Goal: Task Accomplishment & Management: Use online tool/utility

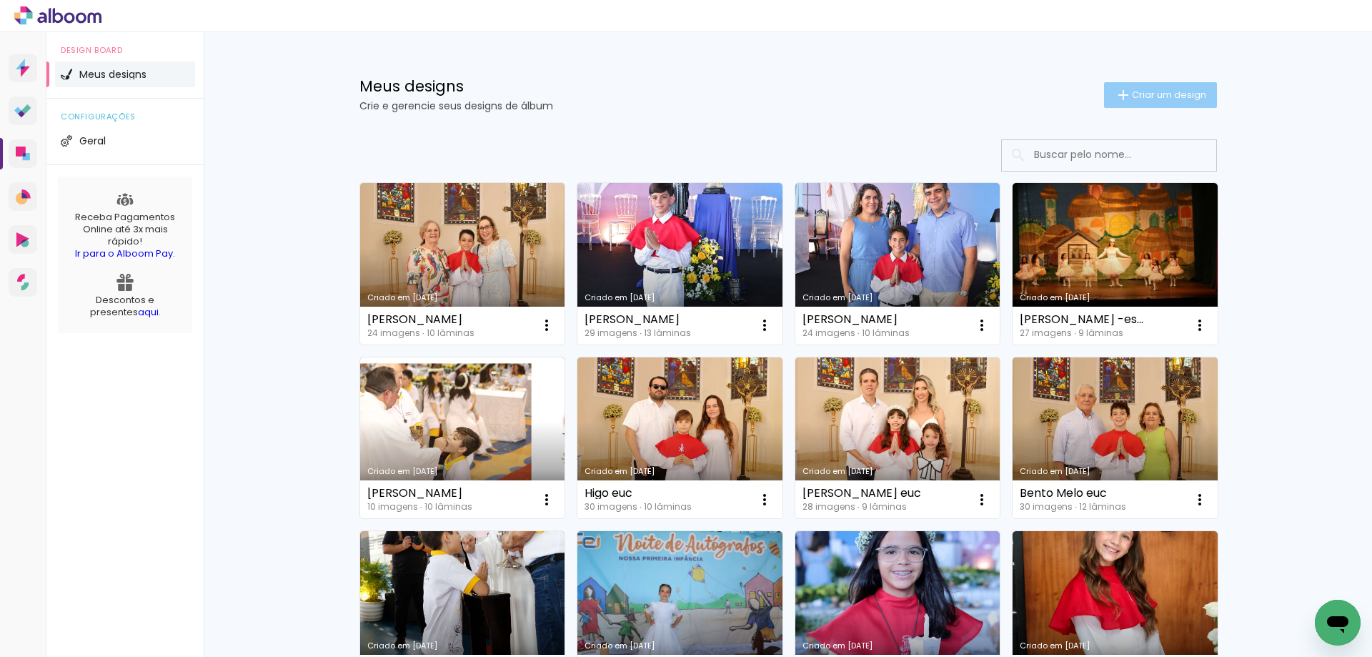
click at [1180, 94] on span "Criar um design" at bounding box center [1169, 94] width 74 height 9
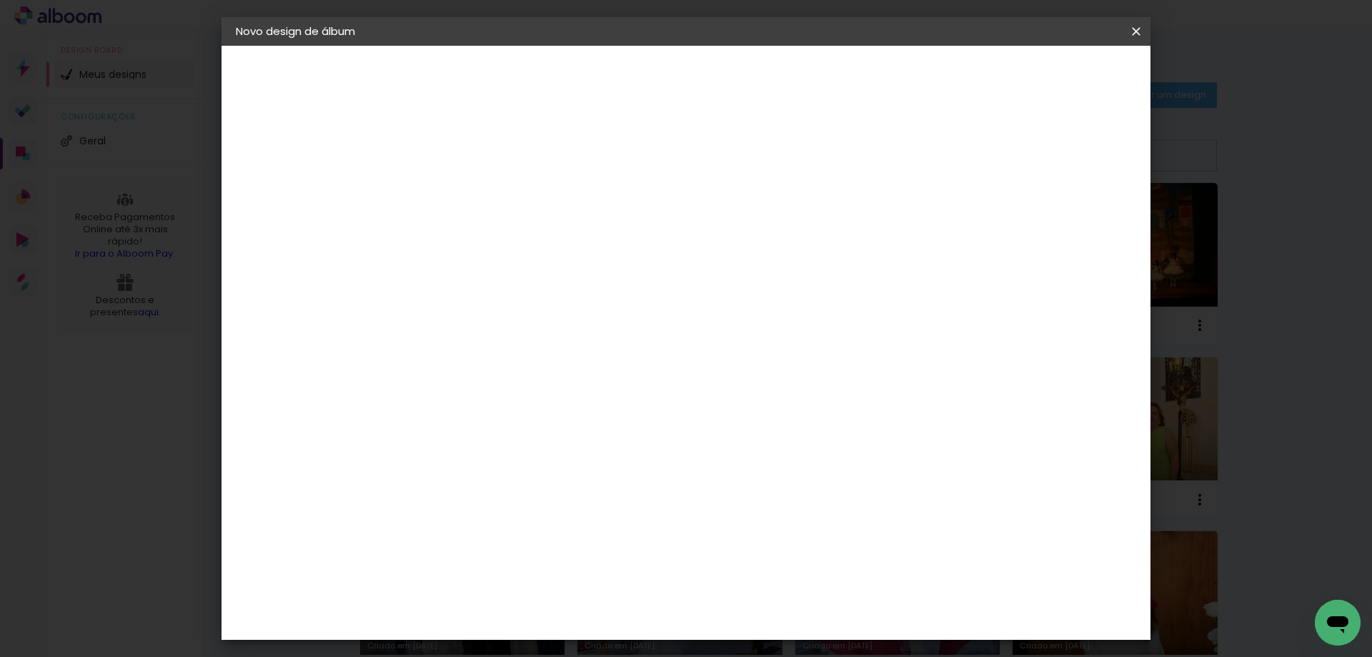
click at [470, 200] on input at bounding box center [470, 192] width 0 height 22
type input "[PERSON_NAME]"
type paper-input "[PERSON_NAME]"
click at [616, 73] on paper-button "Avançar" at bounding box center [581, 76] width 70 height 24
click at [522, 281] on paper-input-container at bounding box center [506, 273] width 154 height 32
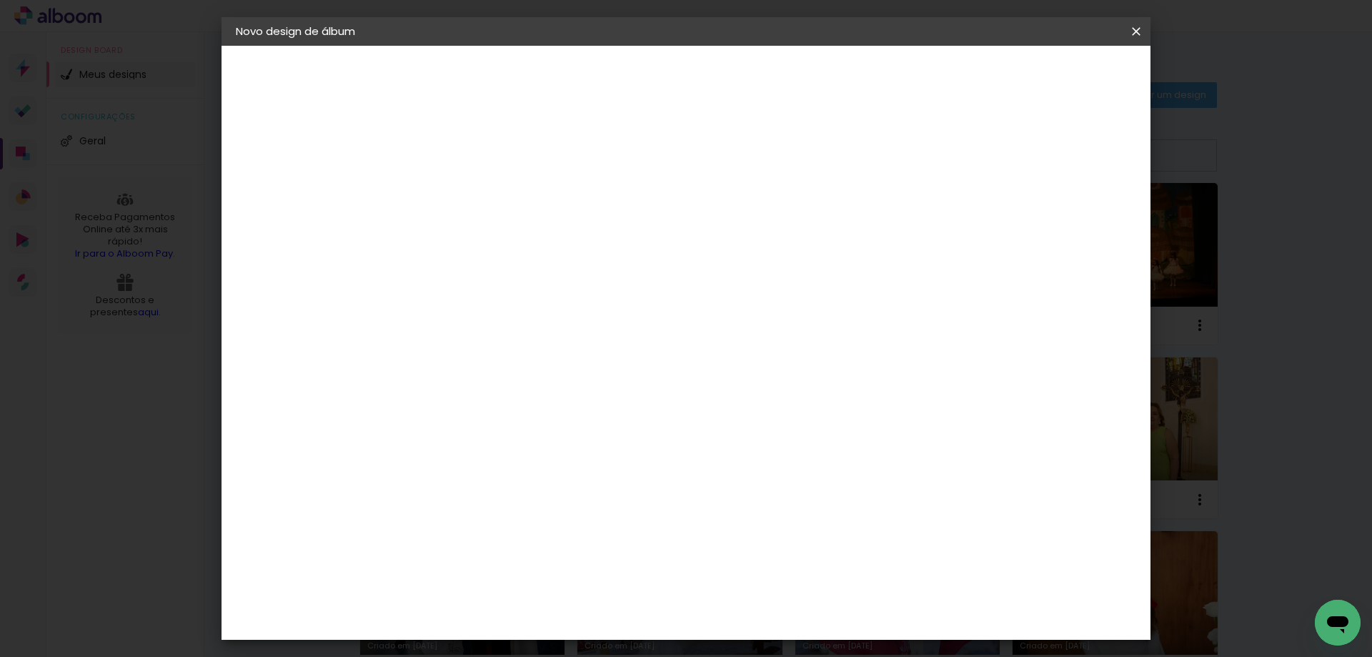
click at [522, 275] on input at bounding box center [506, 272] width 144 height 18
type input "pro"
type paper-input "pro"
click at [509, 522] on div "Proalbuns" at bounding box center [488, 527] width 56 height 11
click at [704, 66] on paper-button "Avançar" at bounding box center [669, 76] width 70 height 24
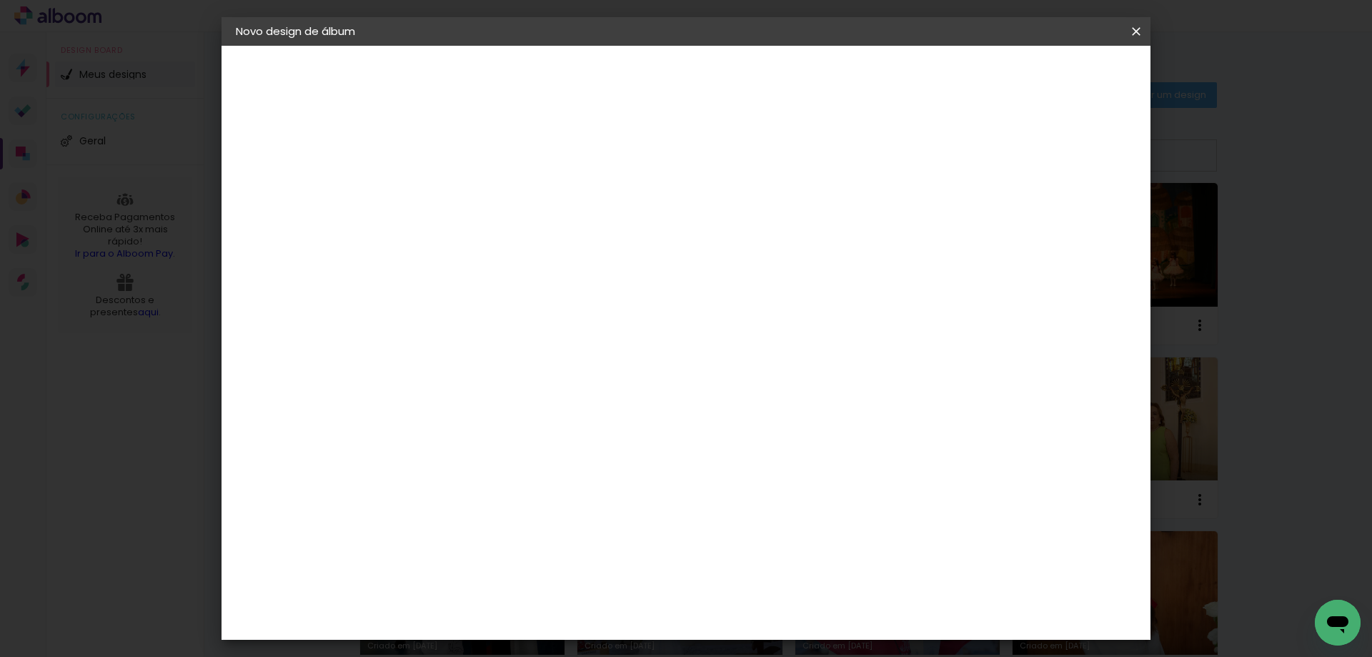
click at [566, 277] on span "15 × 20" at bounding box center [533, 283] width 66 height 29
click at [0, 0] on slot "Avançar" at bounding box center [0, 0] width 0 height 0
click at [1047, 71] on span "Iniciar design" at bounding box center [1014, 76] width 65 height 10
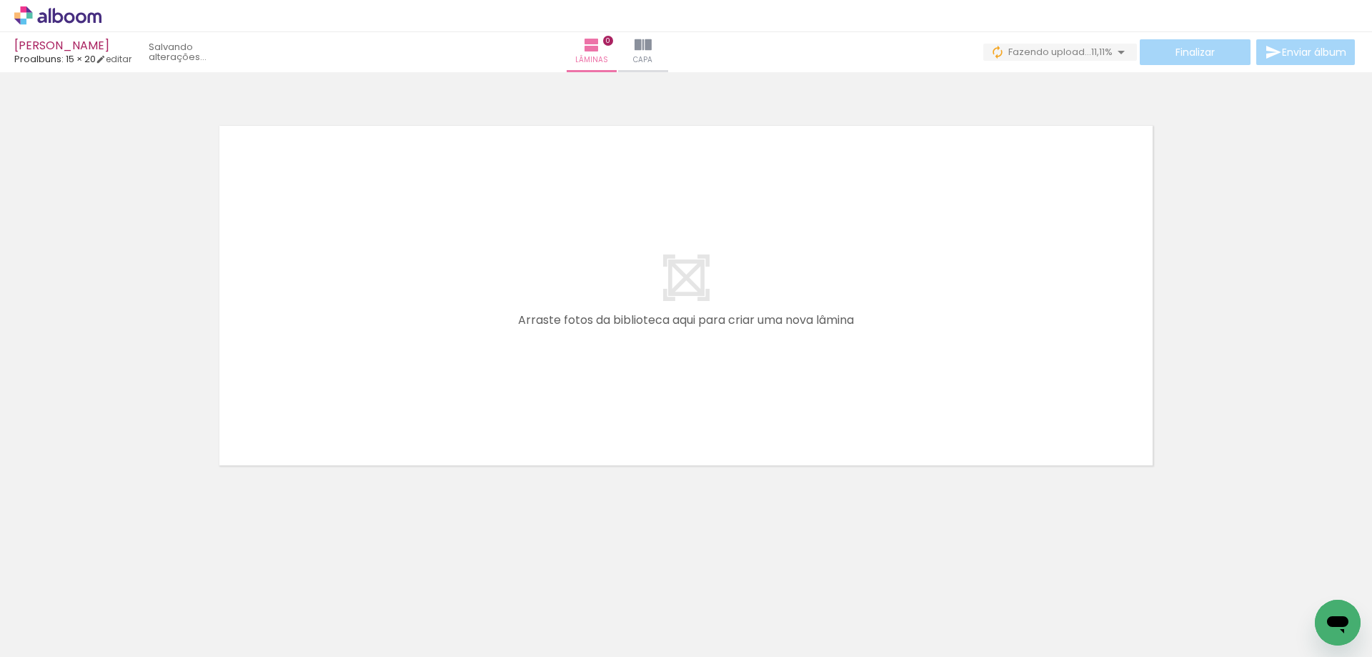
scroll to position [0, 364]
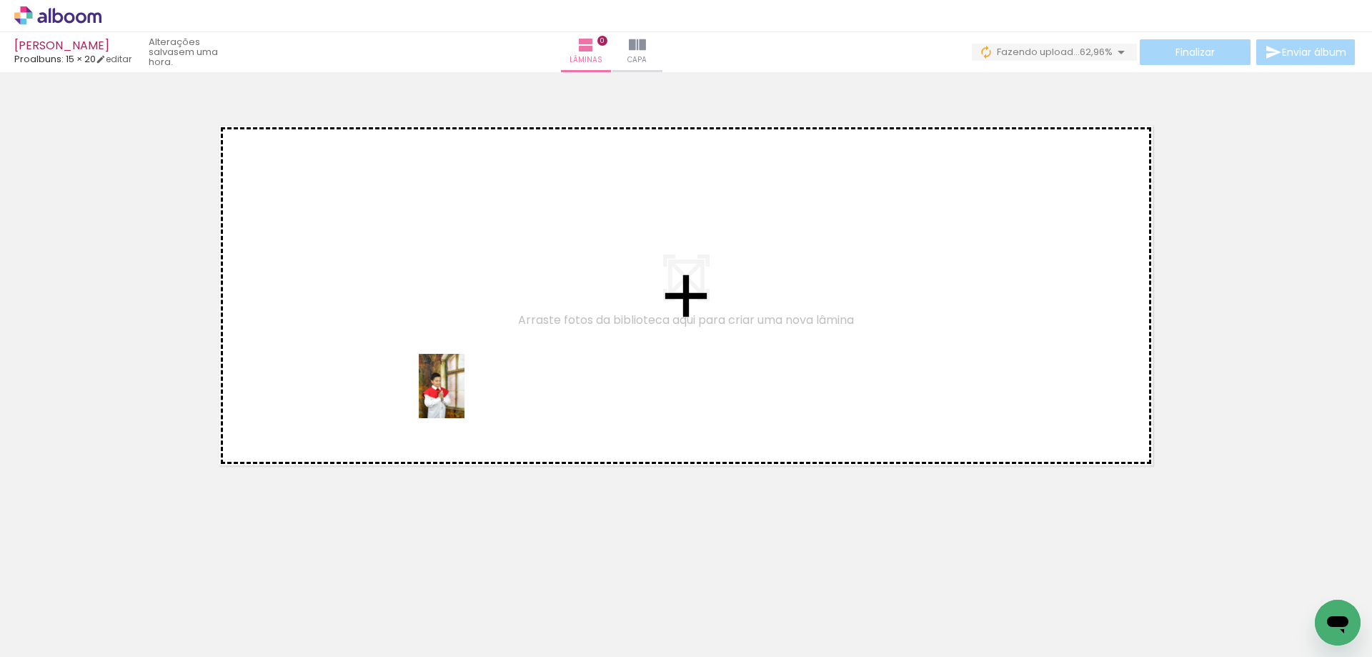
drag, startPoint x: 668, startPoint y: 613, endPoint x: 461, endPoint y: 396, distance: 299.8
click at [461, 396] on quentale-workspace at bounding box center [686, 328] width 1372 height 657
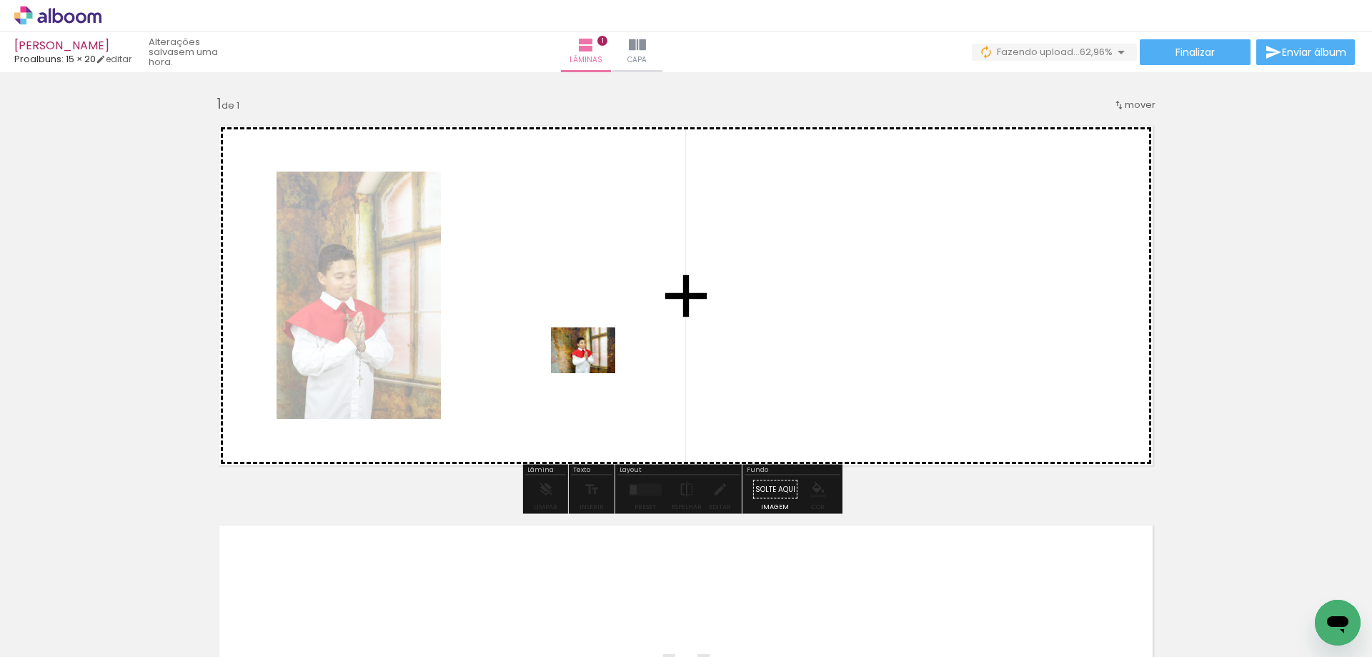
drag, startPoint x: 748, startPoint y: 620, endPoint x: 594, endPoint y: 370, distance: 293.0
click at [594, 370] on quentale-workspace at bounding box center [686, 328] width 1372 height 657
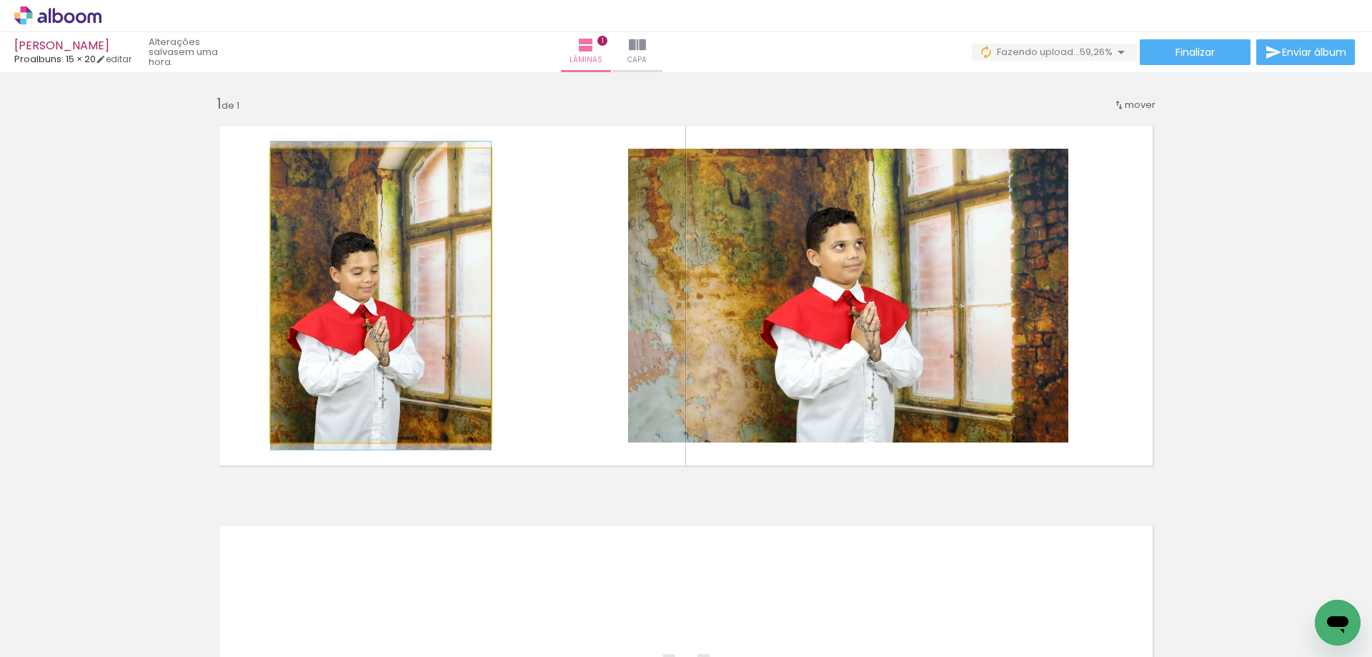
click at [399, 281] on quentale-photo at bounding box center [381, 296] width 220 height 294
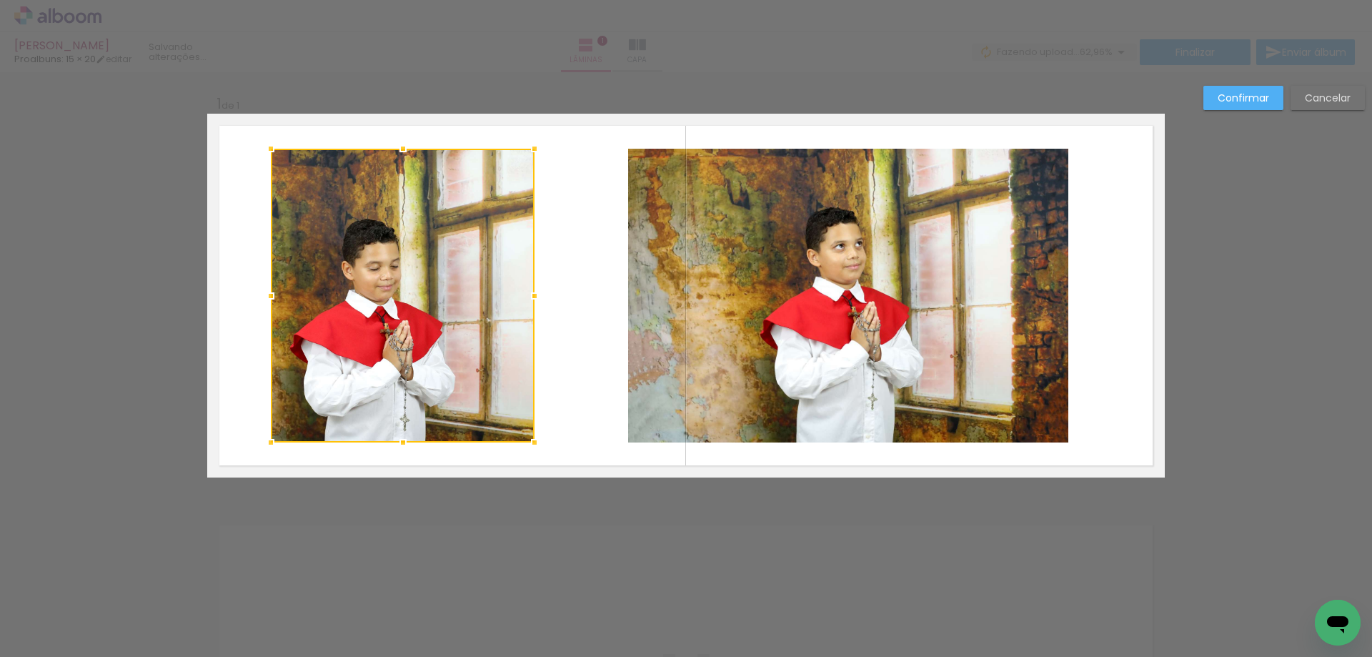
drag, startPoint x: 488, startPoint y: 297, endPoint x: 532, endPoint y: 295, distance: 43.6
click at [532, 295] on div at bounding box center [534, 296] width 29 height 29
click at [721, 268] on quentale-photo at bounding box center [848, 296] width 440 height 294
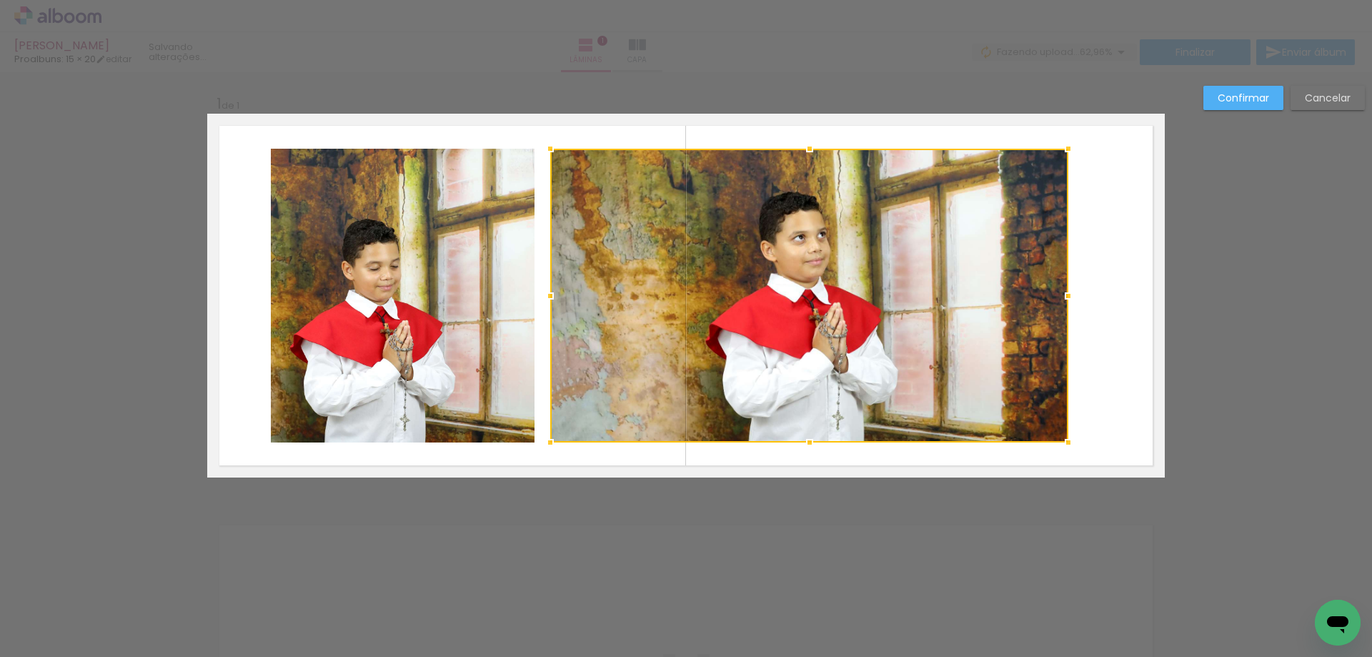
drag, startPoint x: 620, startPoint y: 297, endPoint x: 545, endPoint y: 308, distance: 75.9
click at [545, 308] on div at bounding box center [550, 296] width 29 height 29
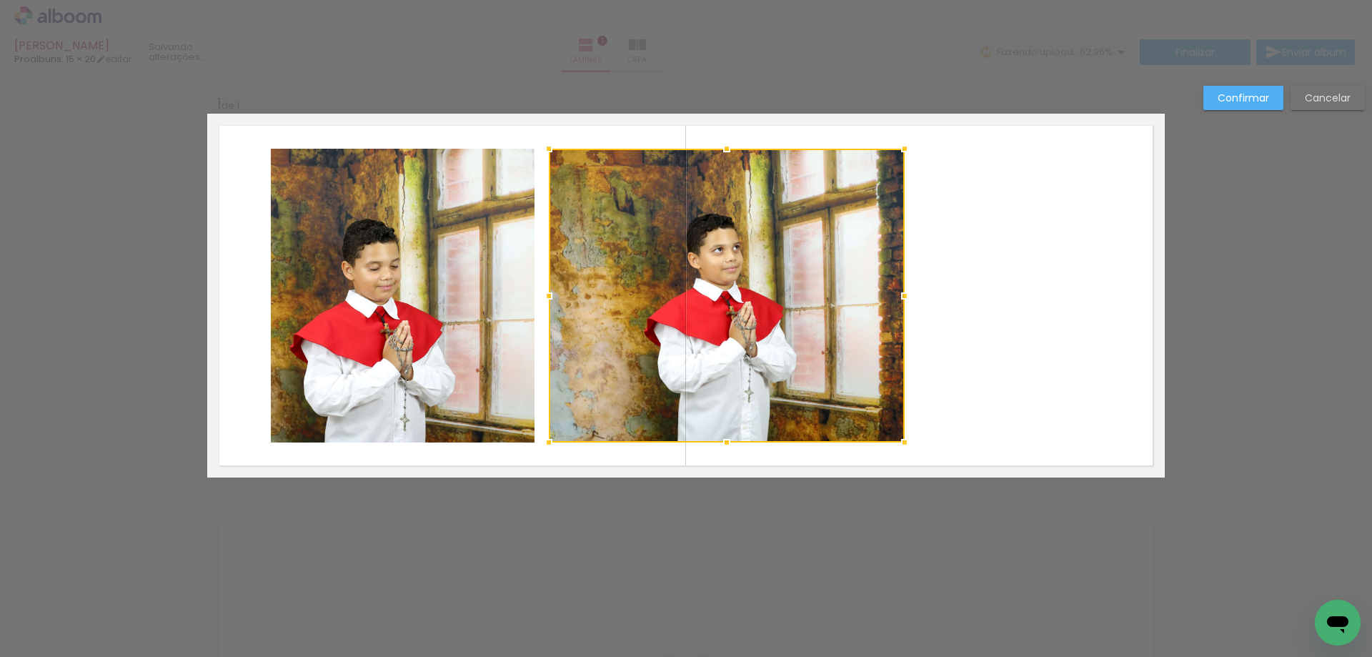
drag, startPoint x: 1063, startPoint y: 294, endPoint x: 900, endPoint y: 339, distance: 169.7
click at [900, 339] on album-spread "1 de 1" at bounding box center [686, 296] width 958 height 364
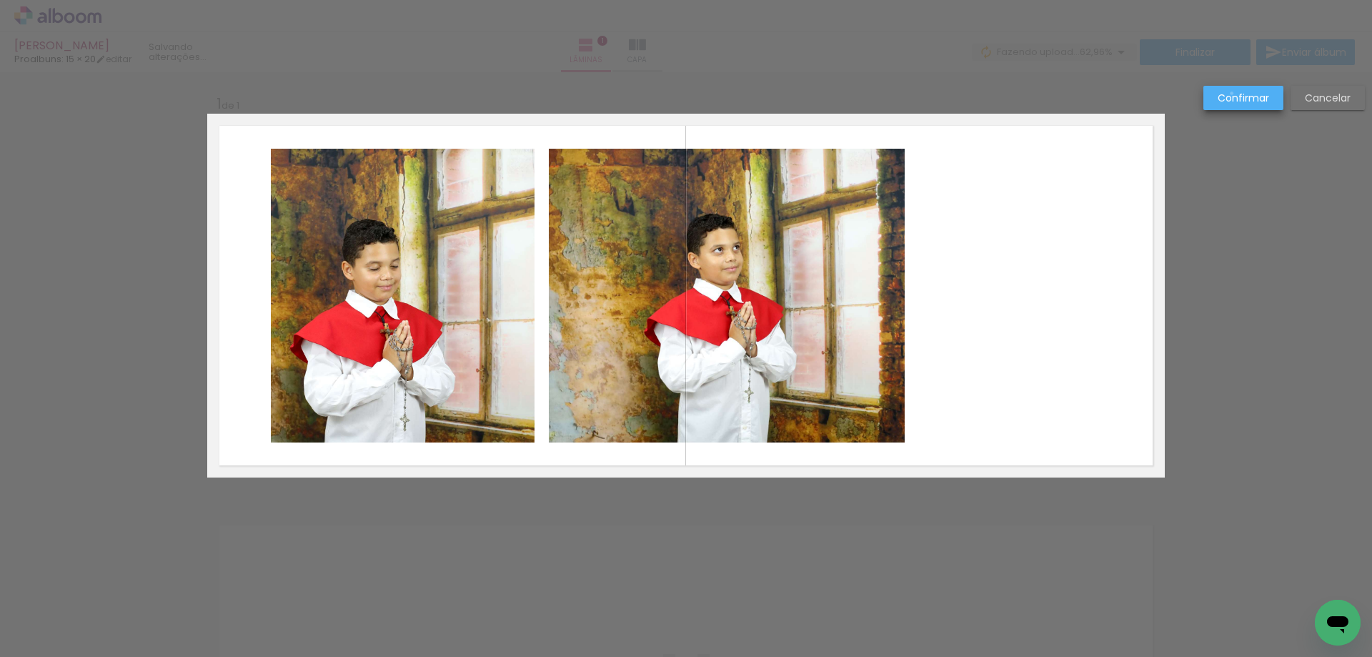
click at [0, 0] on slot "Confirmar" at bounding box center [0, 0] width 0 height 0
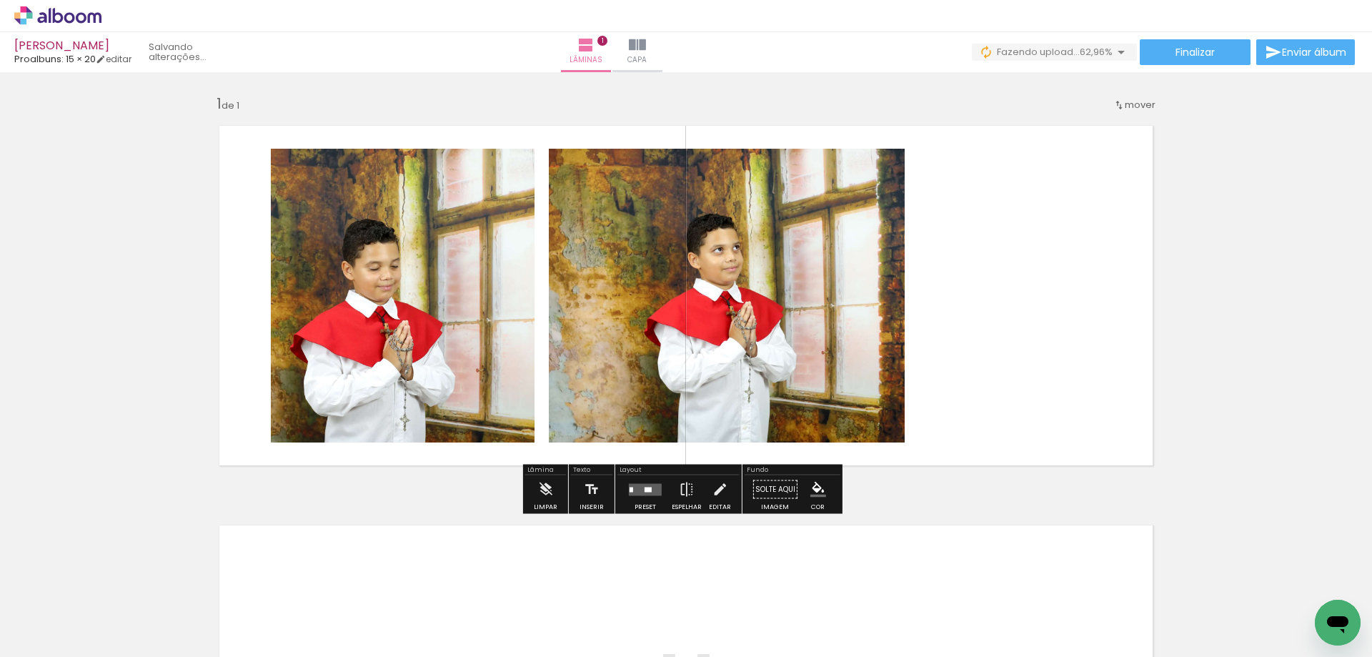
click at [462, 301] on quentale-photo at bounding box center [403, 296] width 264 height 294
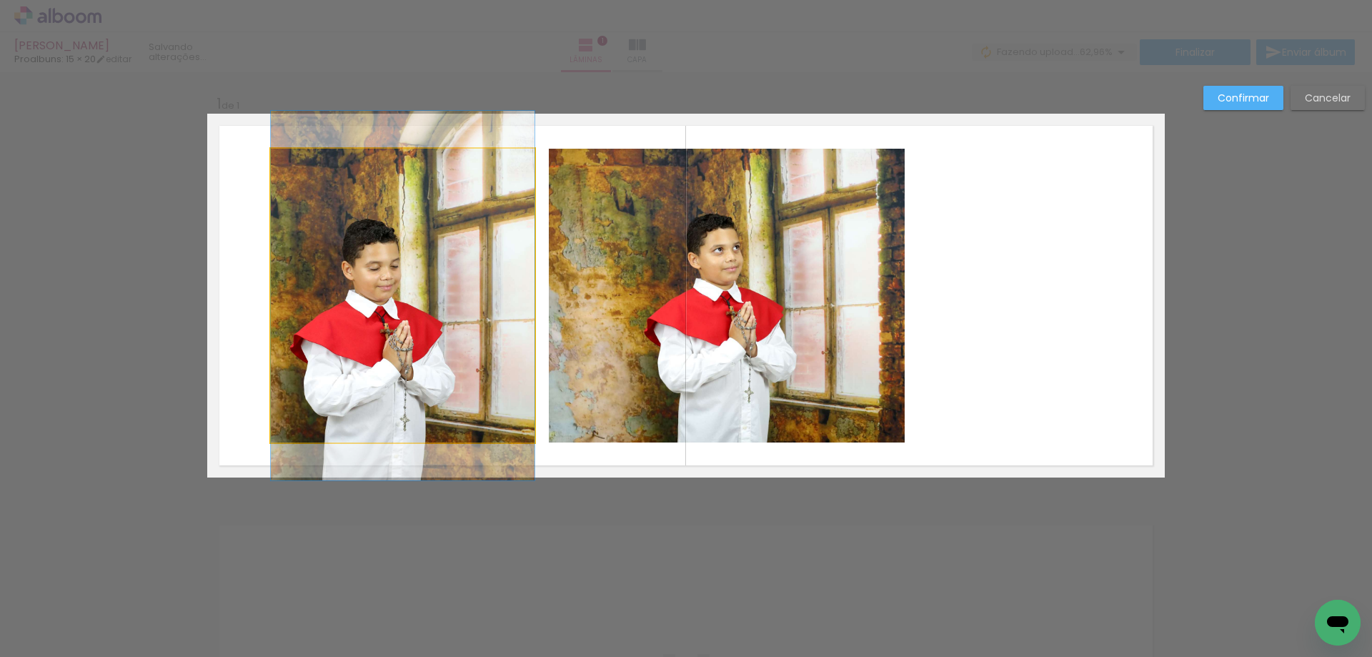
click at [467, 296] on quentale-photo at bounding box center [403, 296] width 264 height 294
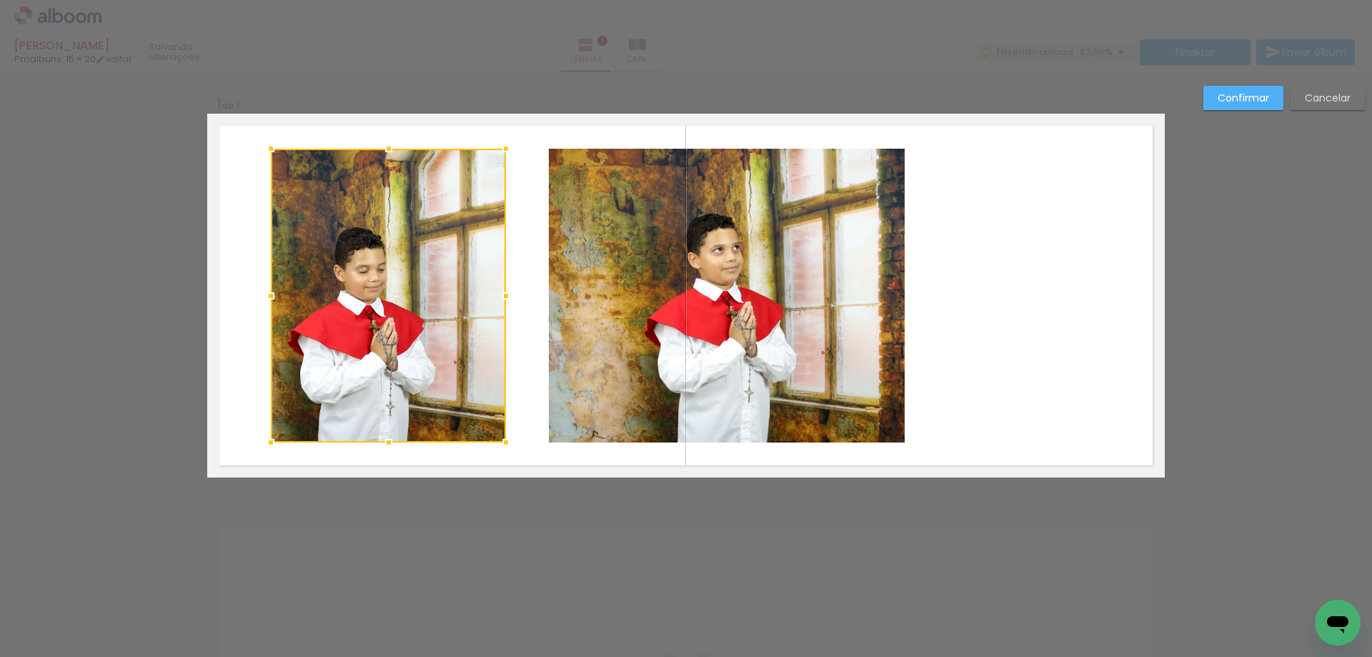
drag, startPoint x: 530, startPoint y: 299, endPoint x: 502, endPoint y: 303, distance: 28.8
click at [502, 303] on div at bounding box center [506, 296] width 29 height 29
drag, startPoint x: 1231, startPoint y: 91, endPoint x: 844, endPoint y: 227, distance: 409.8
click at [0, 0] on slot "Confirmar" at bounding box center [0, 0] width 0 height 0
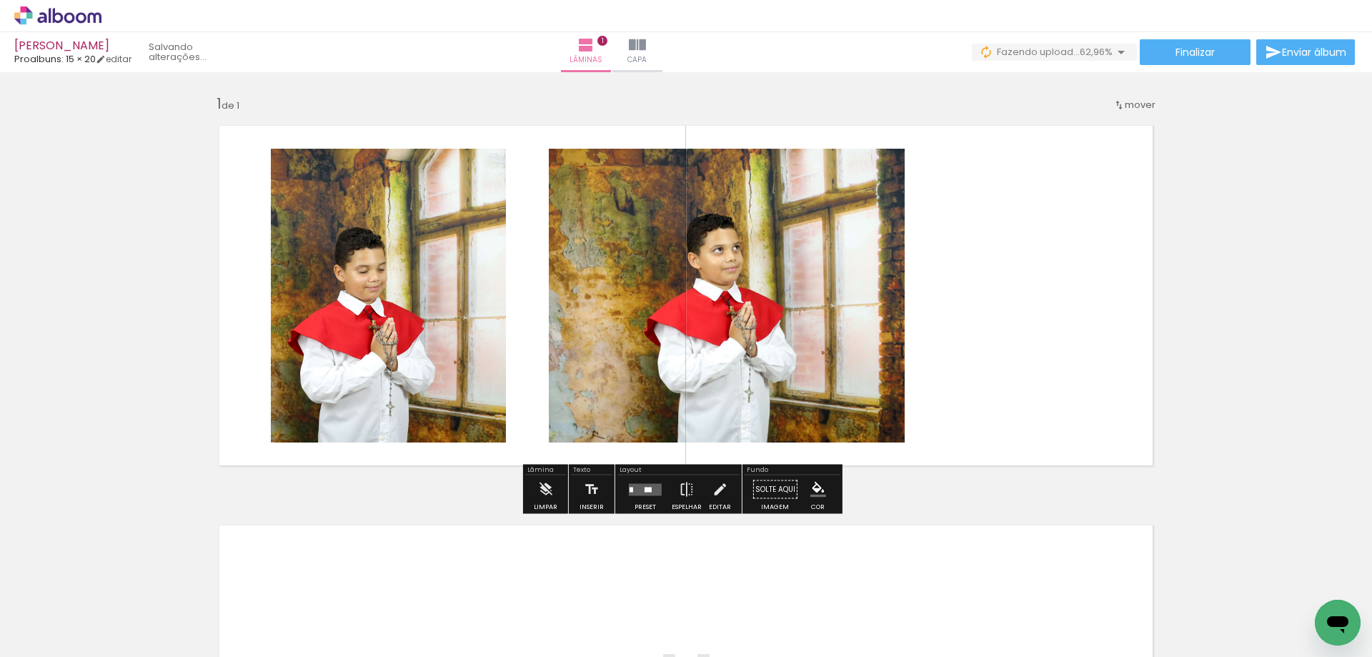
click at [590, 284] on quentale-photo at bounding box center [727, 296] width 356 height 294
click at [550, 291] on quentale-photo at bounding box center [727, 296] width 356 height 294
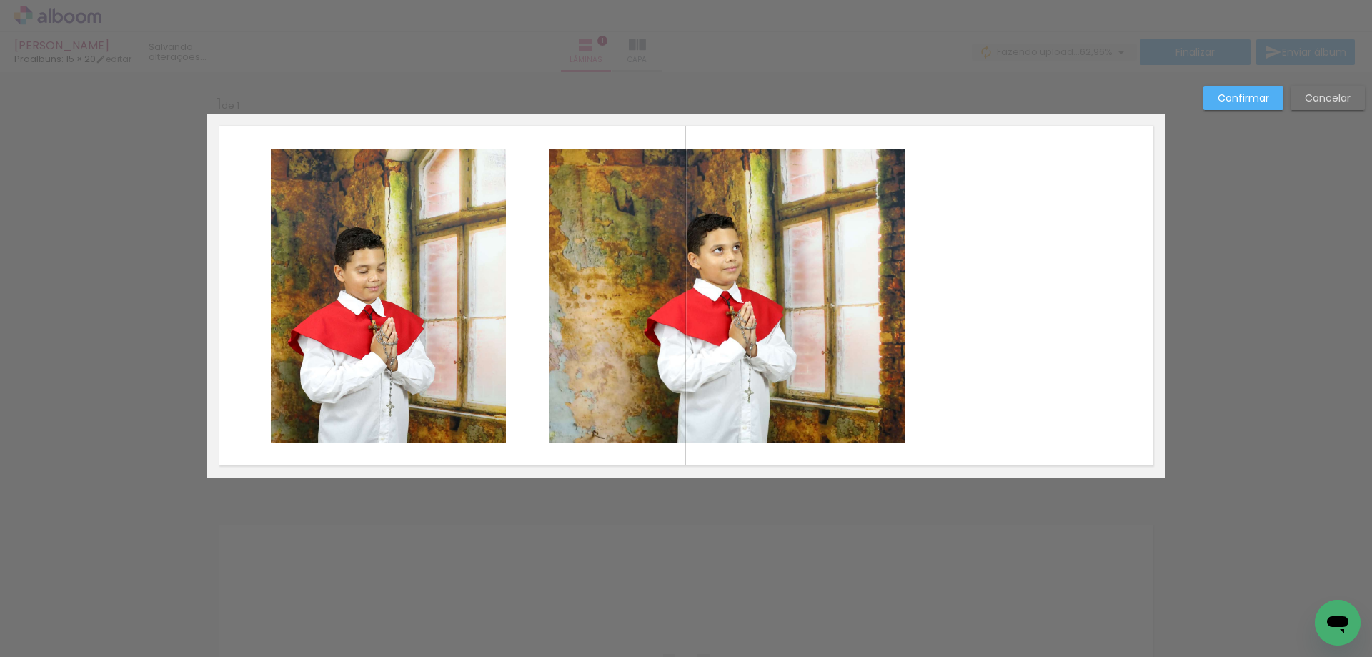
click at [554, 301] on quentale-photo at bounding box center [727, 296] width 356 height 294
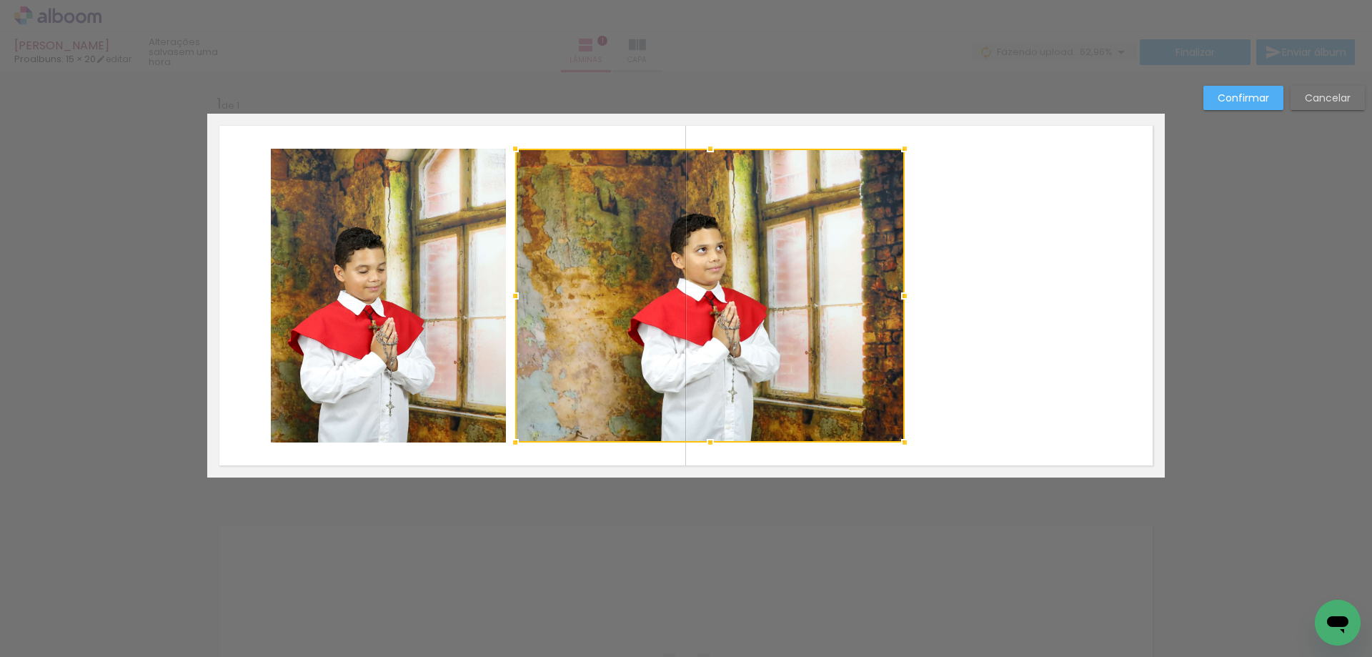
drag, startPoint x: 547, startPoint y: 297, endPoint x: 513, endPoint y: 308, distance: 36.2
click at [513, 308] on div at bounding box center [515, 296] width 29 height 29
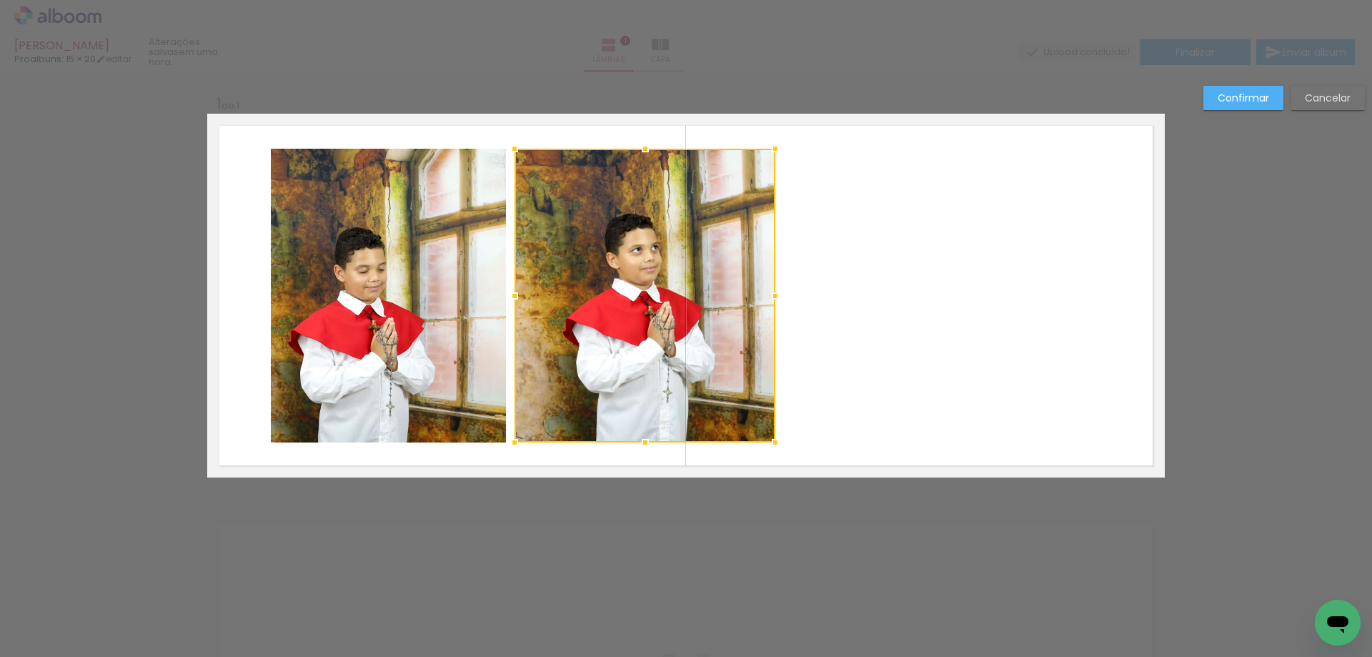
drag, startPoint x: 898, startPoint y: 294, endPoint x: 769, endPoint y: 326, distance: 133.1
click at [769, 326] on div at bounding box center [645, 296] width 261 height 294
click at [1221, 90] on paper-button "Confirmar" at bounding box center [1244, 98] width 80 height 24
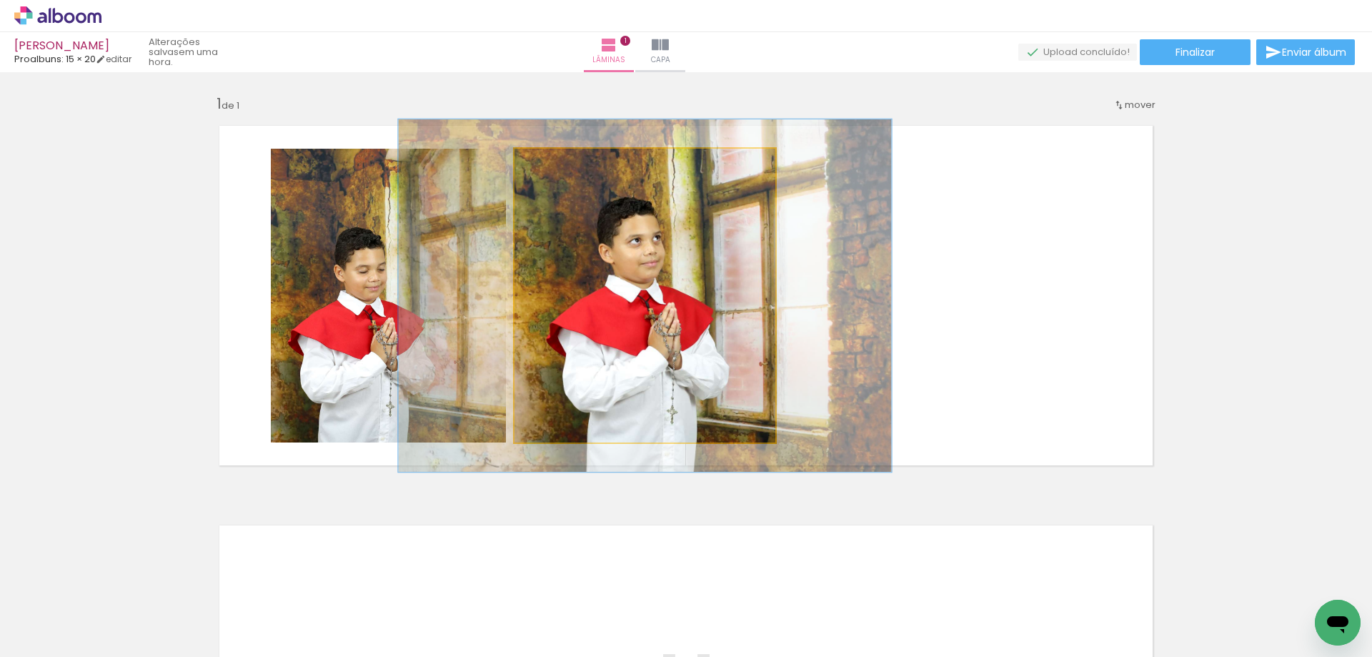
drag, startPoint x: 550, startPoint y: 165, endPoint x: 560, endPoint y: 162, distance: 10.4
type paper-slider "120"
click at [560, 162] on div at bounding box center [558, 163] width 23 height 23
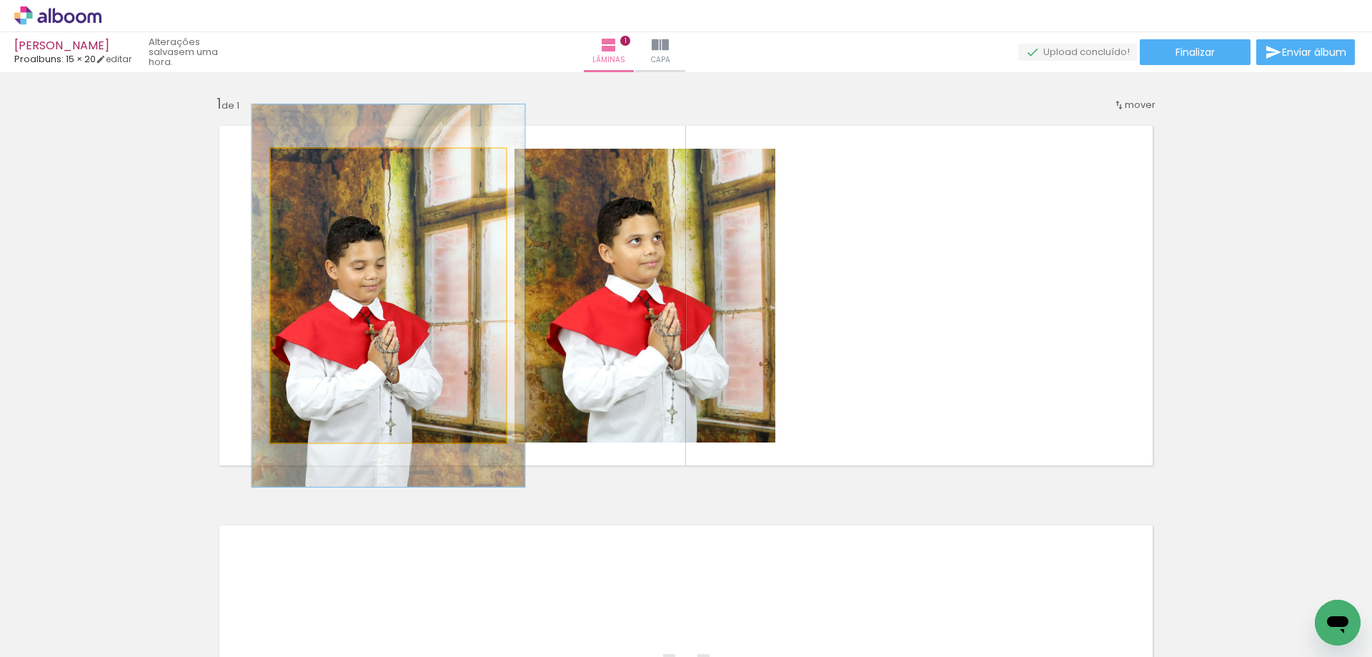
drag, startPoint x: 302, startPoint y: 167, endPoint x: 312, endPoint y: 171, distance: 11.5
type paper-slider "117"
click at [310, 168] on div at bounding box center [312, 163] width 13 height 13
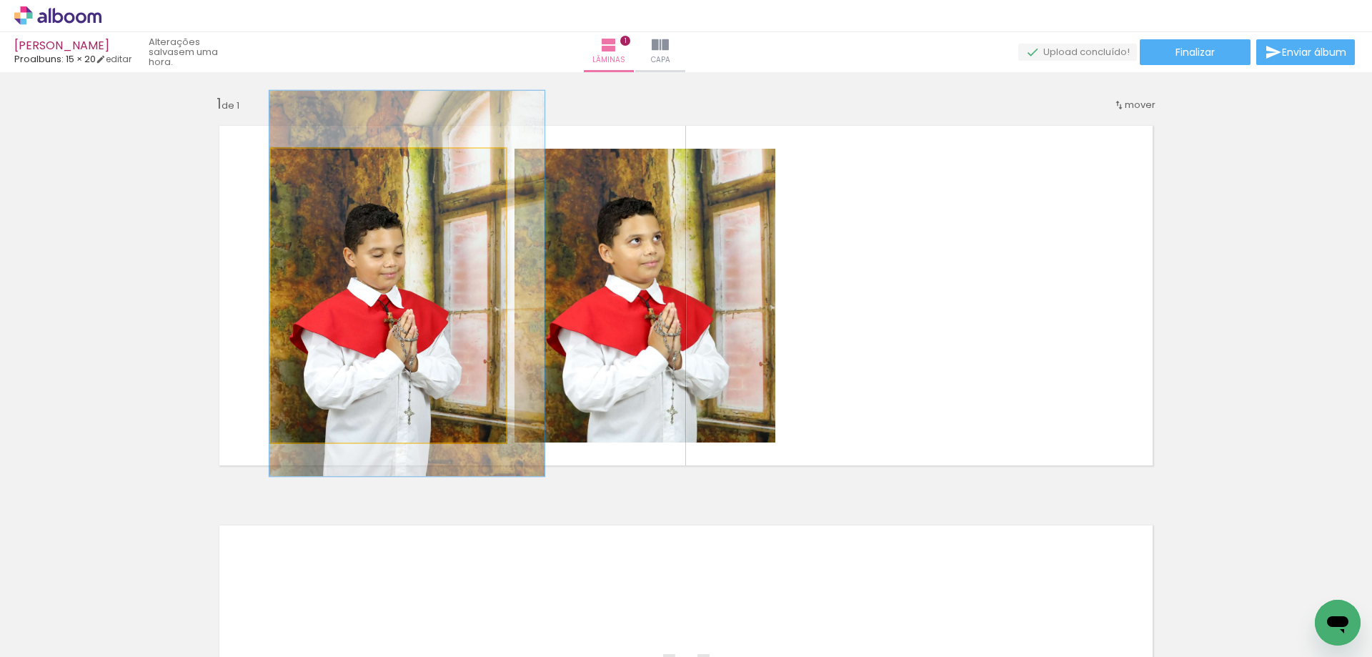
drag, startPoint x: 362, startPoint y: 254, endPoint x: 410, endPoint y: 232, distance: 52.5
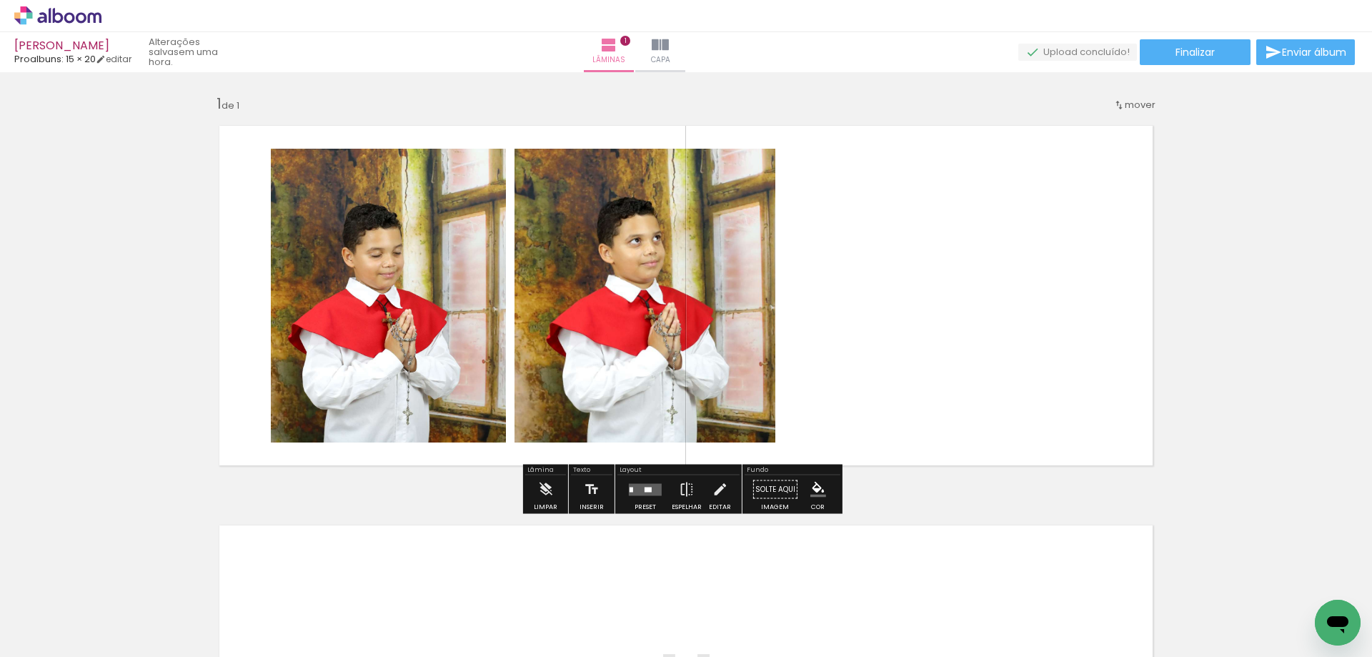
click at [864, 117] on quentale-layouter at bounding box center [686, 296] width 958 height 364
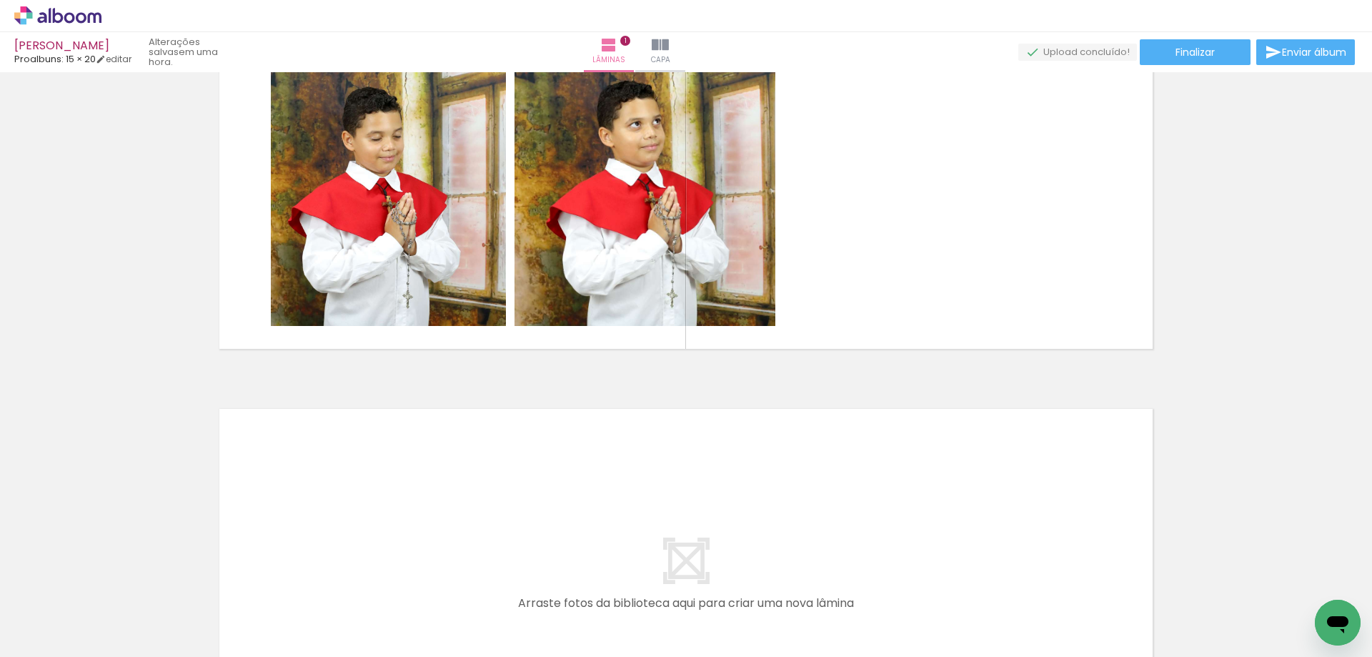
scroll to position [71, 0]
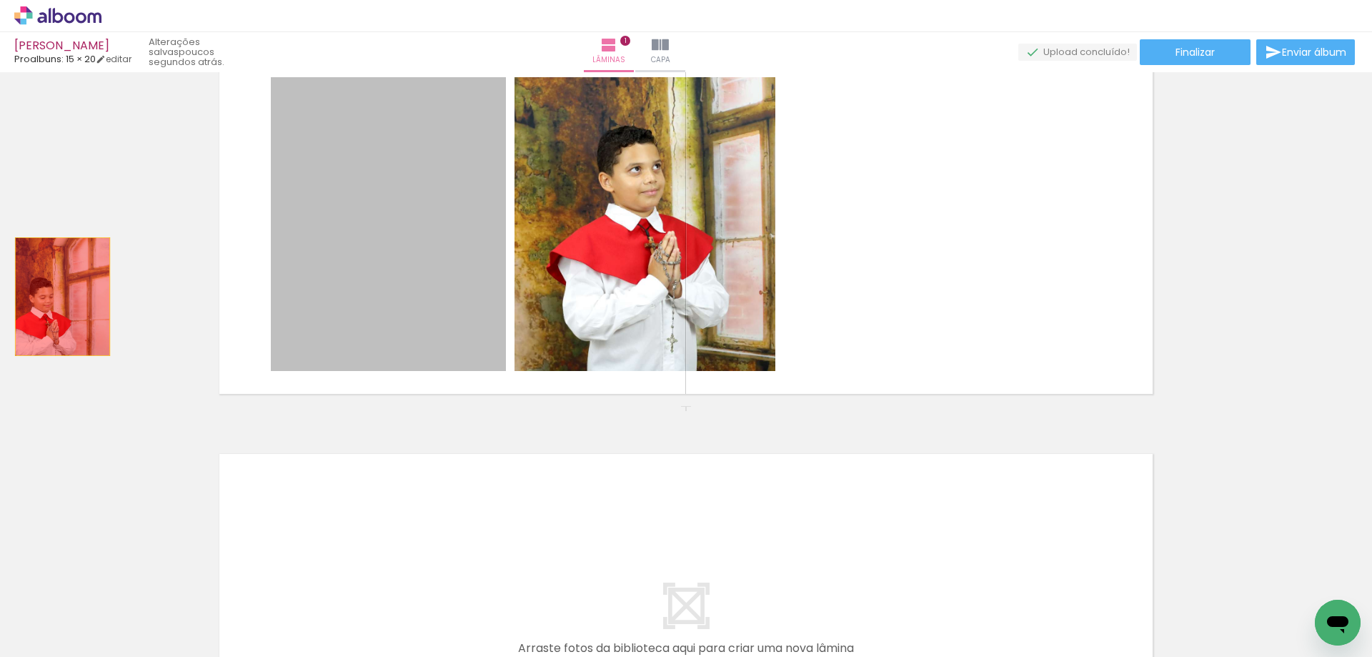
drag, startPoint x: 427, startPoint y: 224, endPoint x: 57, endPoint y: 297, distance: 377.2
click at [57, 297] on div "Inserir lâmina 1 de 1" at bounding box center [686, 406] width 1372 height 800
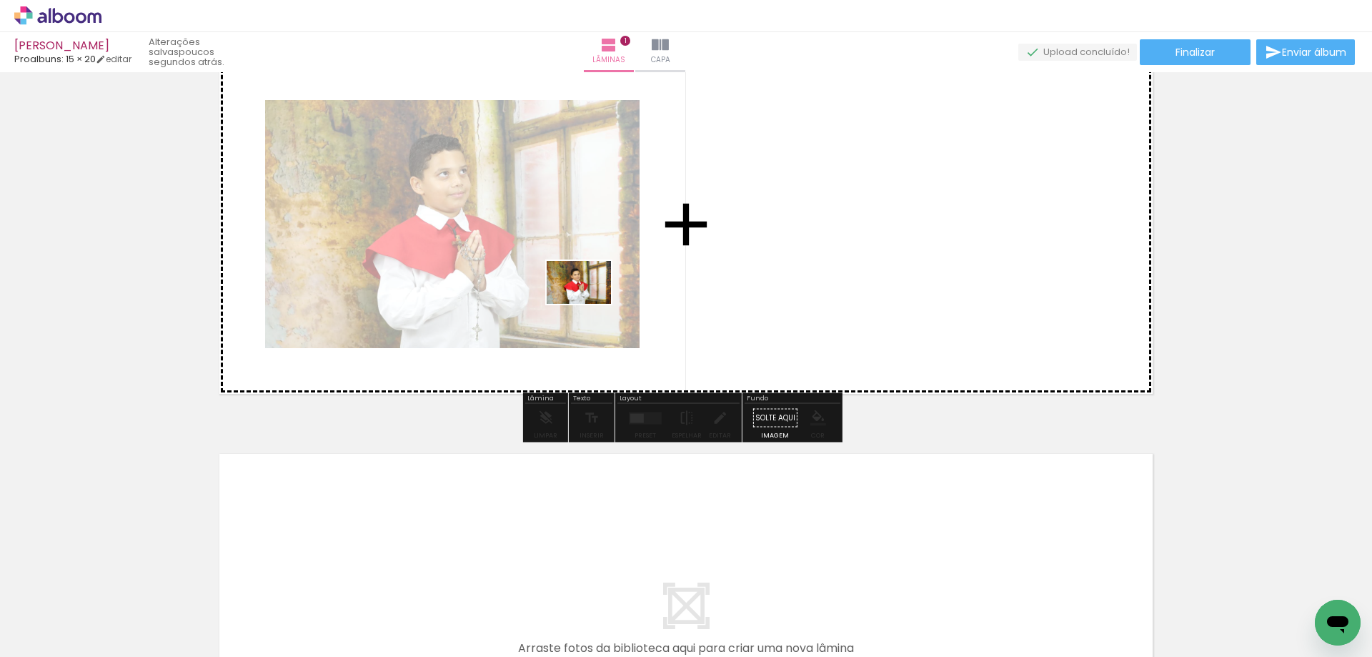
drag, startPoint x: 1225, startPoint y: 602, endPoint x: 585, endPoint y: 284, distance: 714.3
click at [590, 297] on quentale-workspace at bounding box center [686, 328] width 1372 height 657
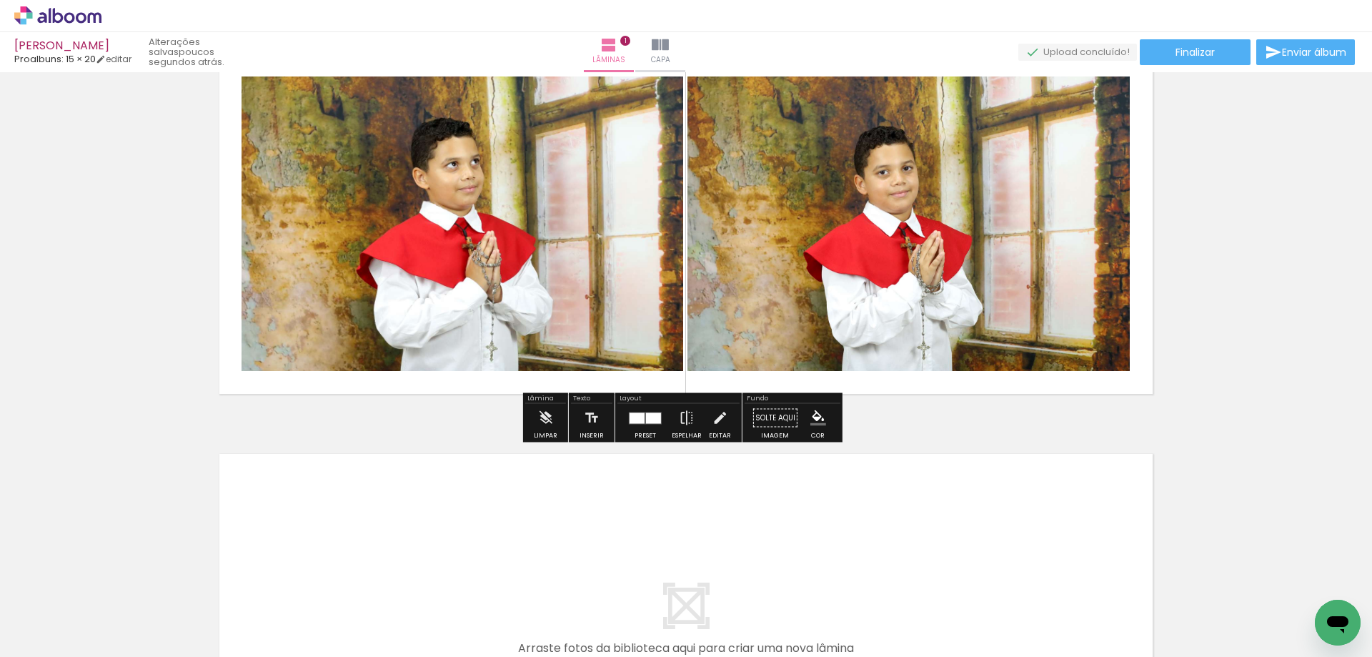
click at [527, 207] on quentale-photo at bounding box center [463, 223] width 442 height 294
click at [417, 212] on quentale-photo at bounding box center [463, 223] width 442 height 294
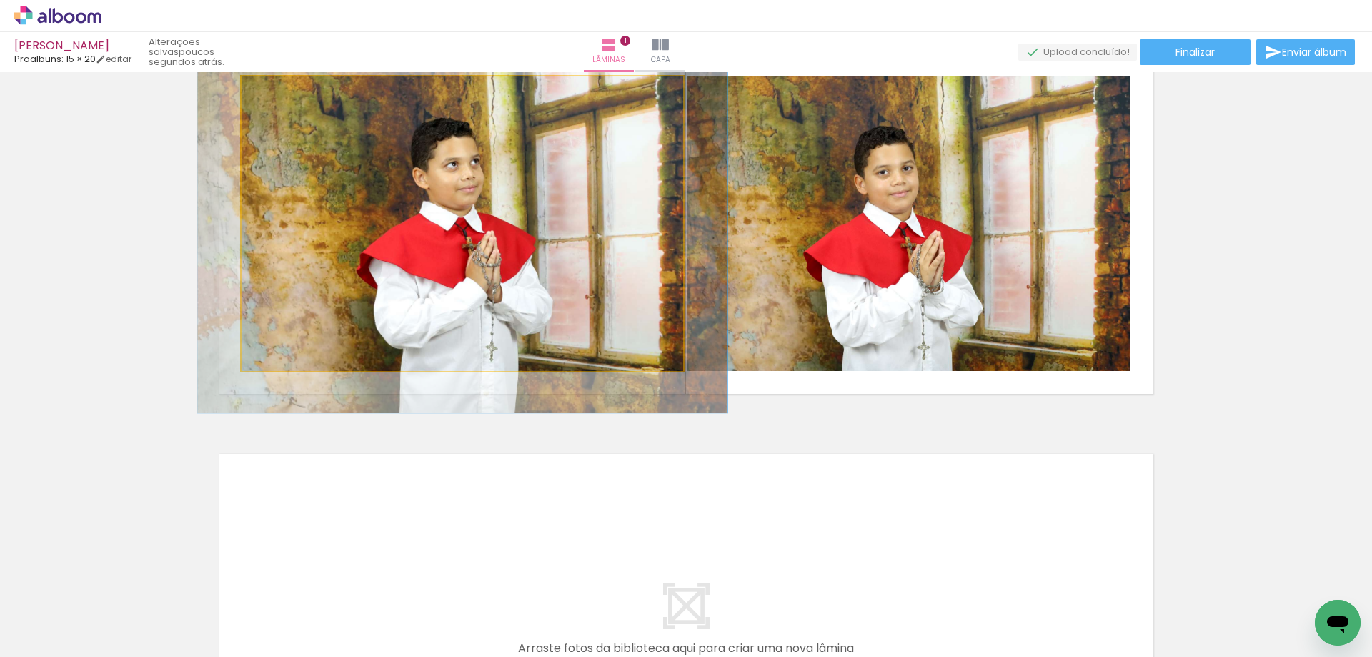
click at [417, 212] on quentale-photo at bounding box center [463, 223] width 442 height 294
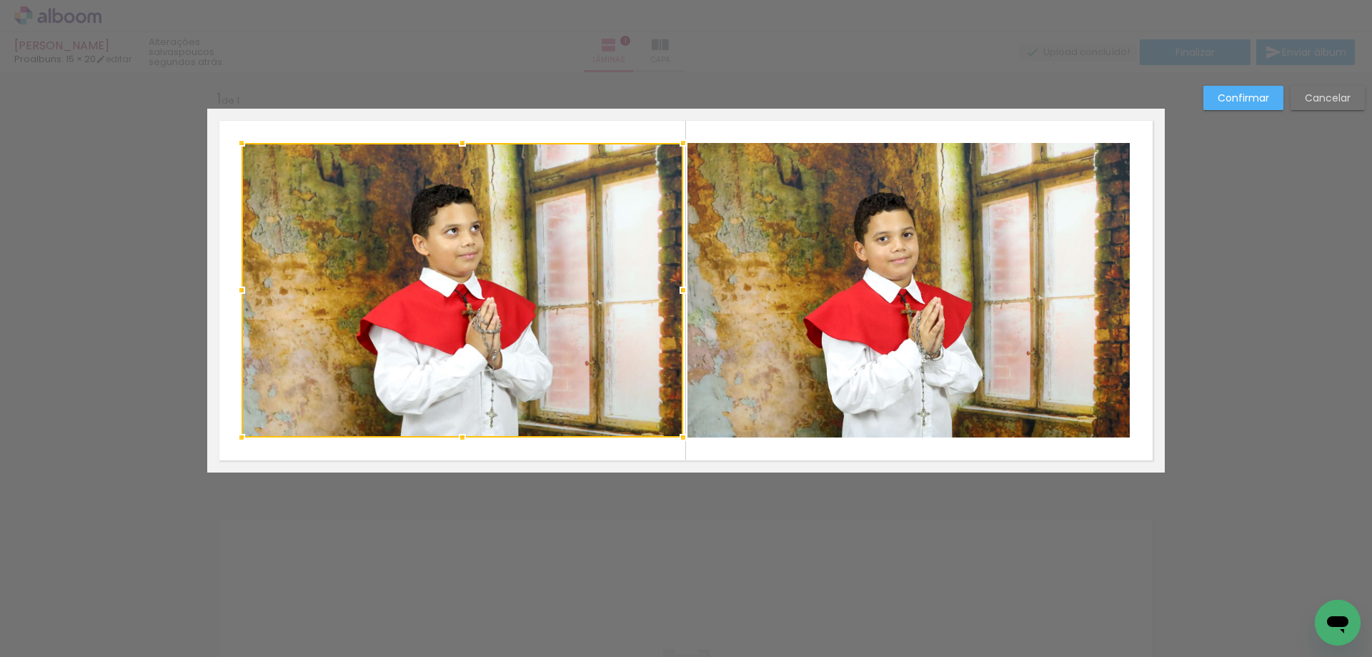
scroll to position [0, 0]
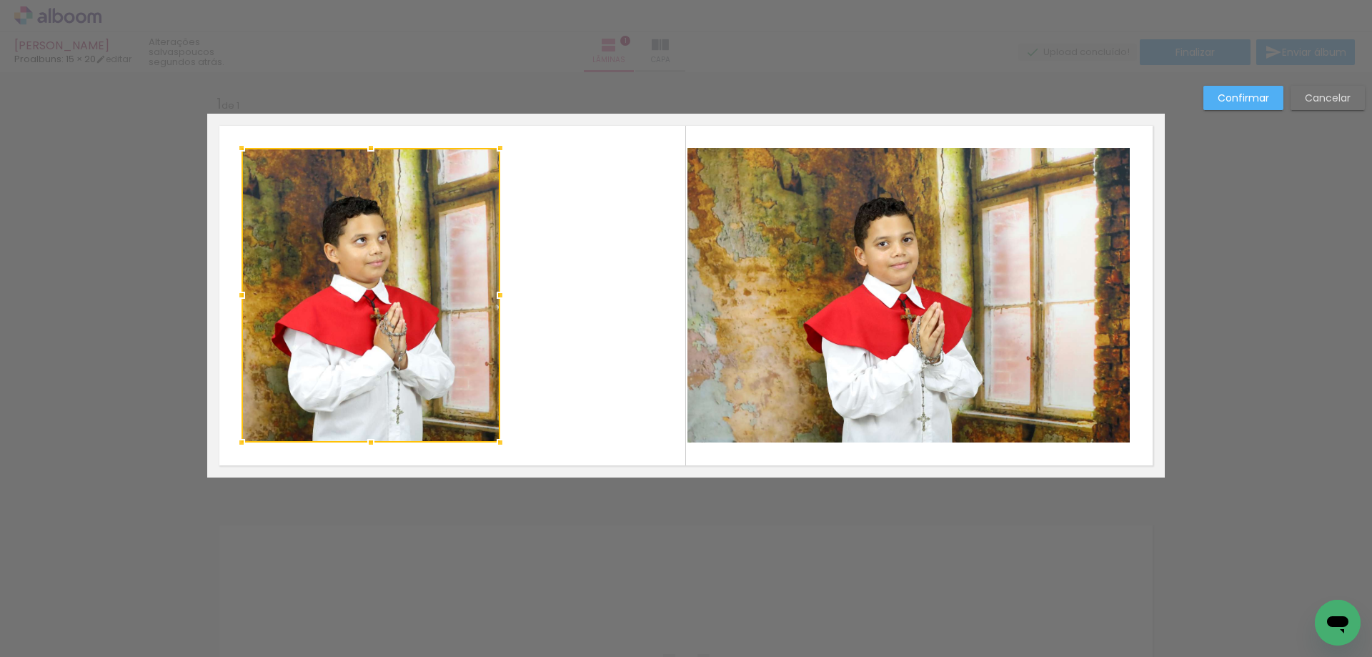
drag, startPoint x: 675, startPoint y: 294, endPoint x: 492, endPoint y: 324, distance: 185.4
click at [492, 324] on div at bounding box center [371, 295] width 259 height 294
click at [771, 283] on quentale-photo at bounding box center [909, 295] width 442 height 294
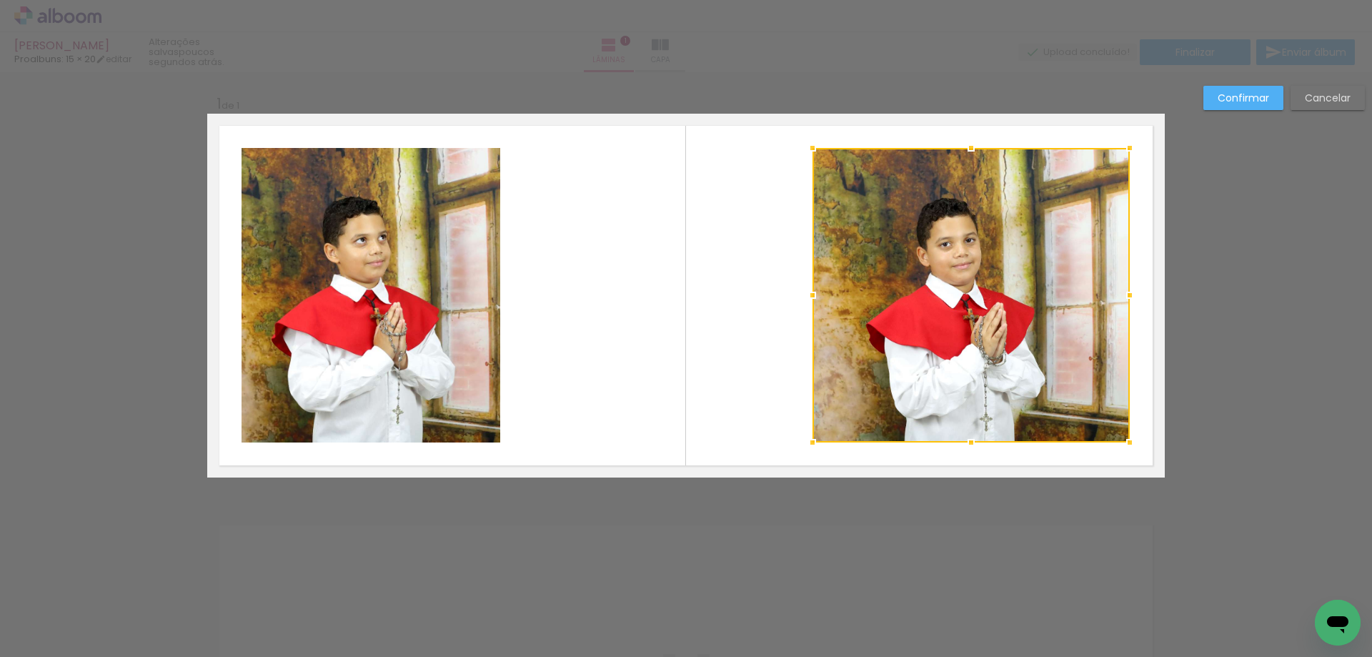
drag, startPoint x: 688, startPoint y: 297, endPoint x: 813, endPoint y: 288, distance: 125.4
click at [813, 288] on div at bounding box center [812, 295] width 29 height 29
click at [0, 0] on slot "Confirmar" at bounding box center [0, 0] width 0 height 0
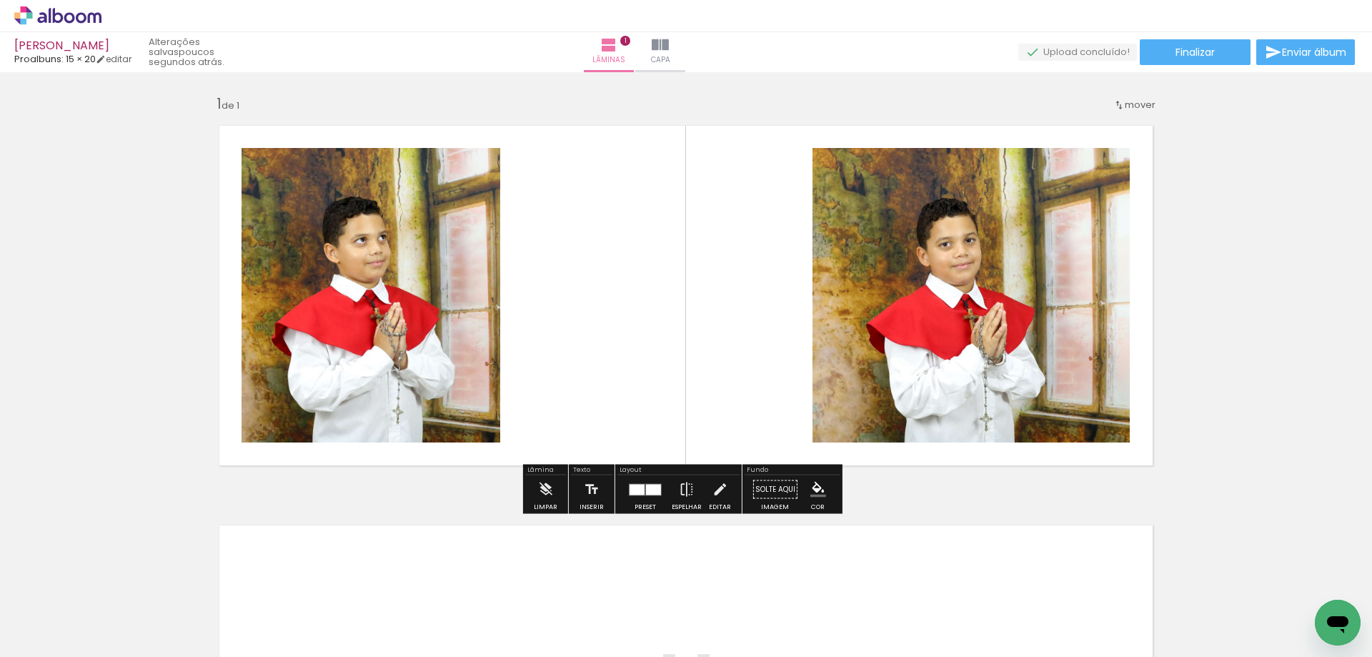
click at [1221, 99] on div "Inserir lâmina 1 de 1" at bounding box center [686, 477] width 1372 height 800
click at [626, 134] on quentale-layouter at bounding box center [686, 296] width 958 height 364
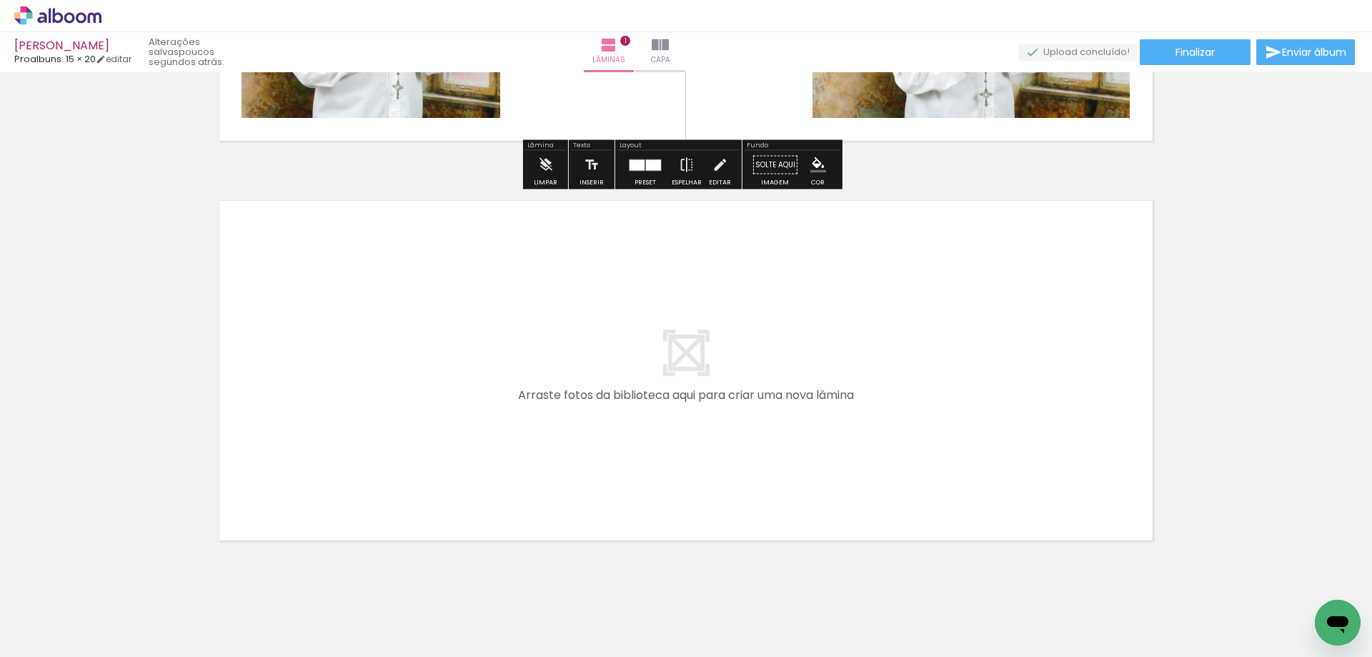
scroll to position [357, 0]
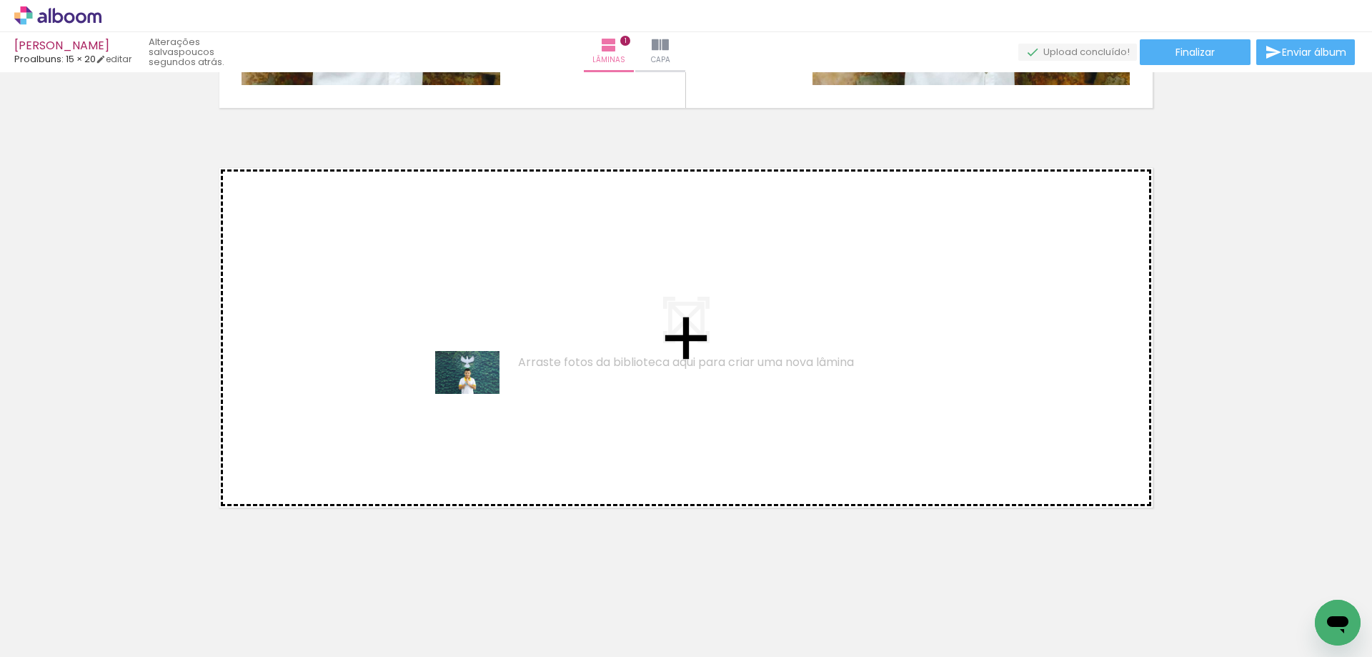
drag, startPoint x: 885, startPoint y: 596, endPoint x: 765, endPoint y: 545, distance: 130.3
click at [490, 397] on quentale-workspace at bounding box center [686, 328] width 1372 height 657
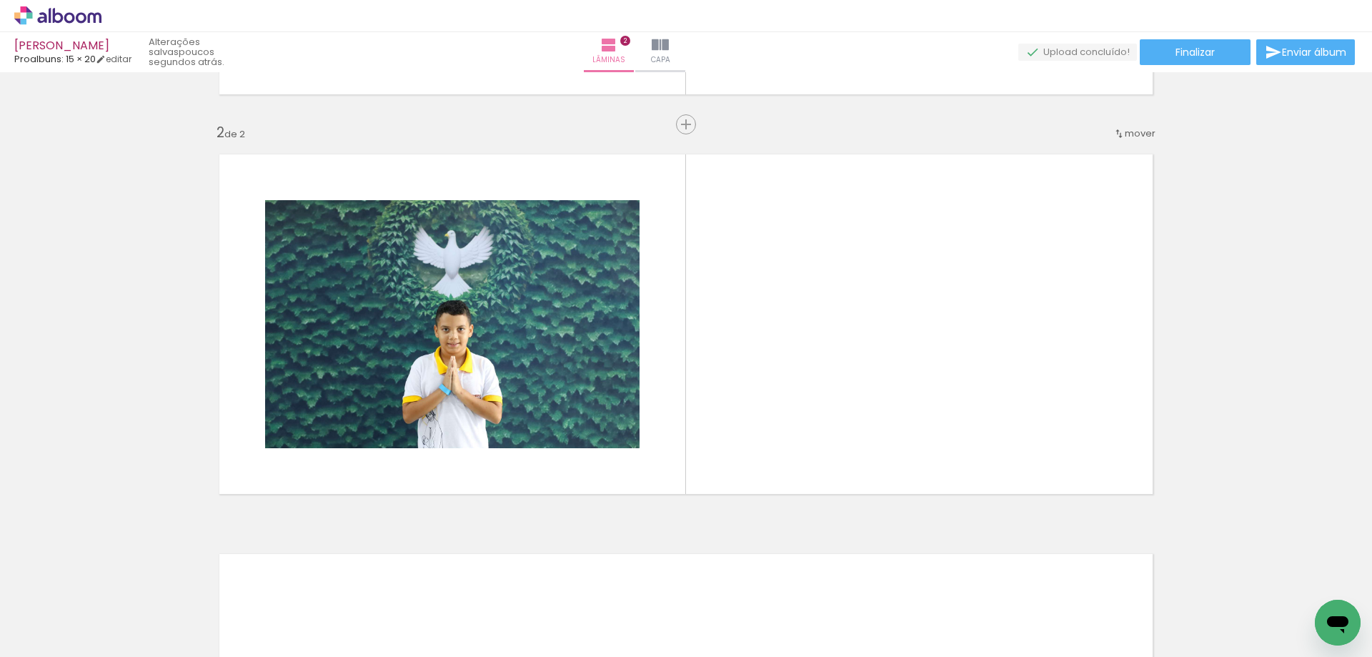
scroll to position [375, 0]
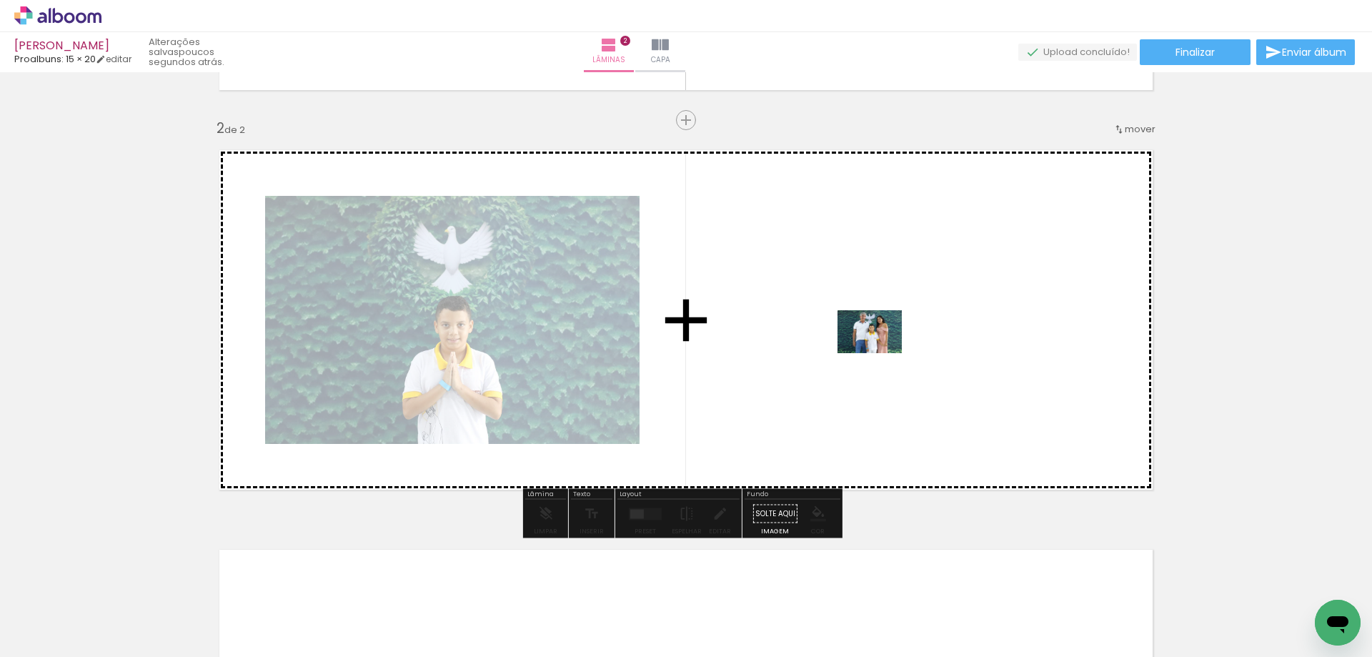
drag, startPoint x: 1119, startPoint y: 555, endPoint x: 880, endPoint y: 353, distance: 312.9
click at [880, 353] on quentale-workspace at bounding box center [686, 328] width 1372 height 657
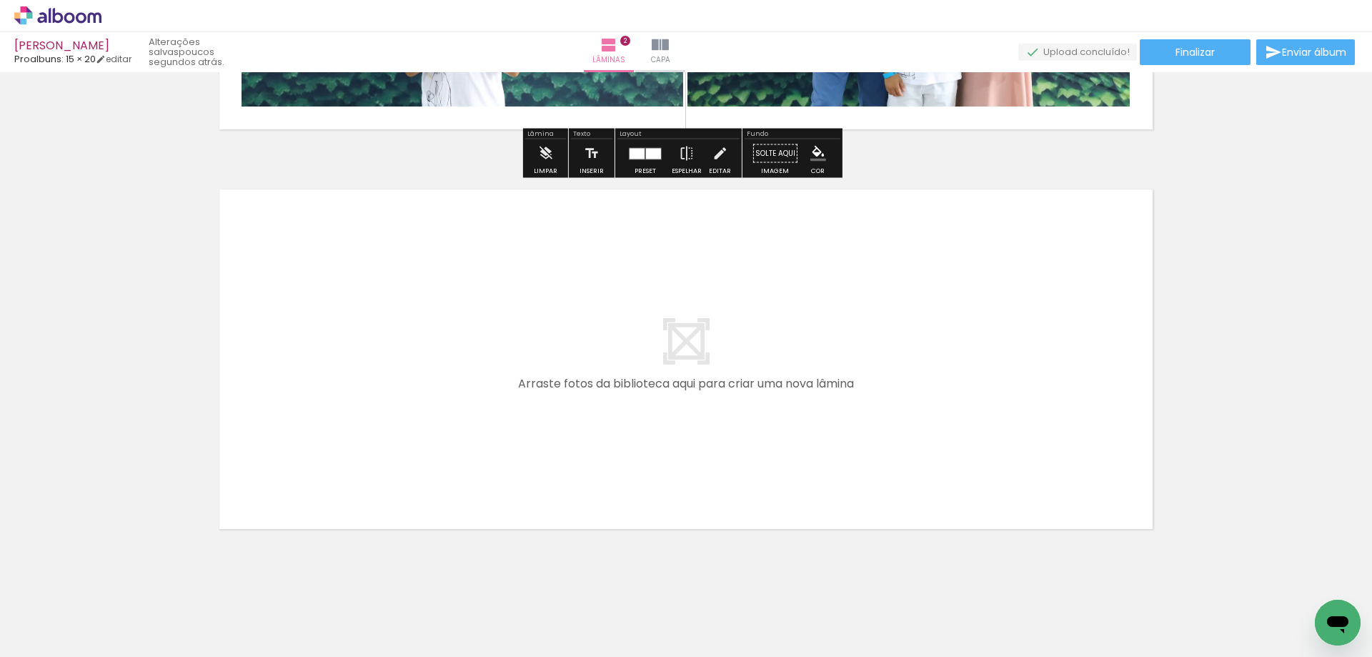
scroll to position [759, 0]
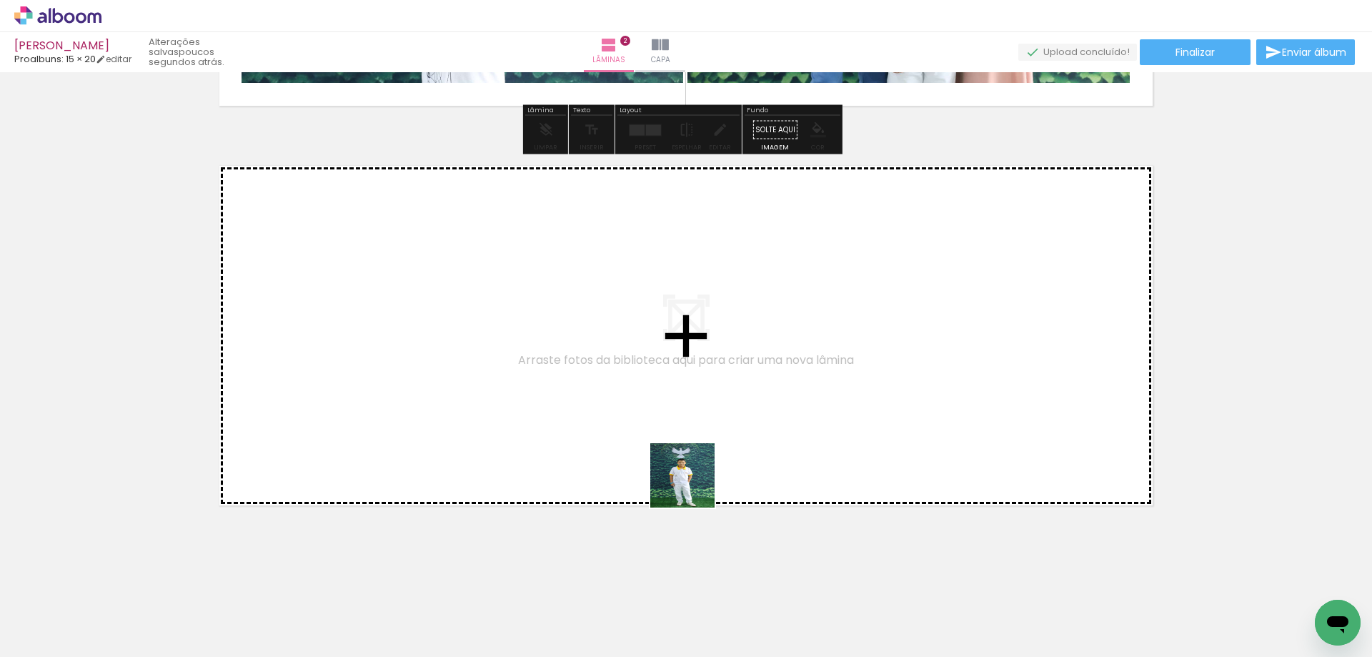
drag, startPoint x: 820, startPoint y: 612, endPoint x: 1028, endPoint y: 567, distance: 212.6
click at [697, 485] on quentale-workspace at bounding box center [686, 328] width 1372 height 657
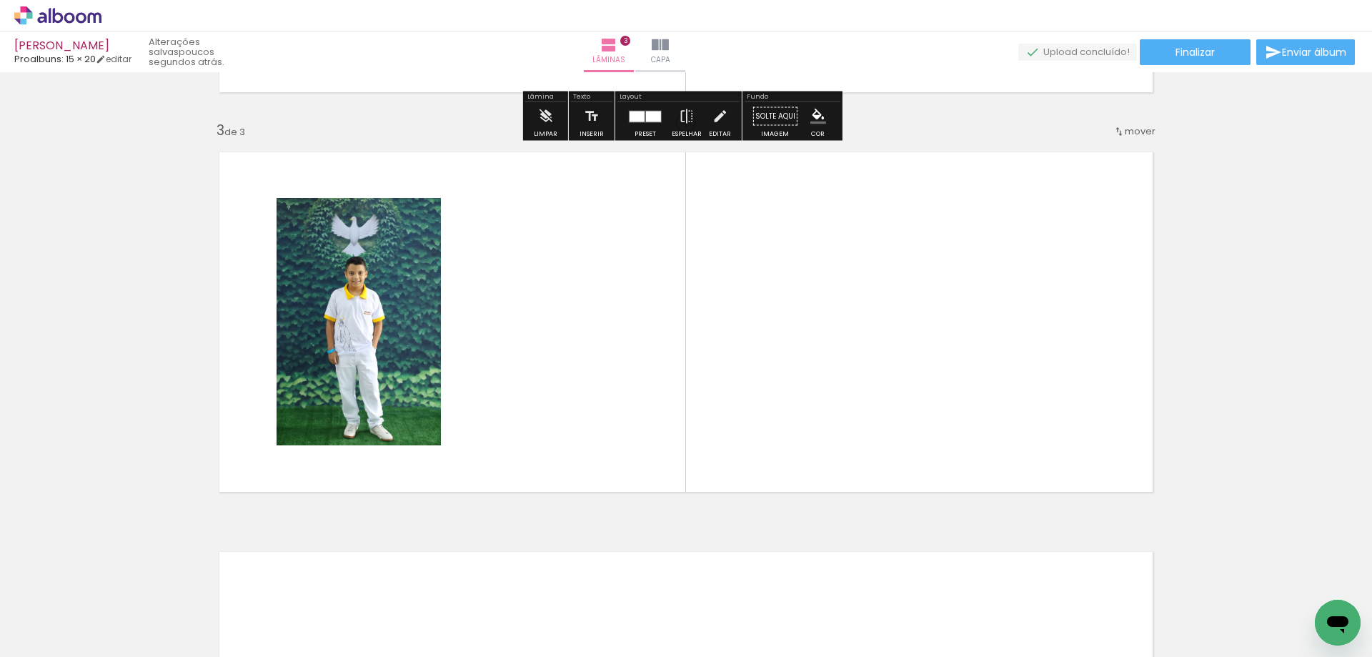
scroll to position [775, 0]
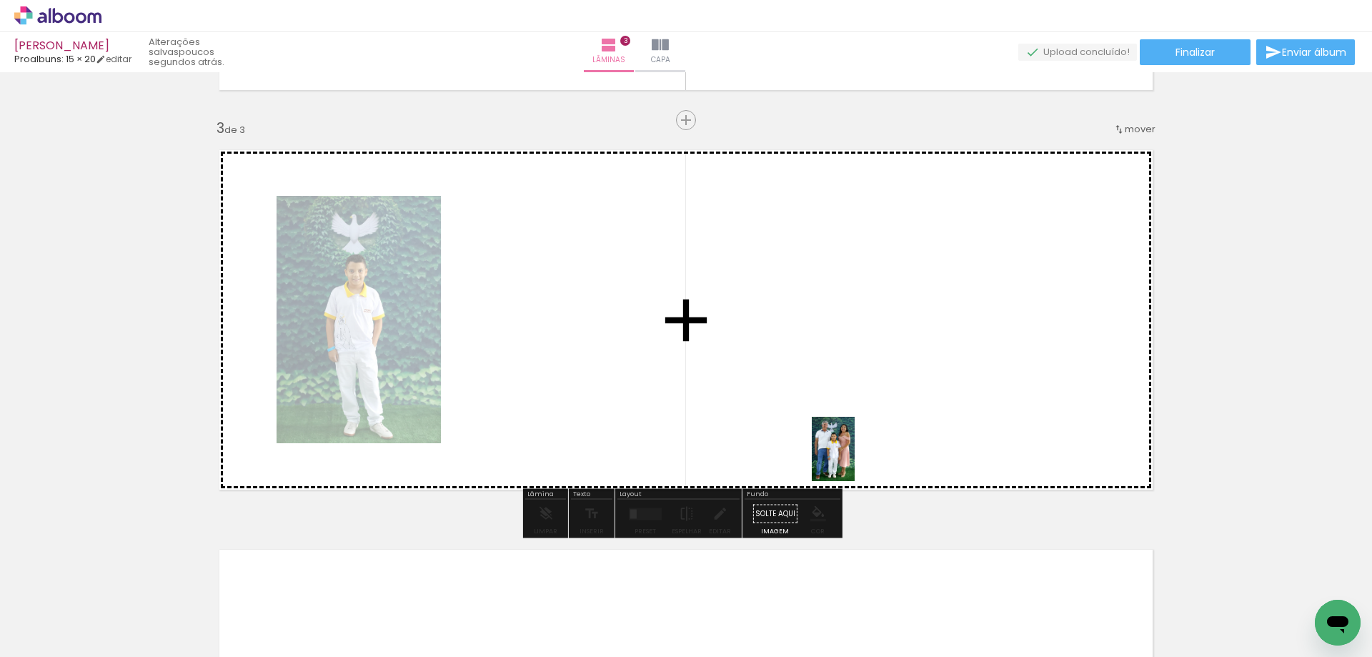
drag, startPoint x: 1060, startPoint y: 597, endPoint x: 1163, endPoint y: 556, distance: 111.6
click at [858, 460] on quentale-workspace at bounding box center [686, 328] width 1372 height 657
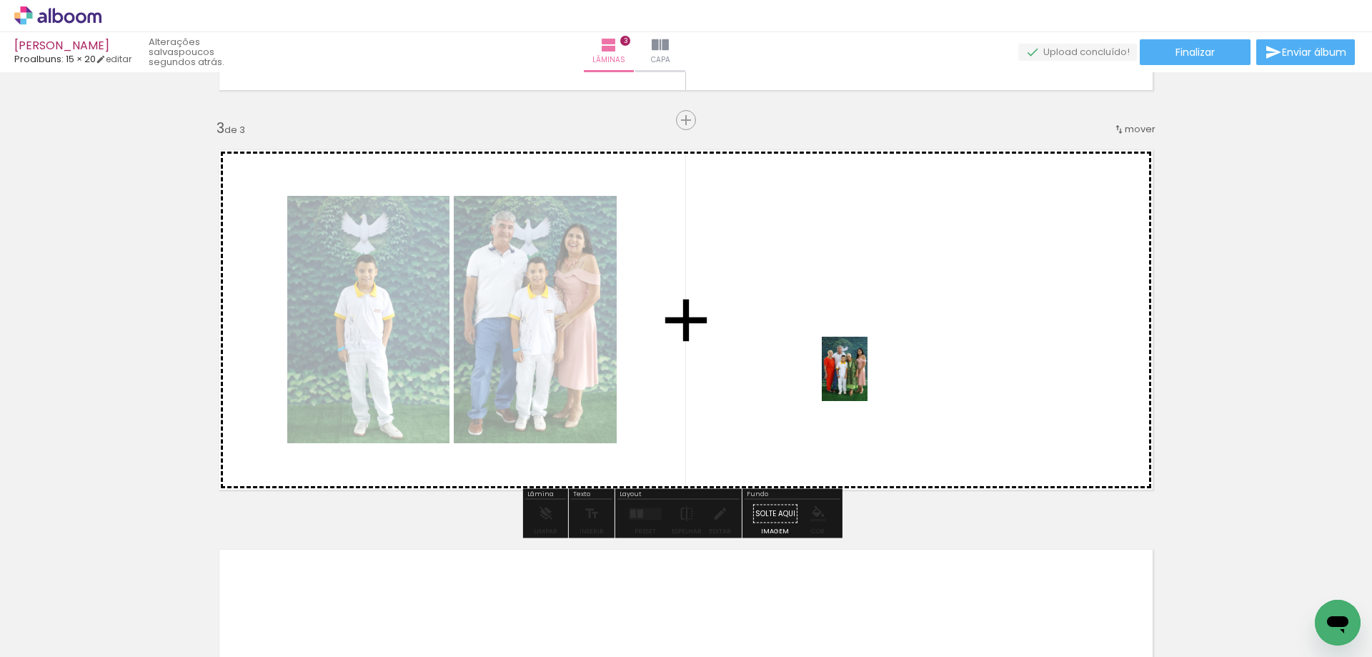
drag, startPoint x: 1305, startPoint y: 598, endPoint x: 865, endPoint y: 379, distance: 491.6
click at [865, 379] on quentale-workspace at bounding box center [686, 328] width 1372 height 657
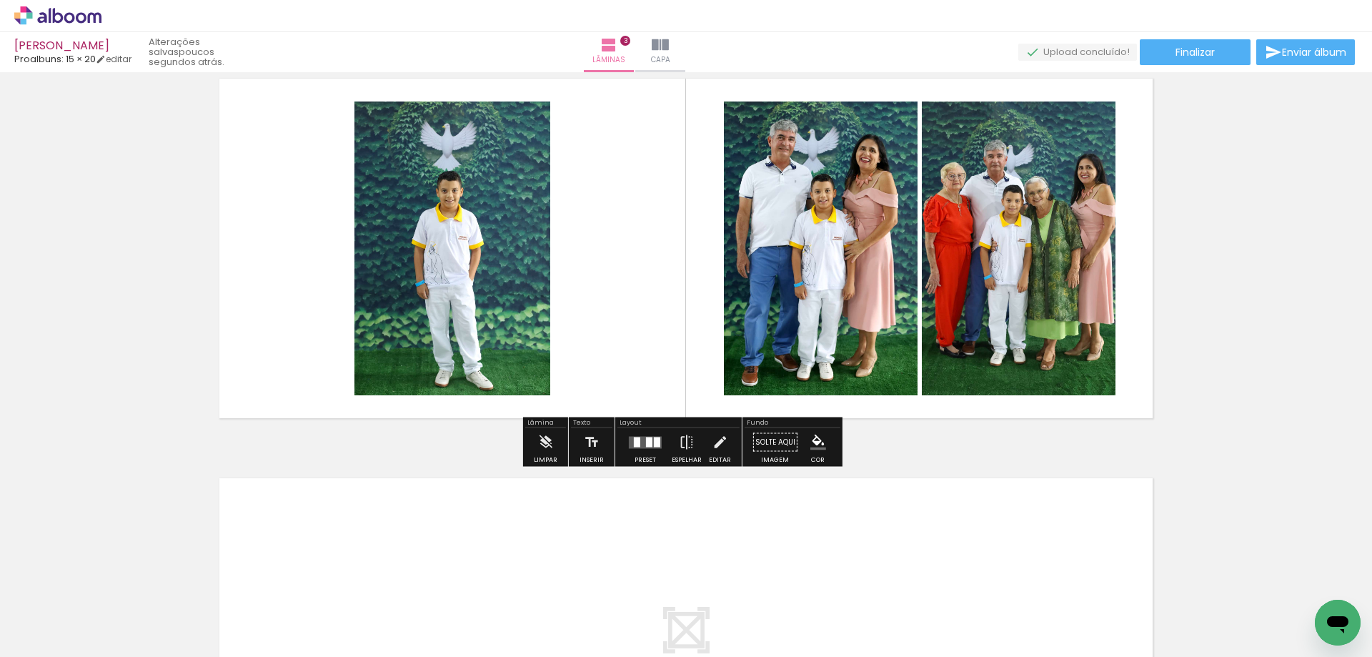
scroll to position [0, 910]
click at [642, 450] on div at bounding box center [645, 442] width 39 height 29
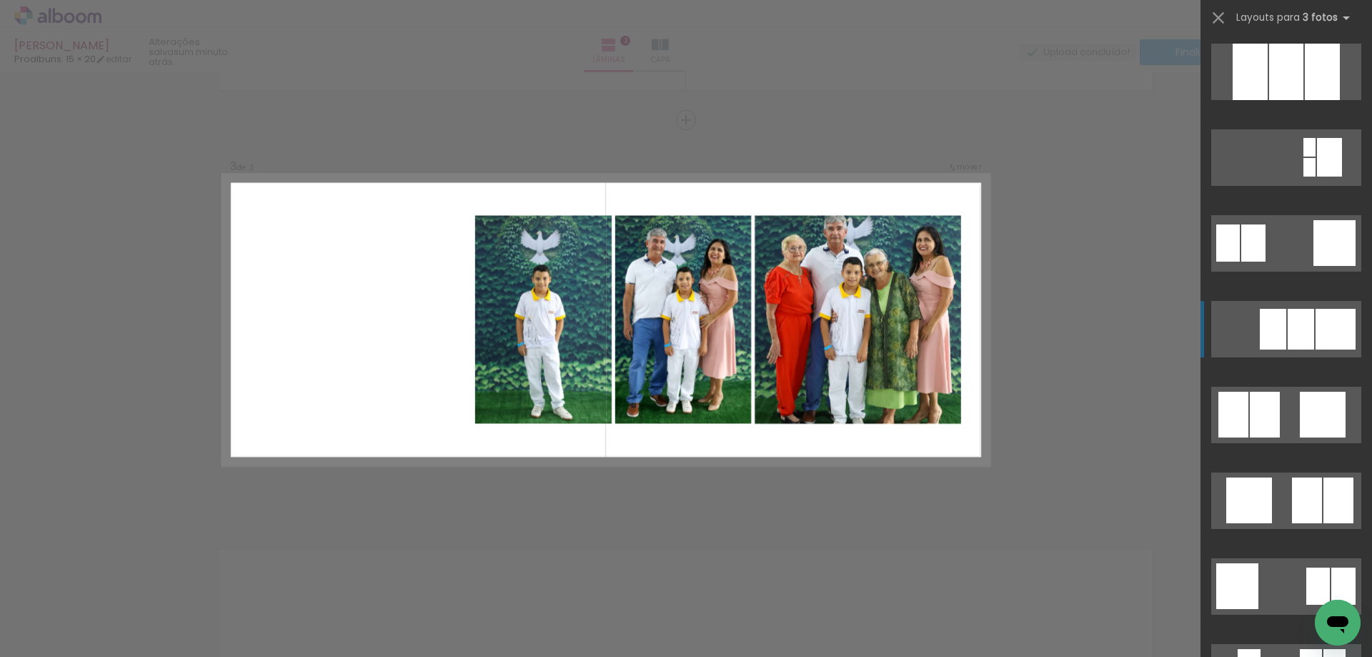
scroll to position [1358, 0]
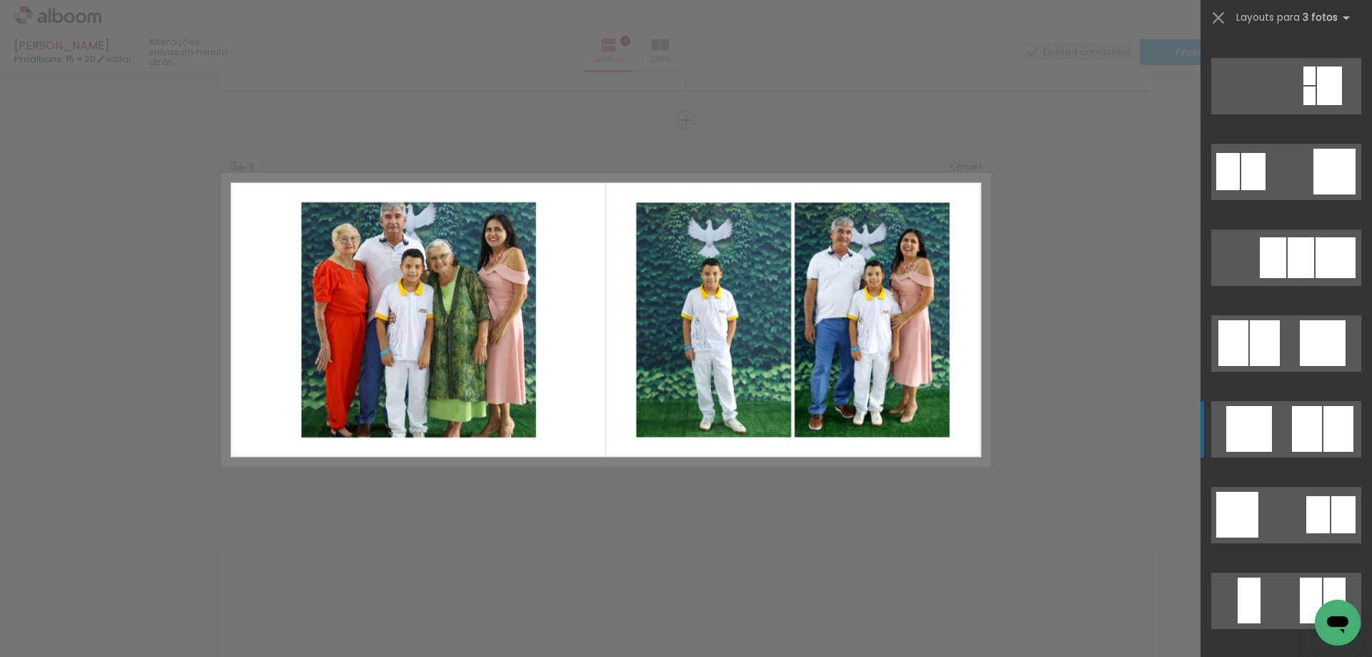
click at [1269, 407] on quentale-layouter at bounding box center [1286, 429] width 150 height 56
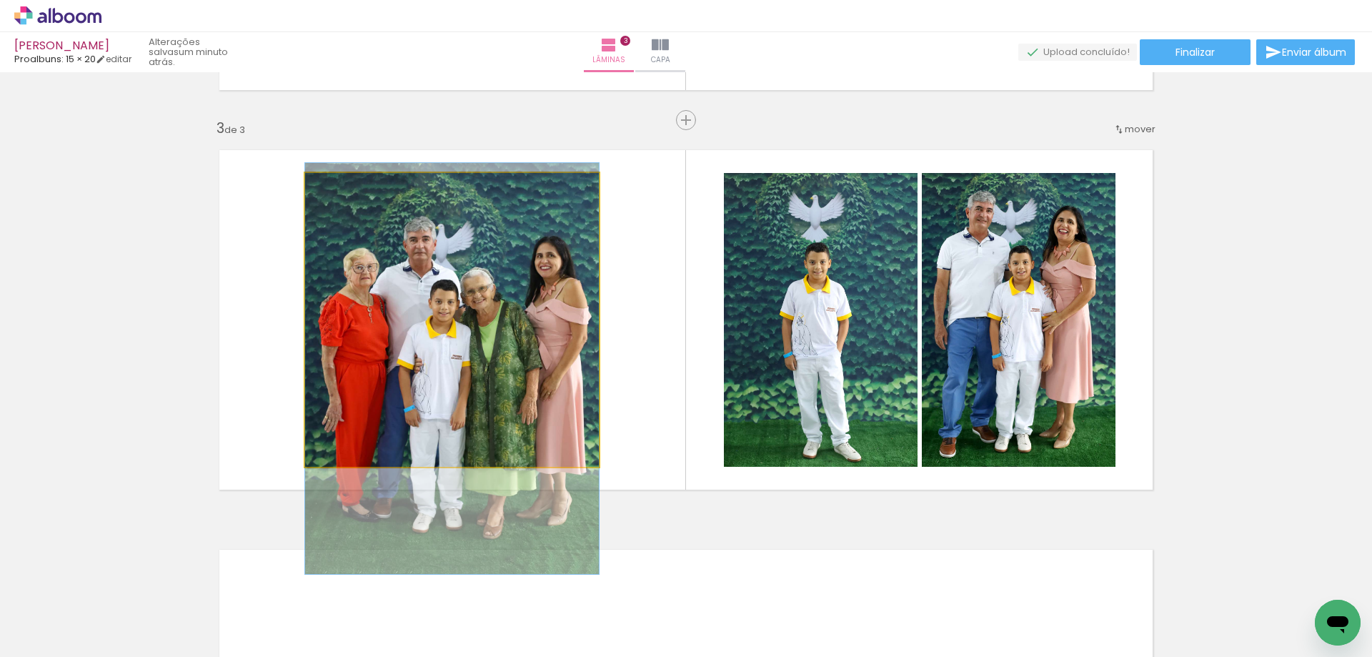
drag, startPoint x: 456, startPoint y: 292, endPoint x: 452, endPoint y: 340, distance: 48.8
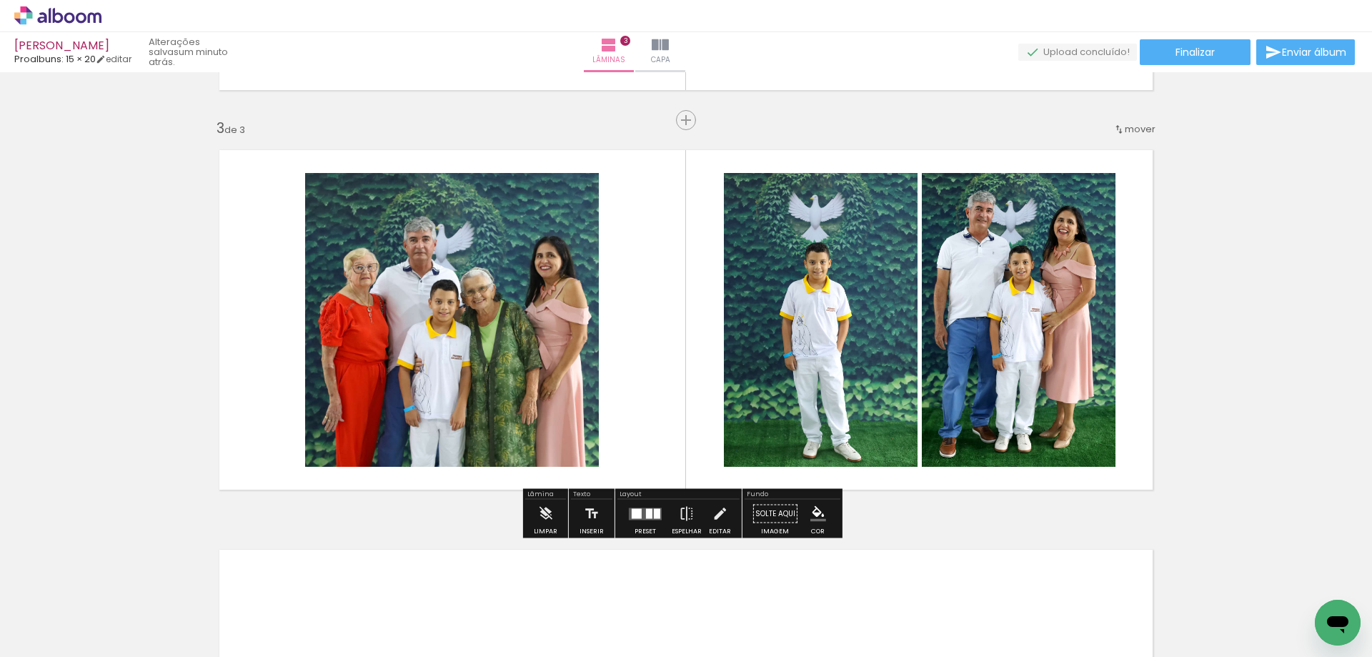
click at [551, 287] on quentale-photo at bounding box center [452, 320] width 294 height 294
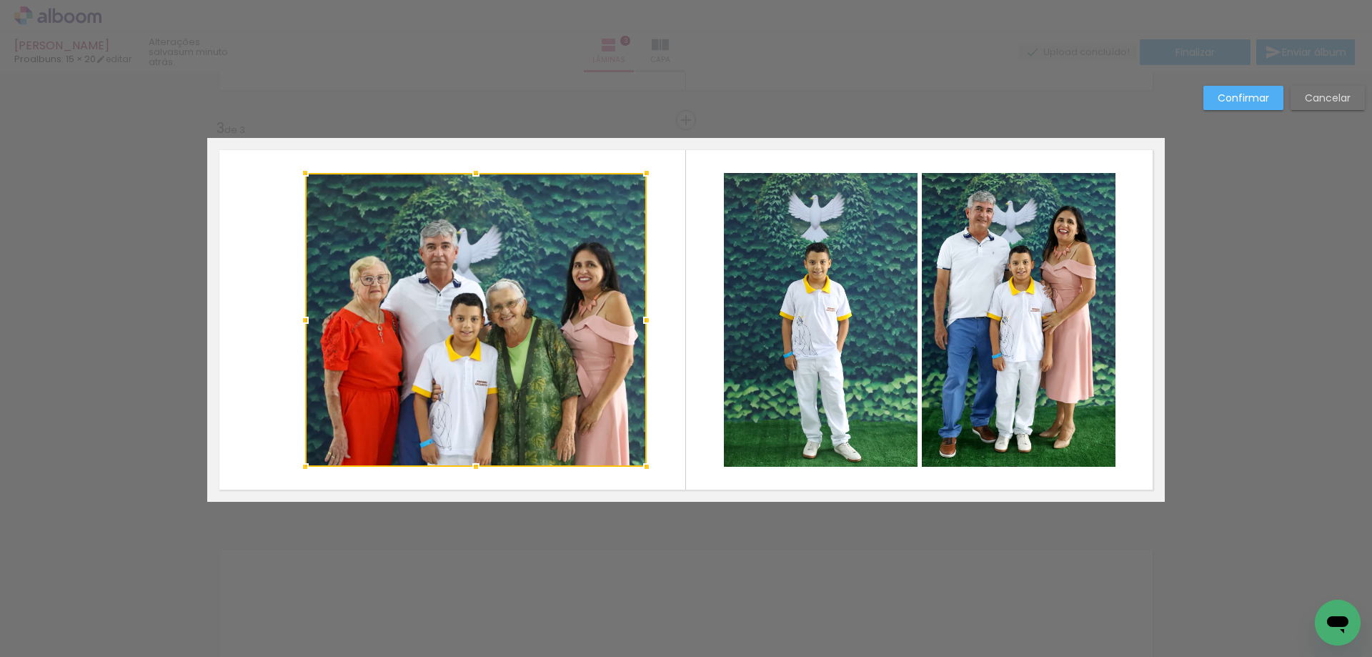
drag, startPoint x: 597, startPoint y: 313, endPoint x: 645, endPoint y: 314, distance: 47.9
click at [645, 314] on div at bounding box center [646, 320] width 29 height 29
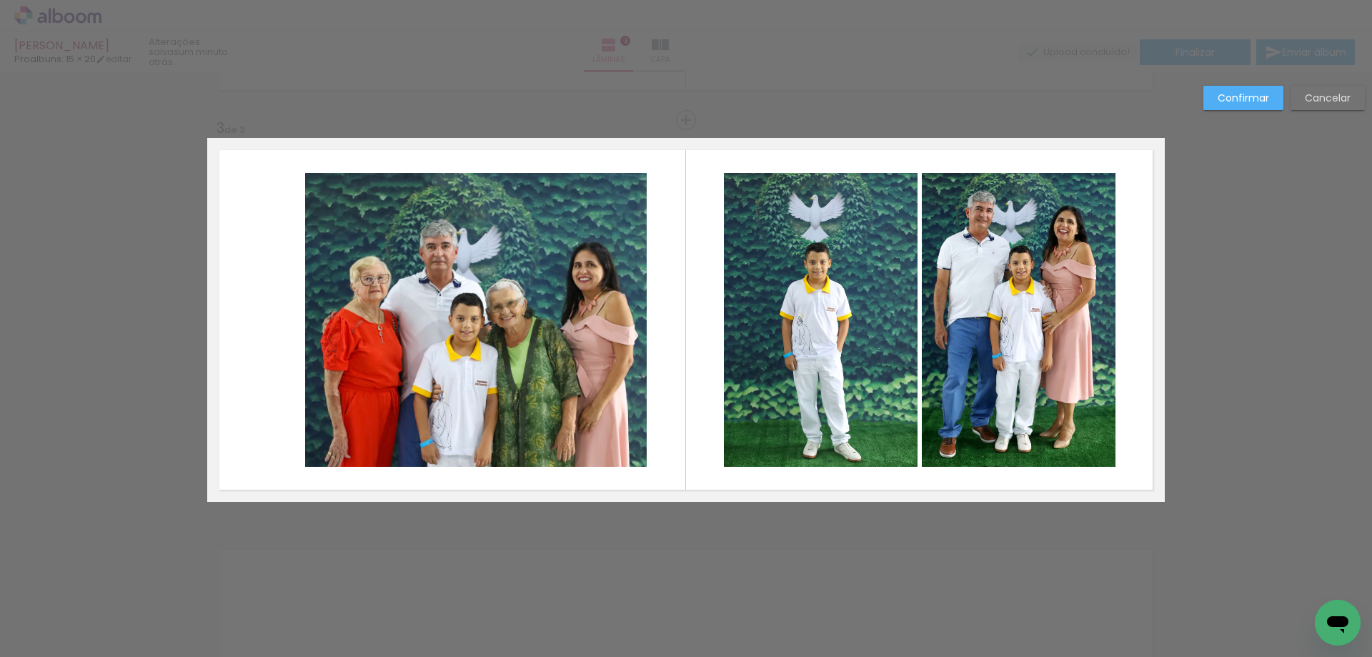
click at [310, 341] on quentale-photo at bounding box center [476, 320] width 342 height 294
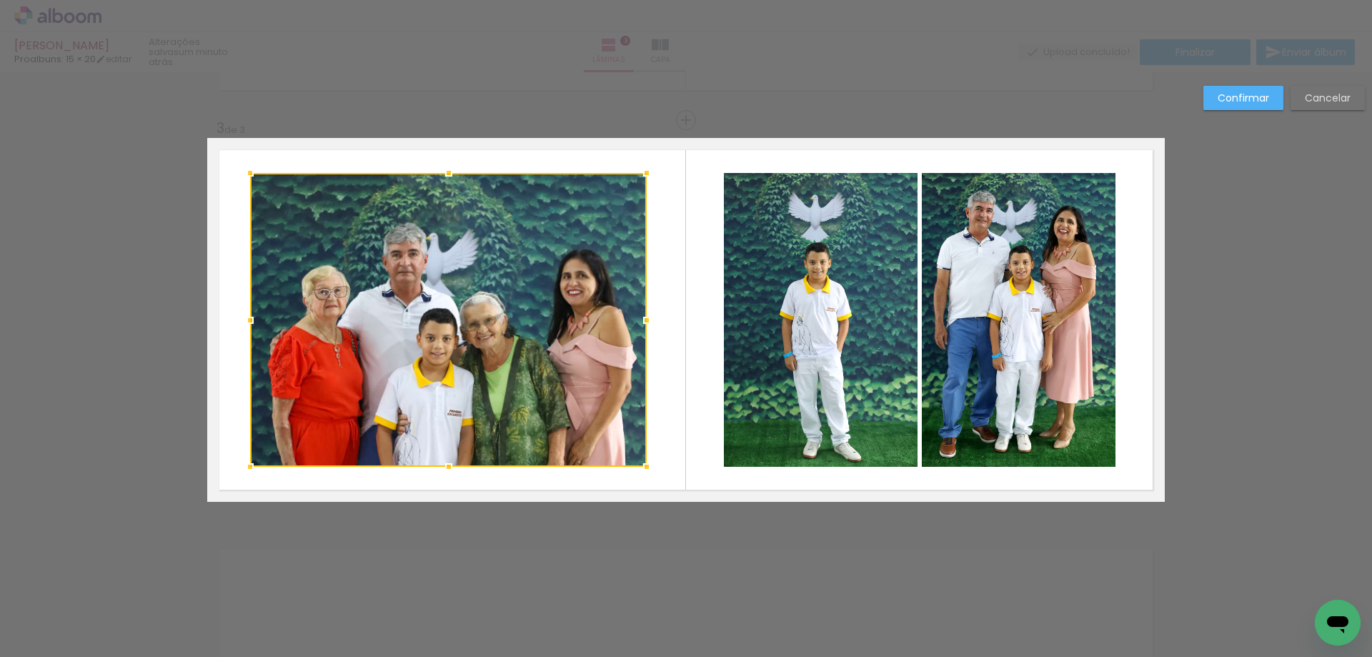
drag, startPoint x: 305, startPoint y: 321, endPoint x: 250, endPoint y: 331, distance: 55.9
click at [250, 331] on div at bounding box center [250, 320] width 29 height 29
click at [1239, 88] on paper-button "Confirmar" at bounding box center [1244, 98] width 80 height 24
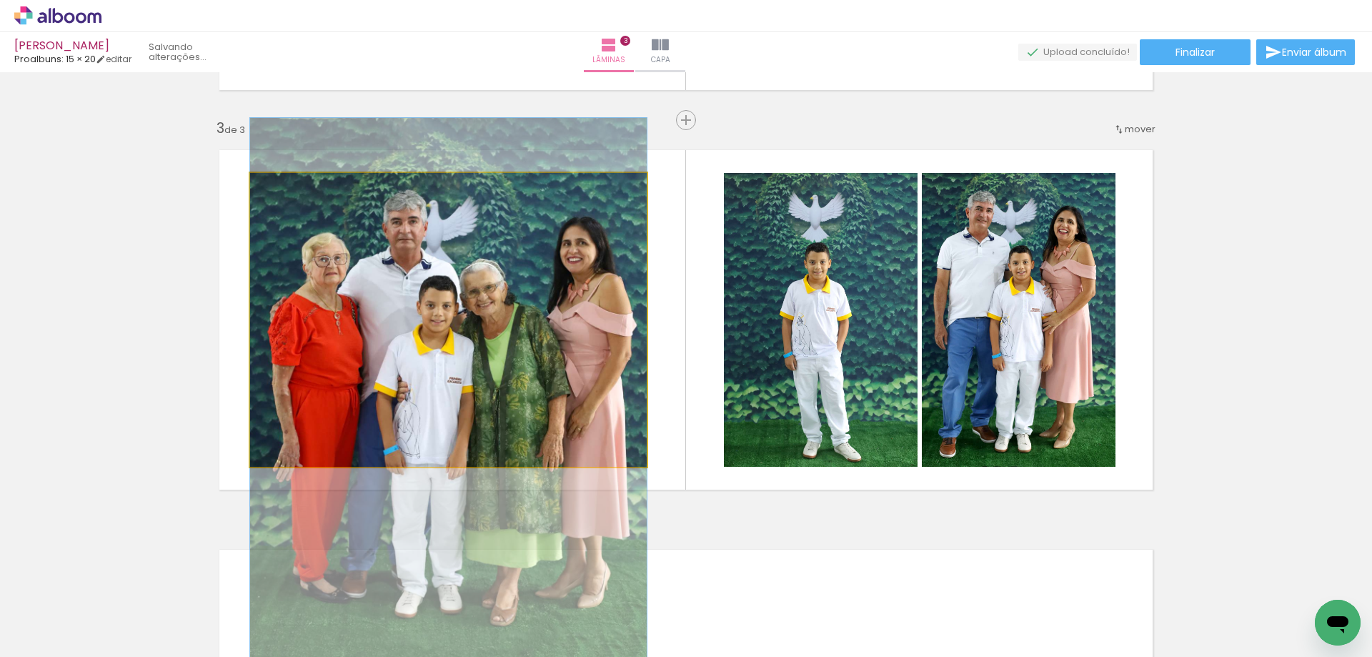
drag, startPoint x: 539, startPoint y: 342, endPoint x: 540, endPoint y: 309, distance: 32.9
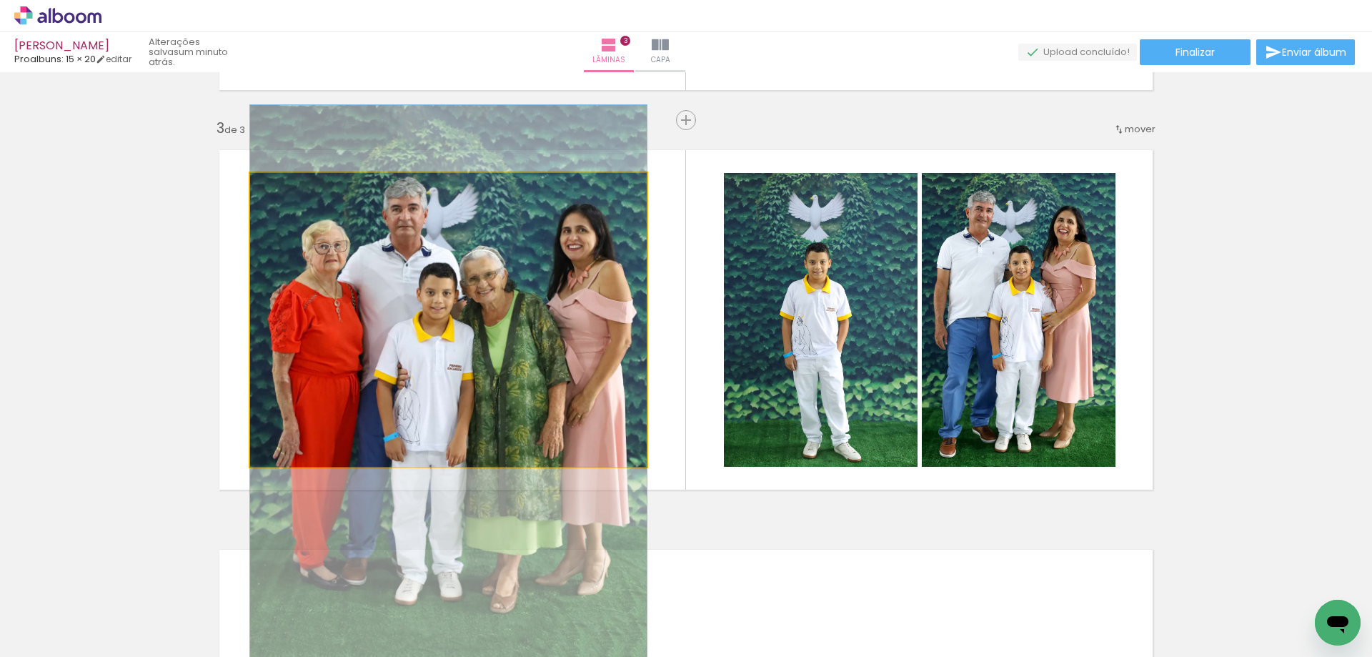
drag, startPoint x: 571, startPoint y: 302, endPoint x: 573, endPoint y: 289, distance: 13.0
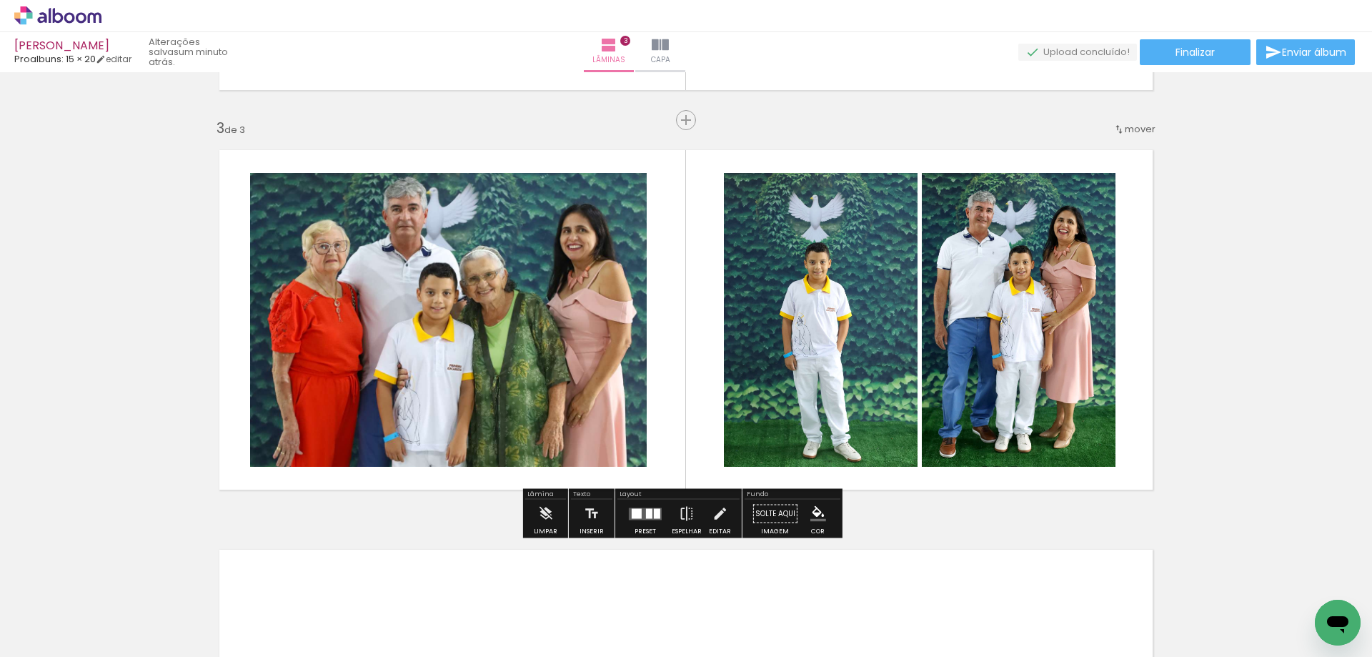
click at [777, 121] on div "Inserir lâmina 1 de 3 Inserir lâmina 2 de 3 Inserir lâmina 3 de 3" at bounding box center [686, 101] width 1372 height 1599
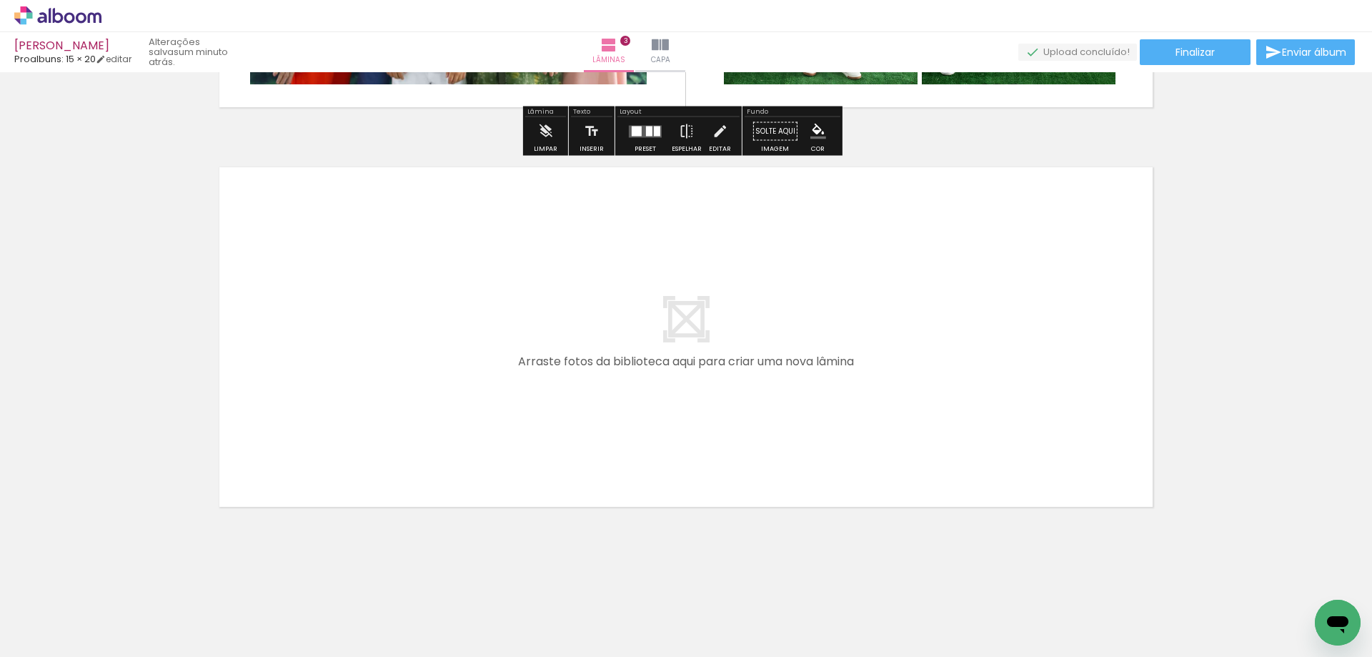
scroll to position [1158, 0]
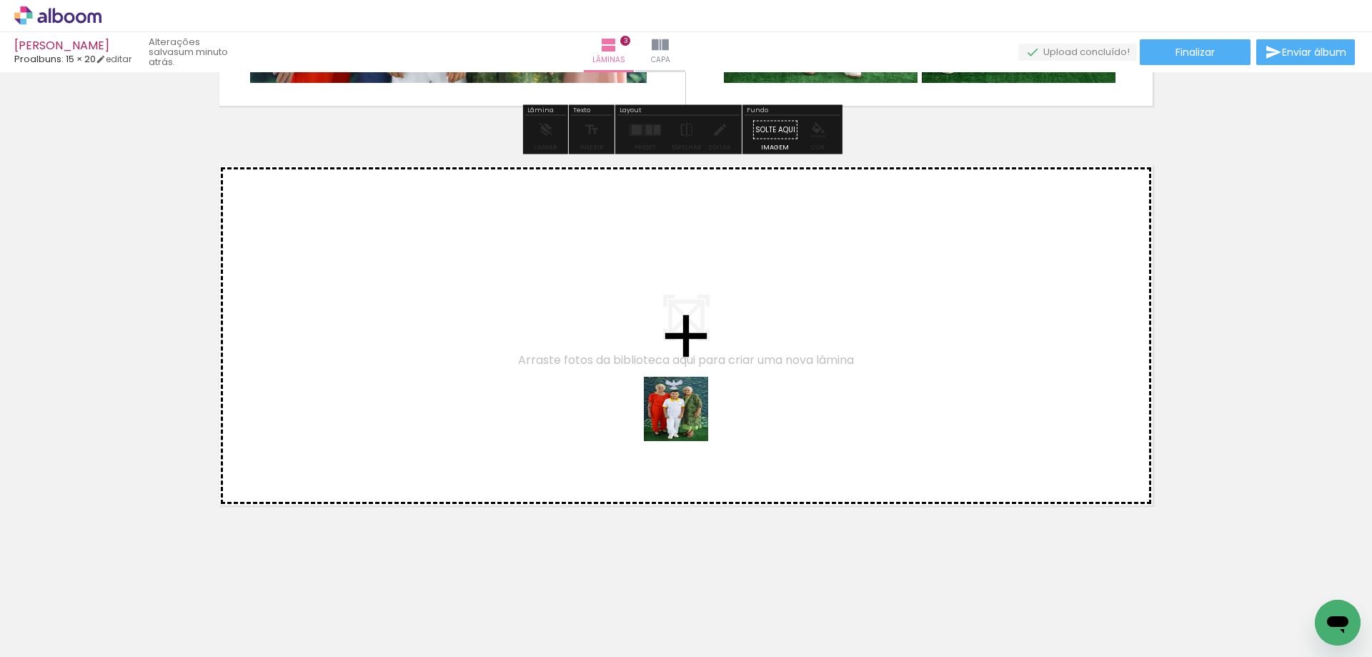
drag, startPoint x: 843, startPoint y: 614, endPoint x: 899, endPoint y: 523, distance: 106.9
click at [675, 395] on quentale-workspace at bounding box center [686, 328] width 1372 height 657
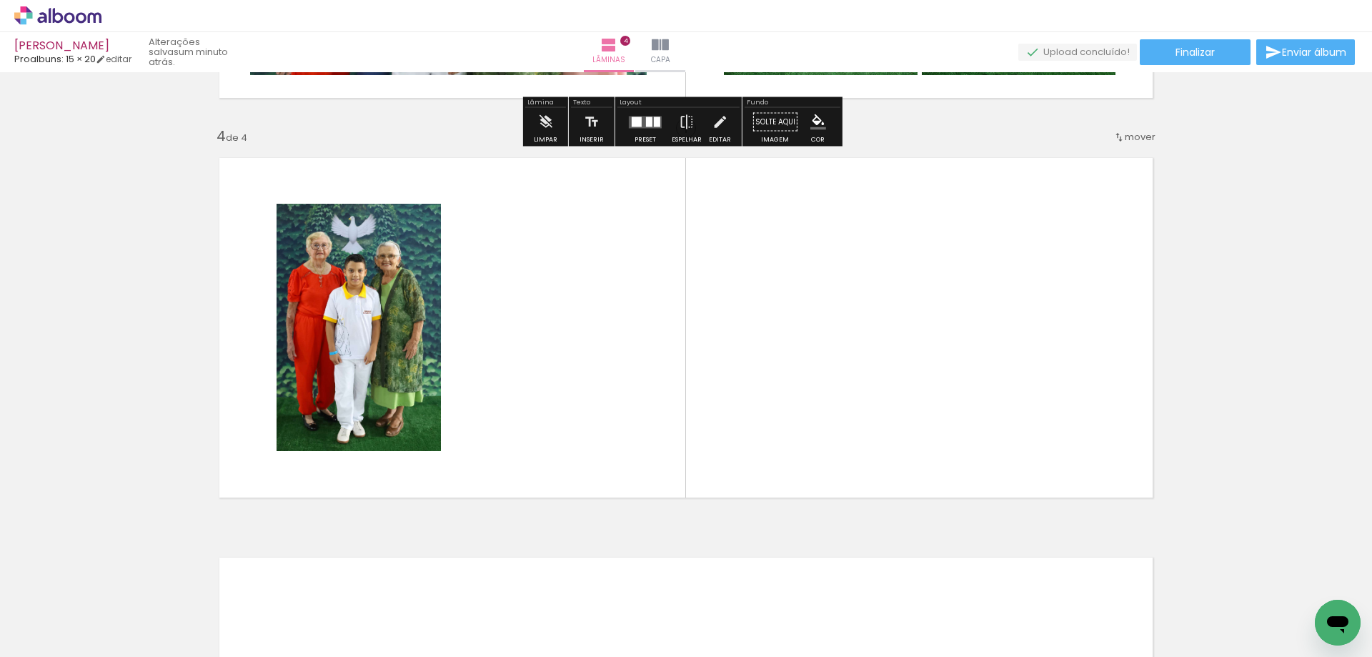
scroll to position [1174, 0]
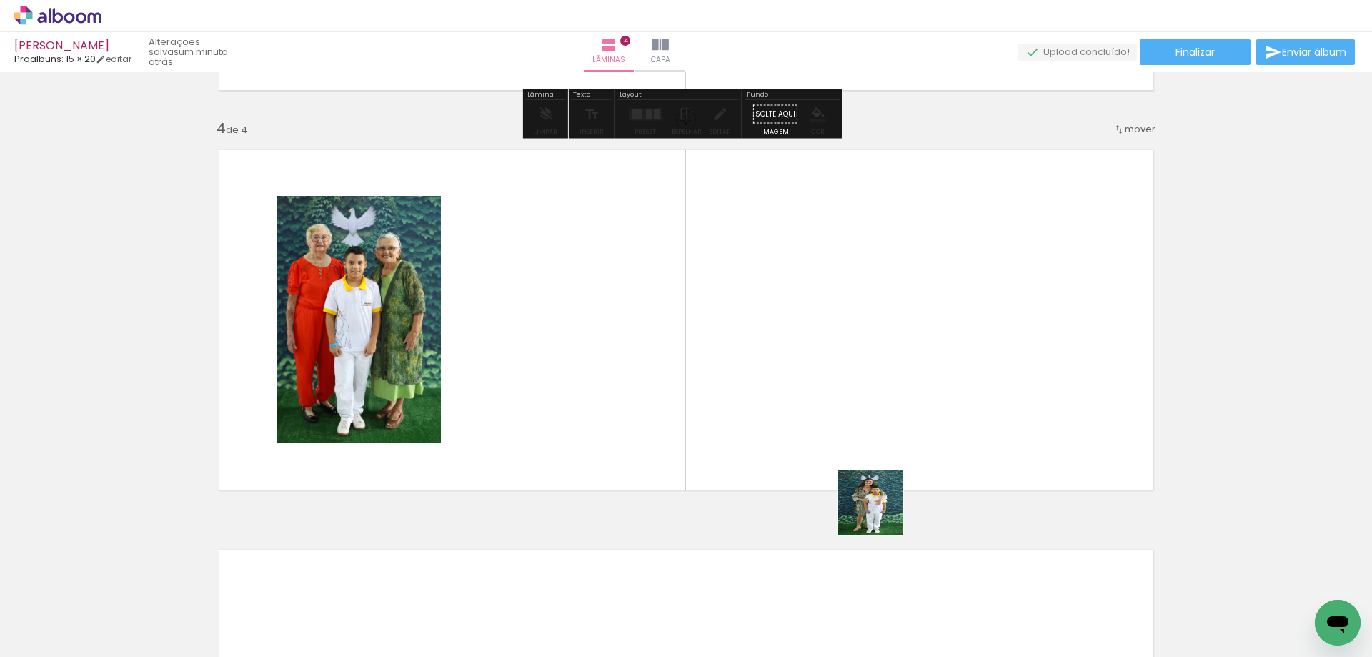
drag, startPoint x: 914, startPoint y: 601, endPoint x: 941, endPoint y: 467, distance: 136.9
click at [778, 366] on quentale-workspace at bounding box center [686, 328] width 1372 height 657
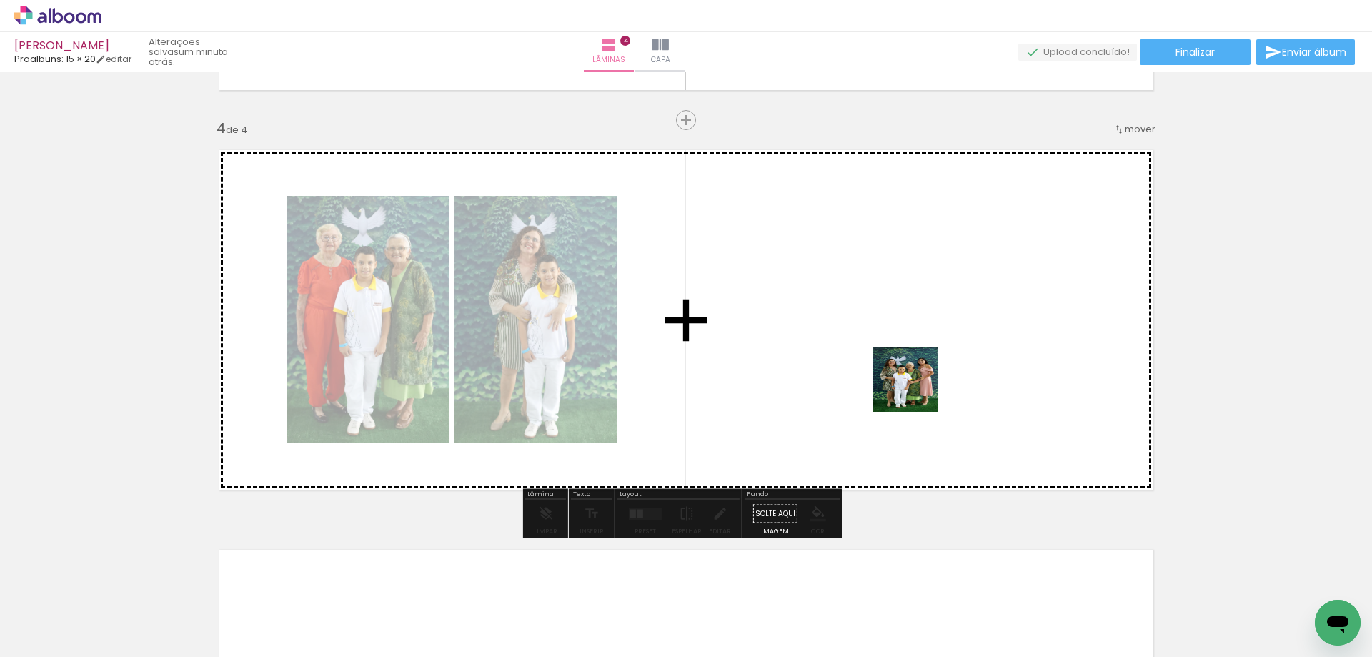
drag, startPoint x: 1003, startPoint y: 597, endPoint x: 901, endPoint y: 350, distance: 266.6
click at [901, 350] on quentale-workspace at bounding box center [686, 328] width 1372 height 657
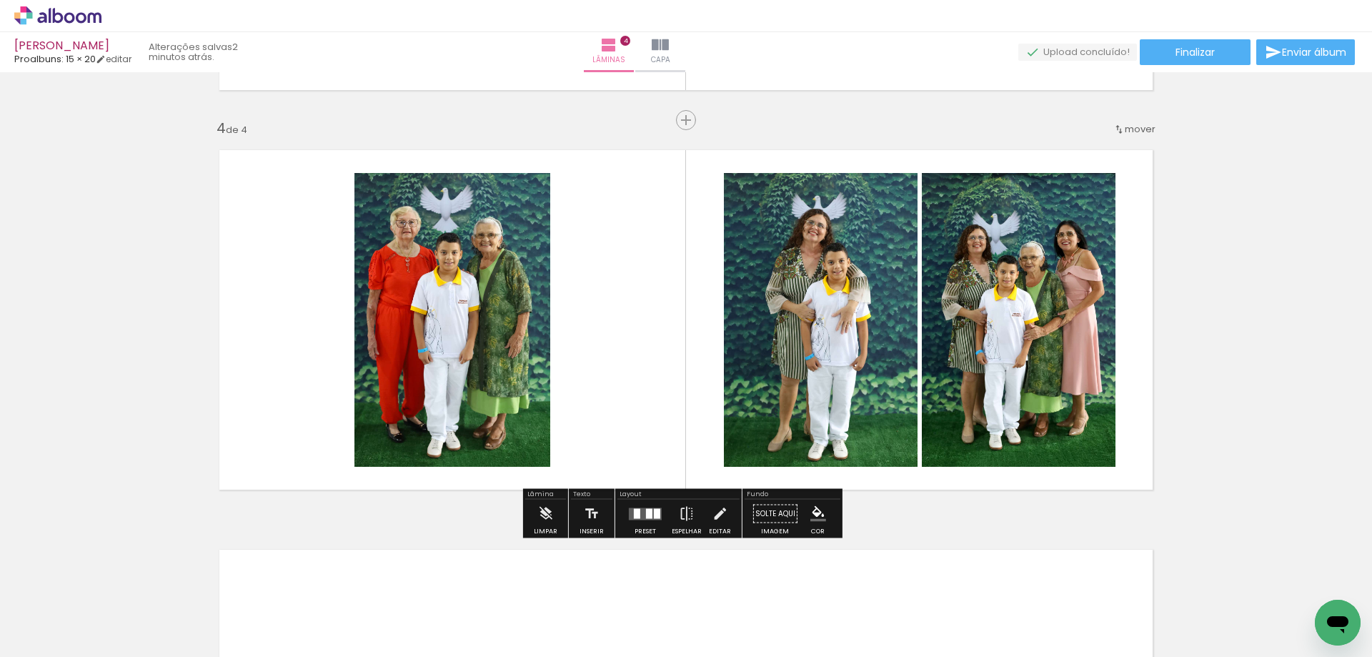
click at [547, 301] on quentale-layouter at bounding box center [686, 320] width 958 height 364
click at [515, 313] on quentale-photo at bounding box center [452, 320] width 196 height 294
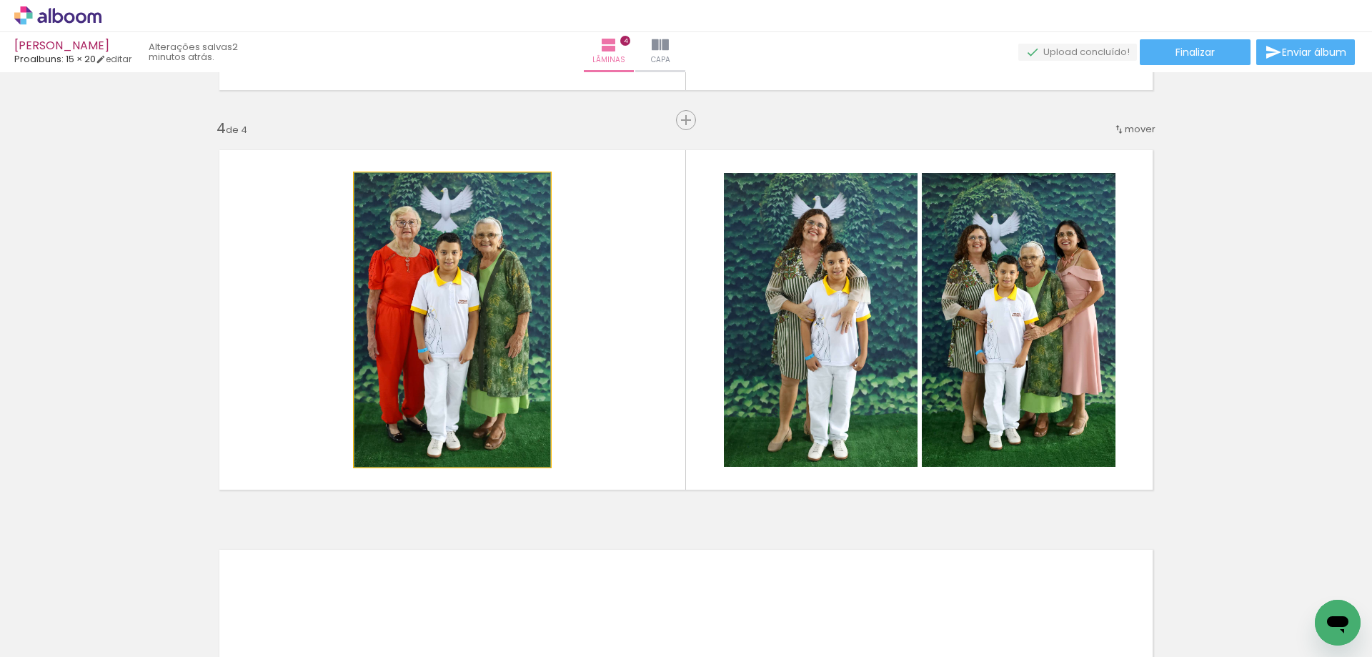
click at [515, 313] on quentale-photo at bounding box center [452, 320] width 196 height 294
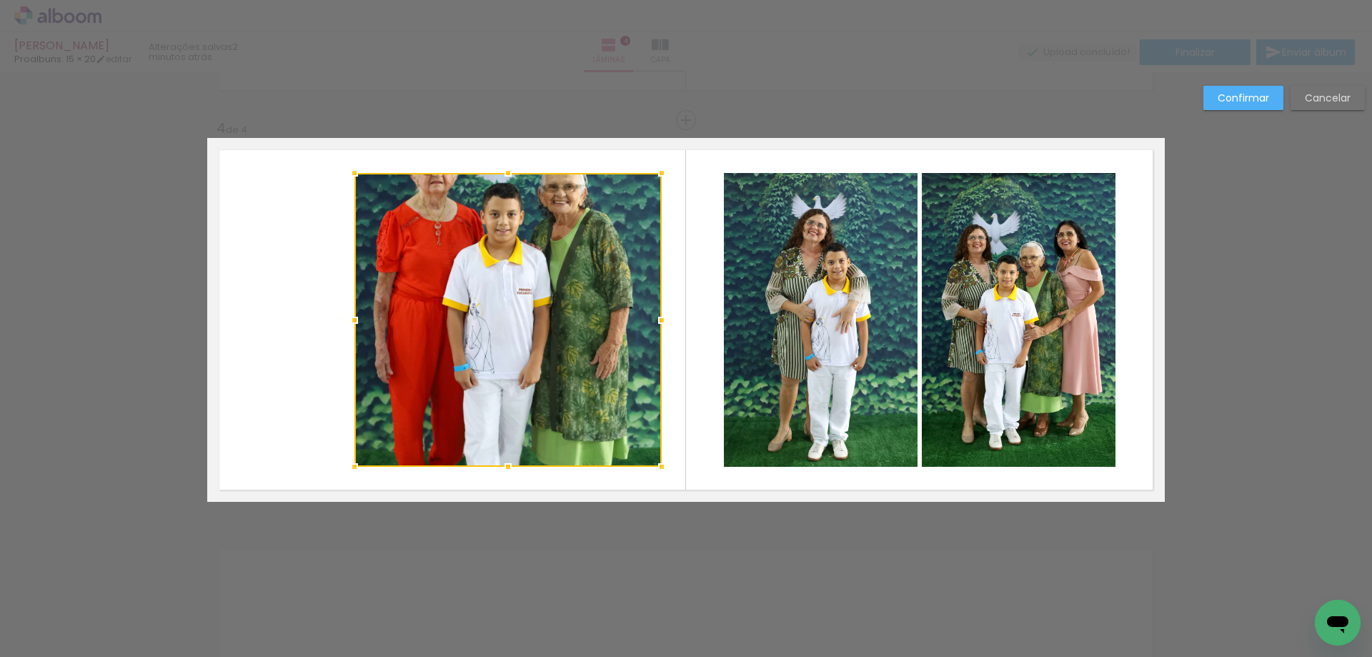
drag, startPoint x: 549, startPoint y: 321, endPoint x: 496, endPoint y: 351, distance: 60.8
click at [661, 322] on div at bounding box center [661, 320] width 29 height 29
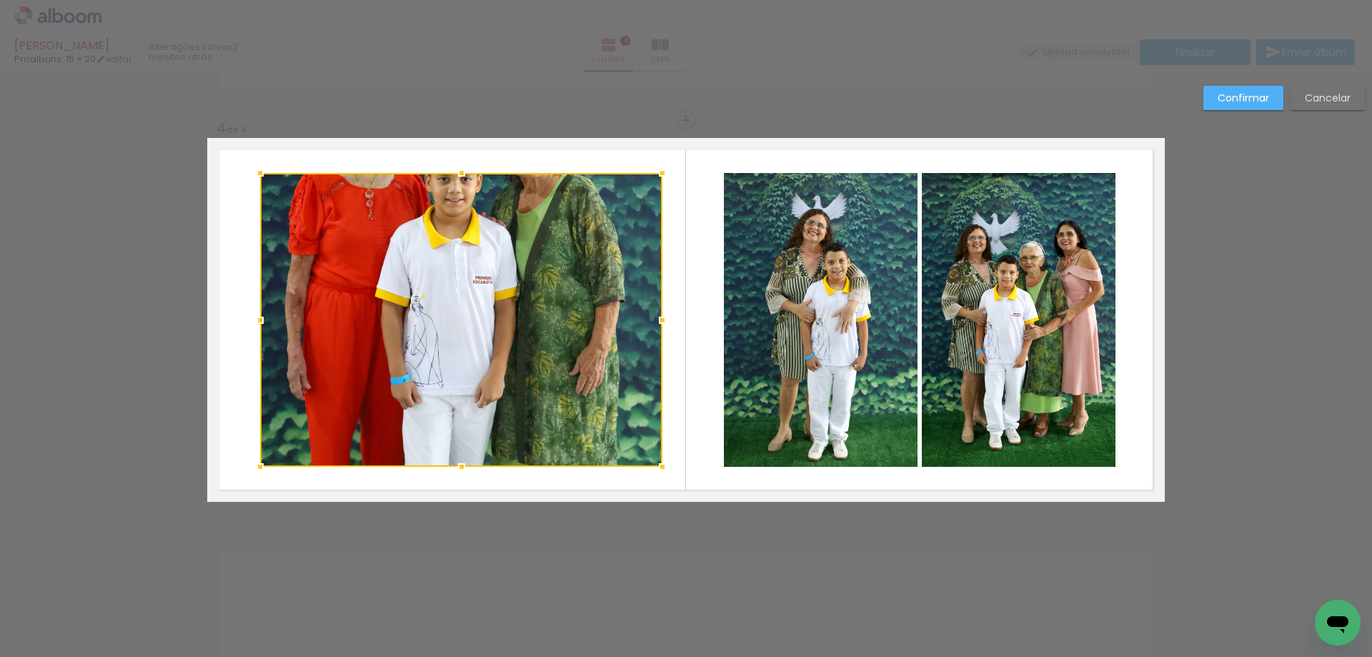
drag, startPoint x: 353, startPoint y: 319, endPoint x: 259, endPoint y: 343, distance: 97.4
click at [260, 343] on div at bounding box center [461, 320] width 402 height 294
click at [0, 0] on slot "Confirmar" at bounding box center [0, 0] width 0 height 0
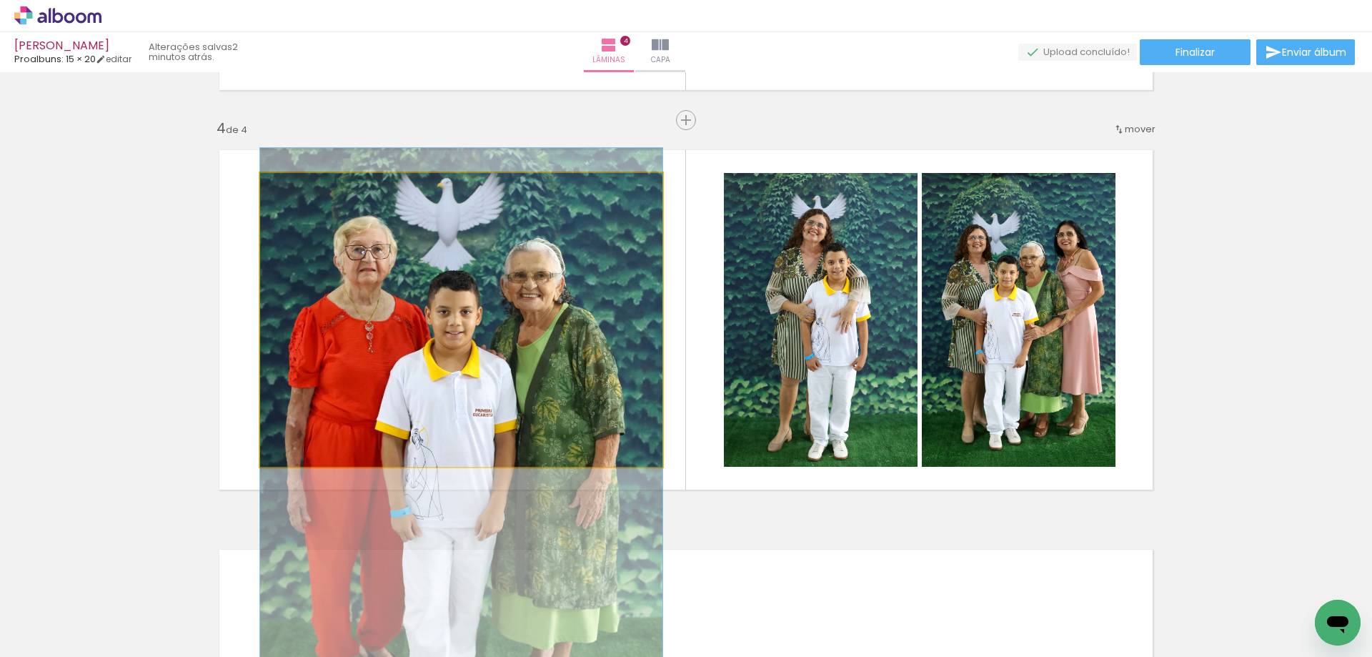
drag, startPoint x: 539, startPoint y: 279, endPoint x: 542, endPoint y: 412, distance: 133.0
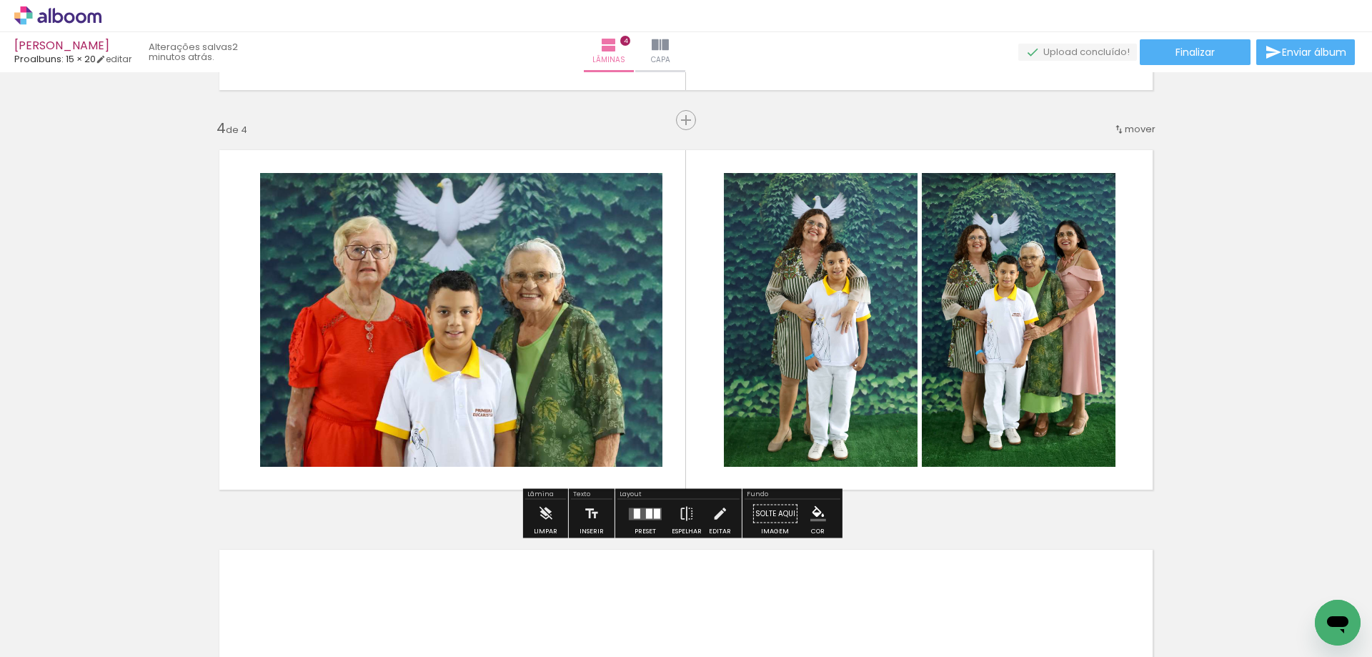
click at [688, 222] on quentale-layouter at bounding box center [686, 320] width 958 height 364
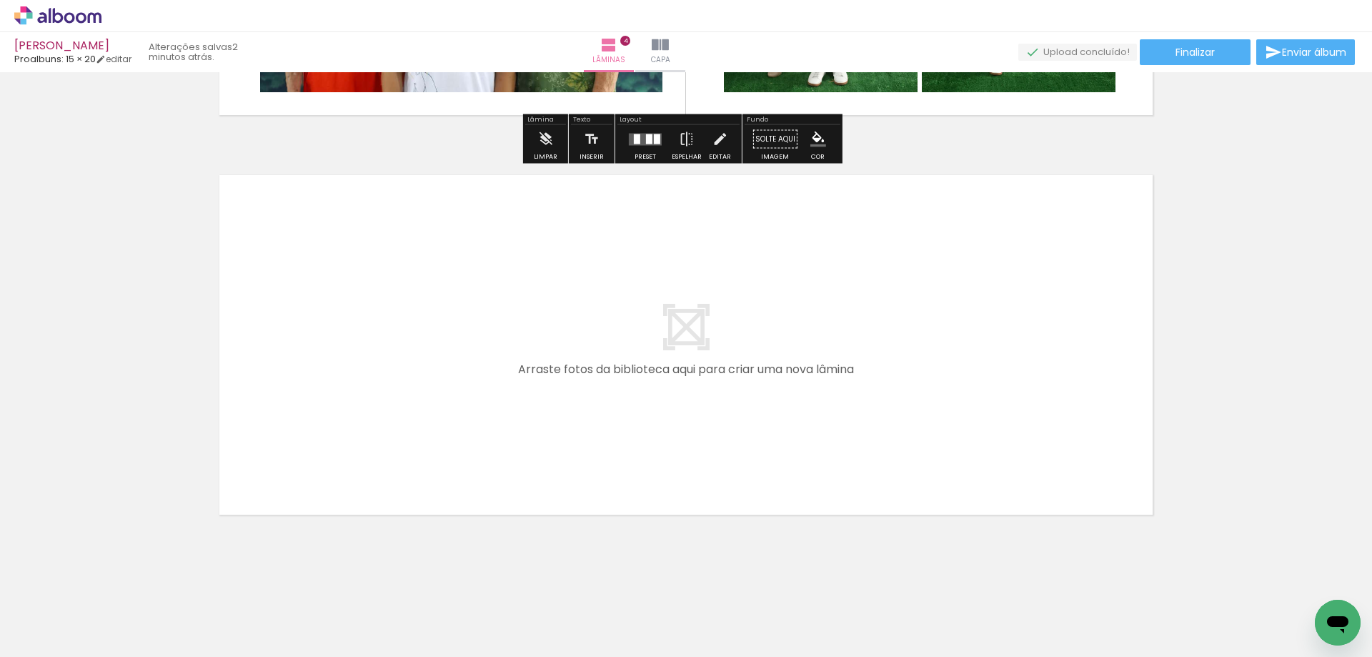
scroll to position [1558, 0]
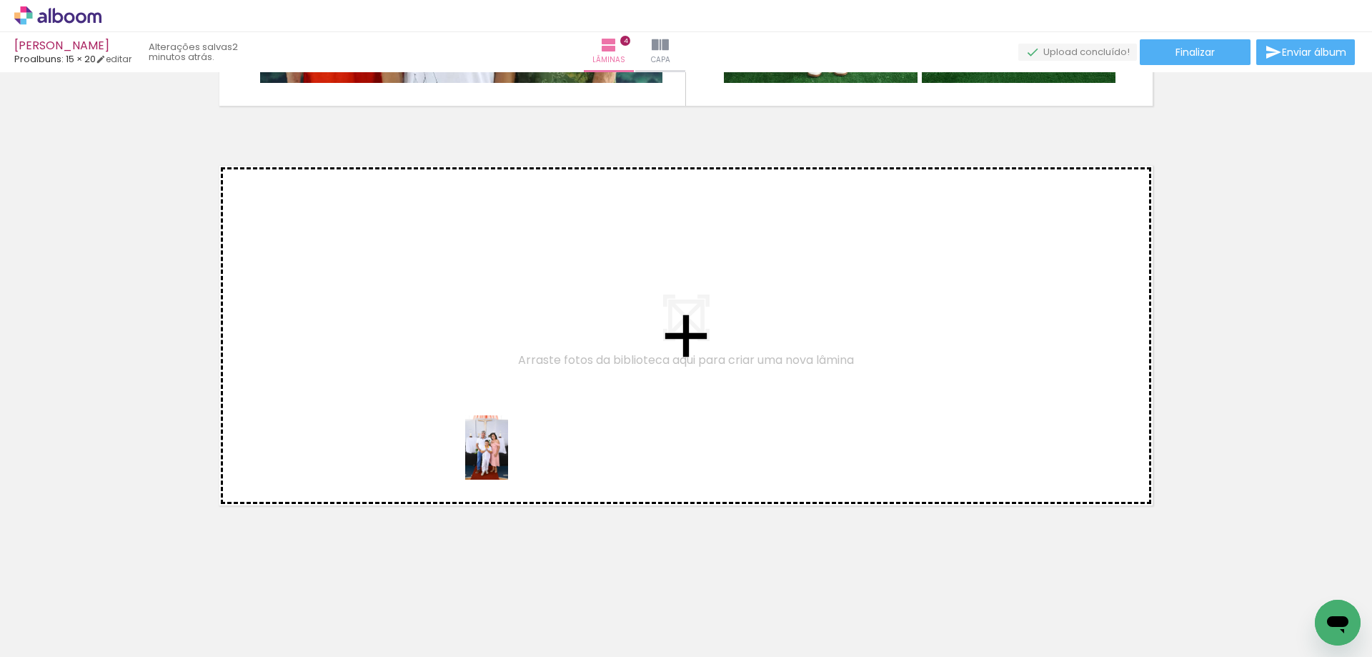
drag, startPoint x: 1322, startPoint y: 587, endPoint x: 508, endPoint y: 458, distance: 824.1
click at [508, 458] on quentale-workspace at bounding box center [686, 328] width 1372 height 657
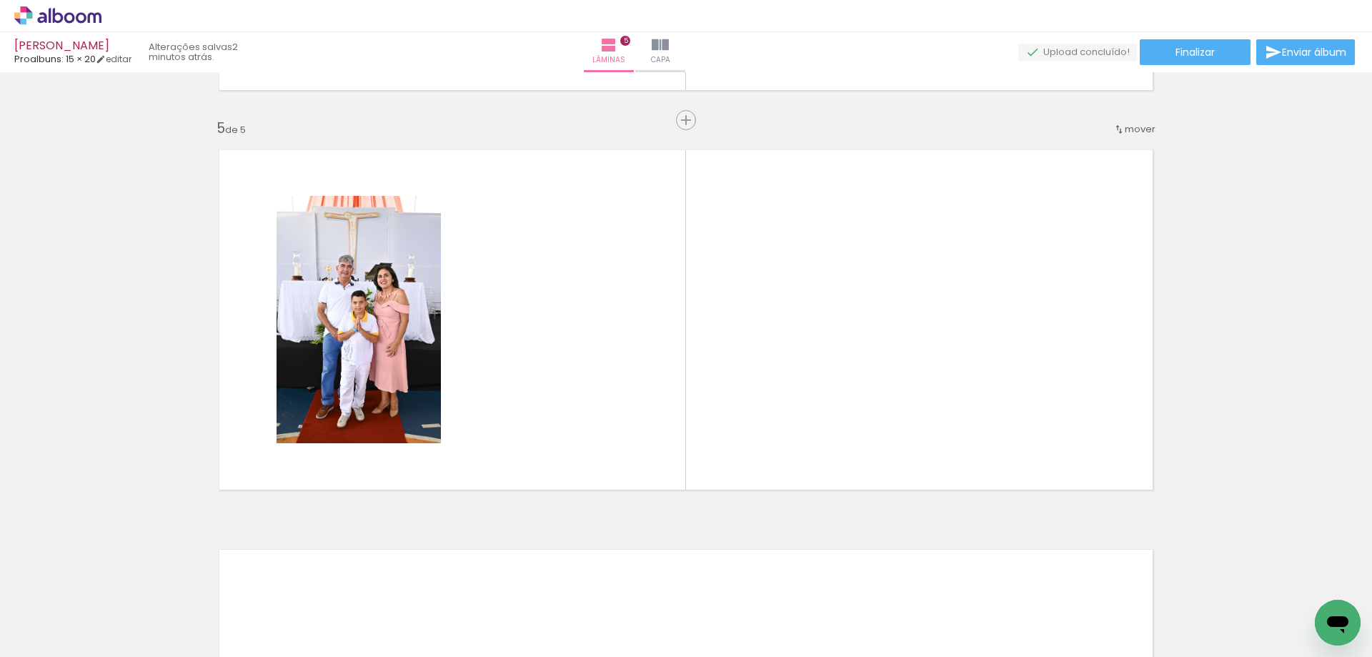
scroll to position [0, 324]
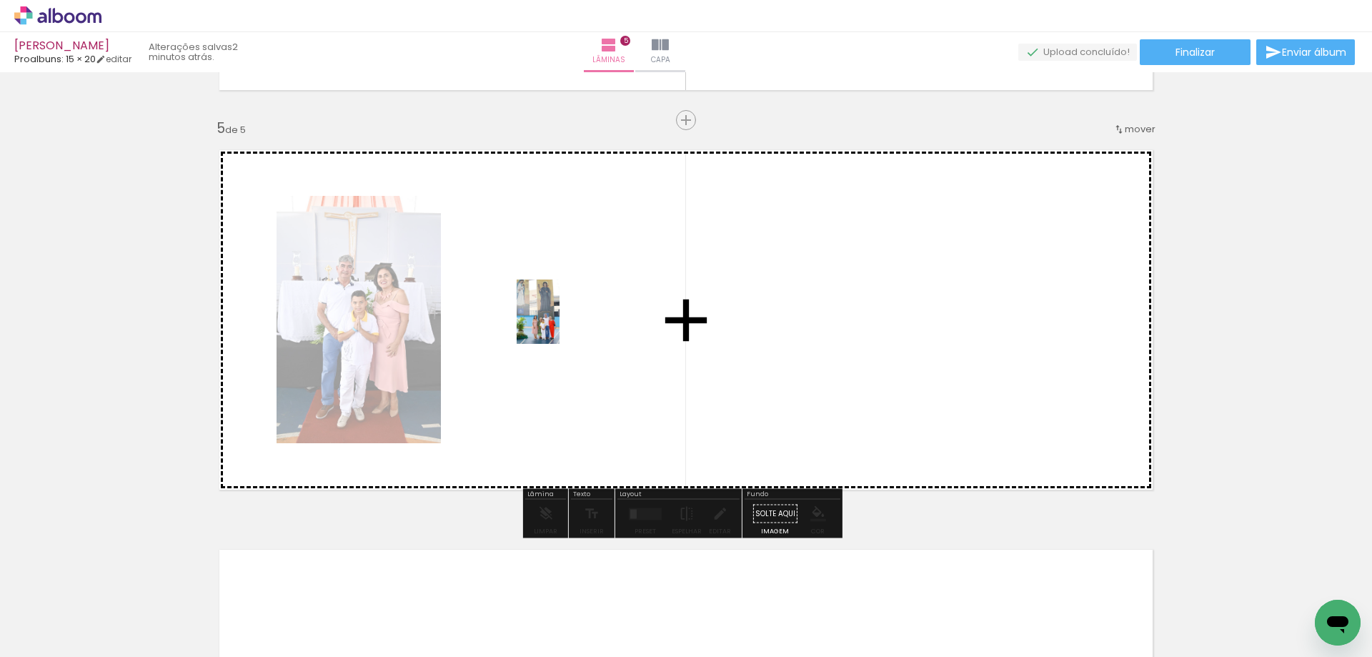
drag, startPoint x: 306, startPoint y: 617, endPoint x: 565, endPoint y: 321, distance: 393.0
click at [565, 321] on quentale-workspace at bounding box center [686, 328] width 1372 height 657
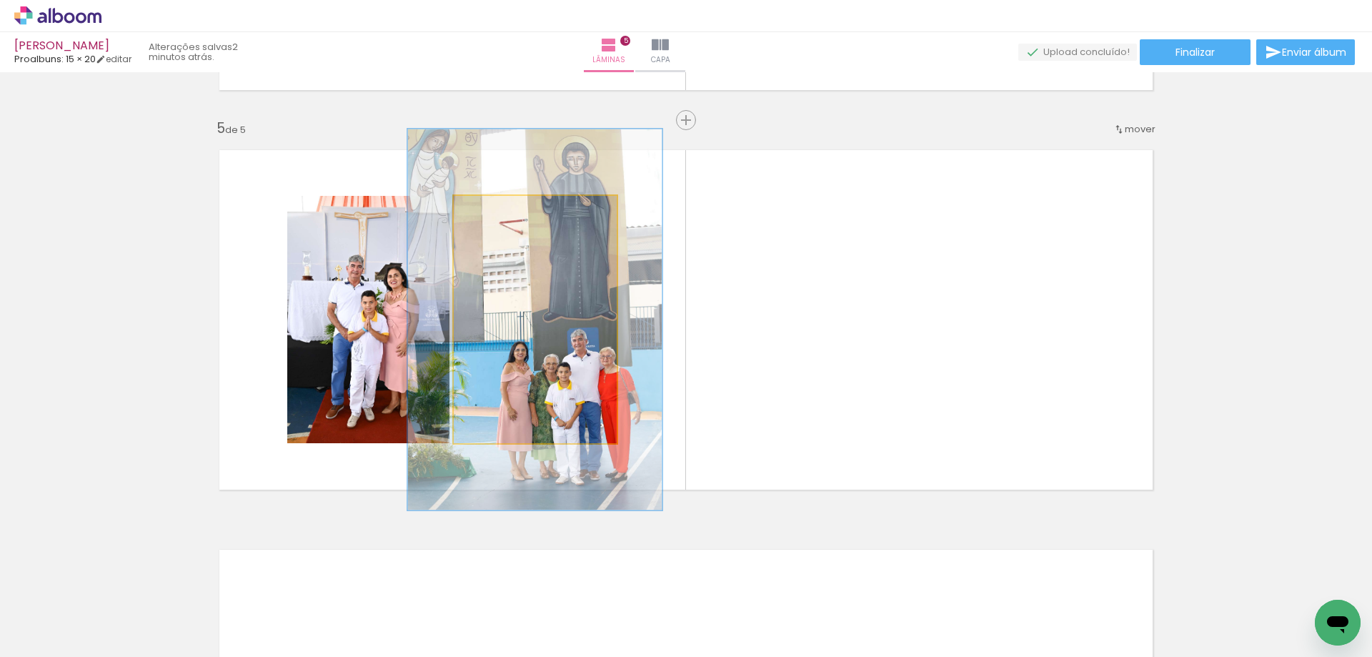
drag, startPoint x: 487, startPoint y: 214, endPoint x: 567, endPoint y: 291, distance: 110.7
type paper-slider "152"
click at [513, 213] on div at bounding box center [513, 210] width 23 height 23
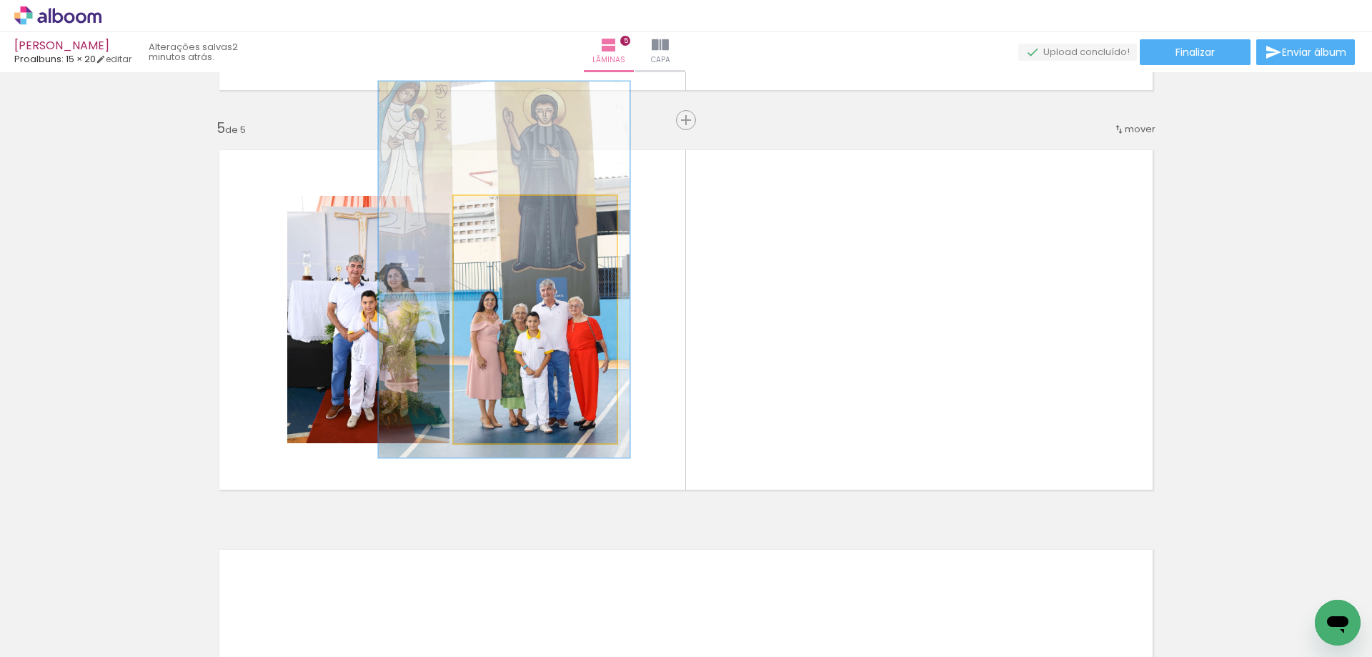
drag, startPoint x: 593, startPoint y: 331, endPoint x: 567, endPoint y: 282, distance: 56.0
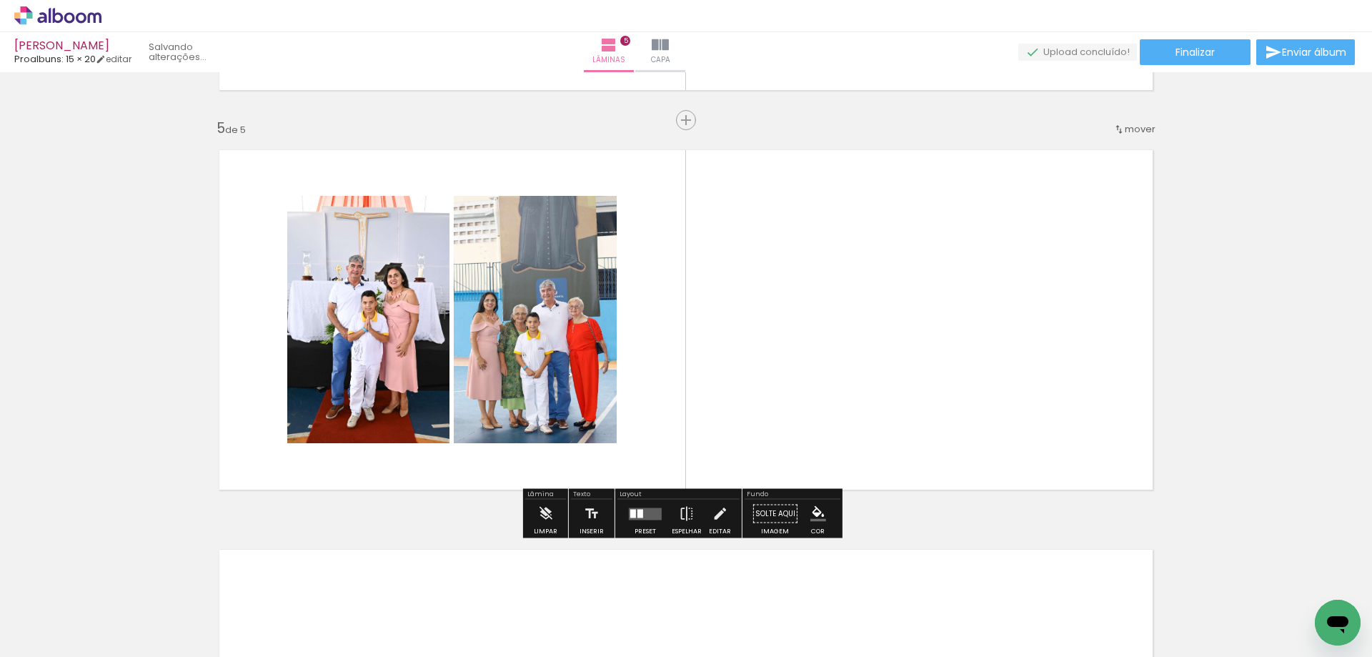
click at [610, 328] on quentale-photo at bounding box center [535, 319] width 163 height 247
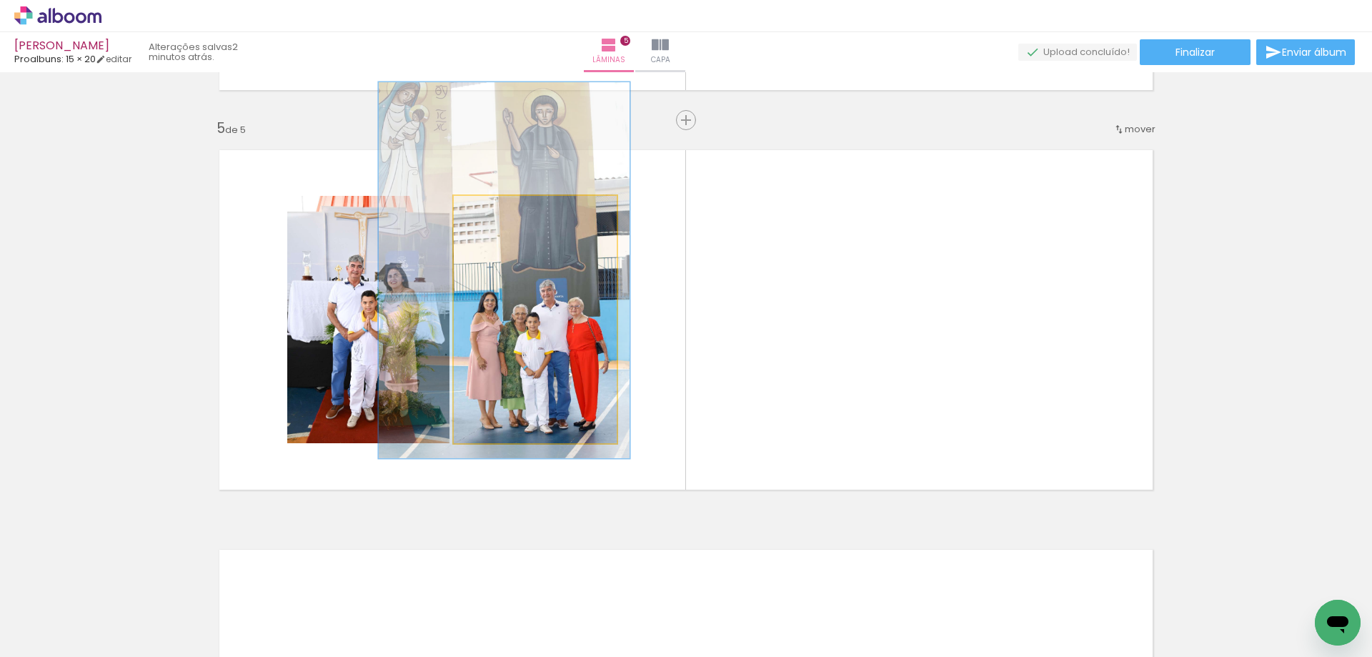
click at [610, 328] on quentale-photo at bounding box center [535, 319] width 163 height 247
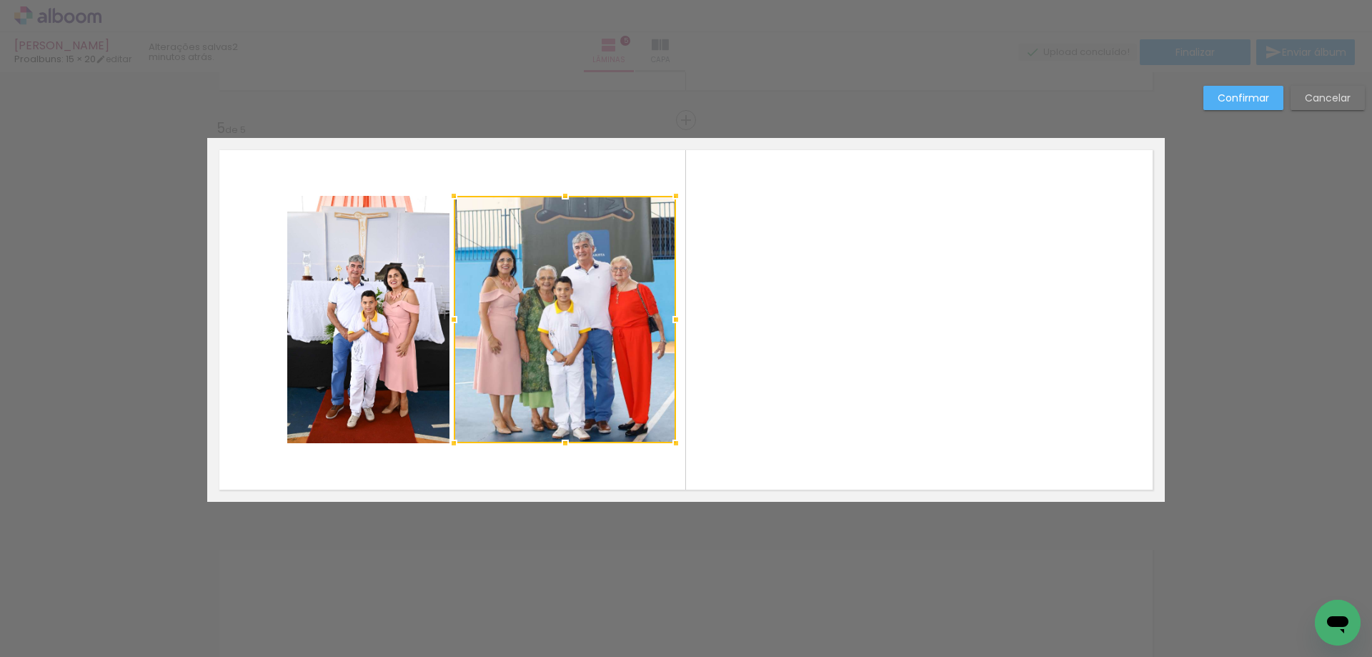
drag, startPoint x: 609, startPoint y: 322, endPoint x: 668, endPoint y: 334, distance: 60.4
click at [668, 334] on div at bounding box center [565, 319] width 222 height 247
click at [0, 0] on slot "Confirmar" at bounding box center [0, 0] width 0 height 0
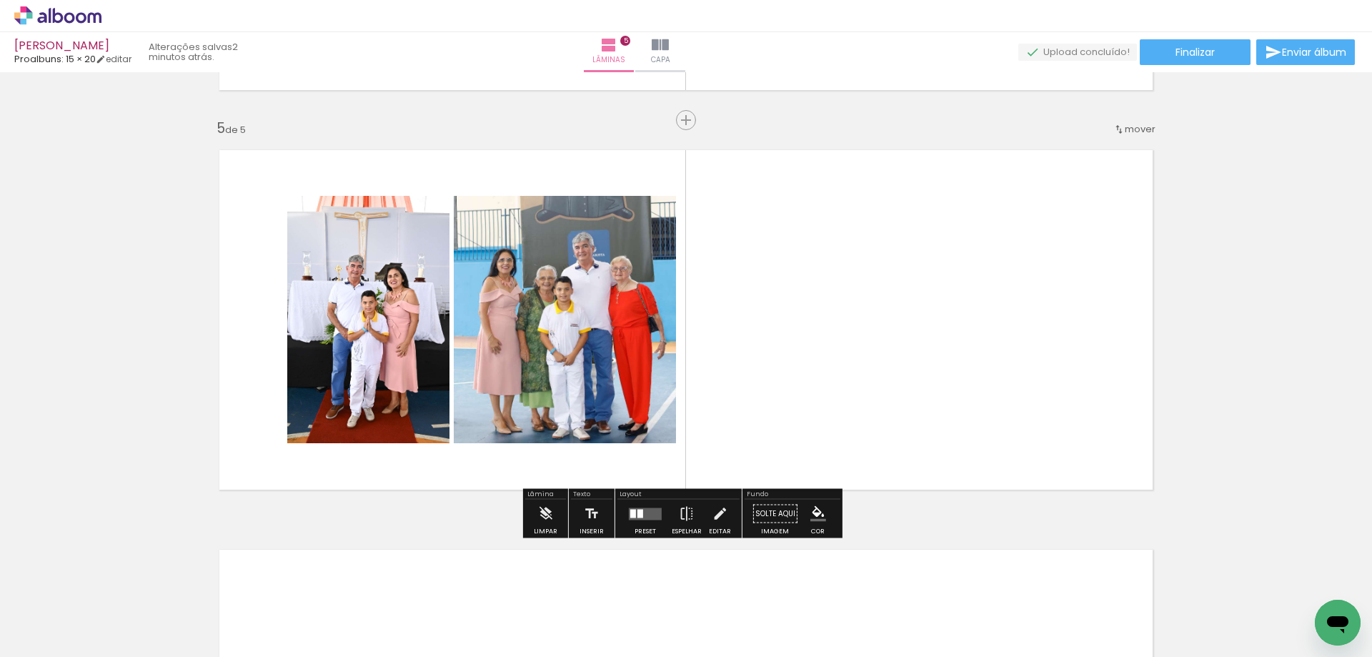
click at [770, 292] on quentale-layouter at bounding box center [686, 320] width 958 height 364
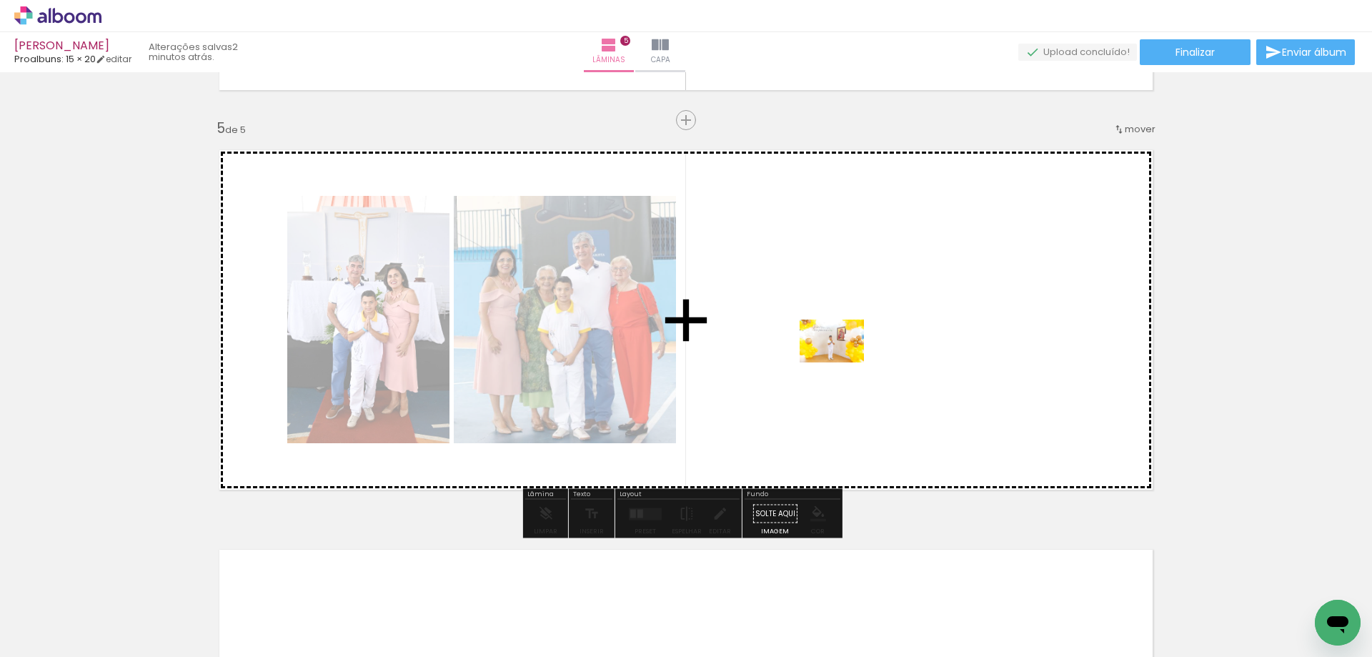
drag, startPoint x: 400, startPoint y: 600, endPoint x: 843, endPoint y: 362, distance: 503.3
click at [843, 362] on quentale-workspace at bounding box center [686, 328] width 1372 height 657
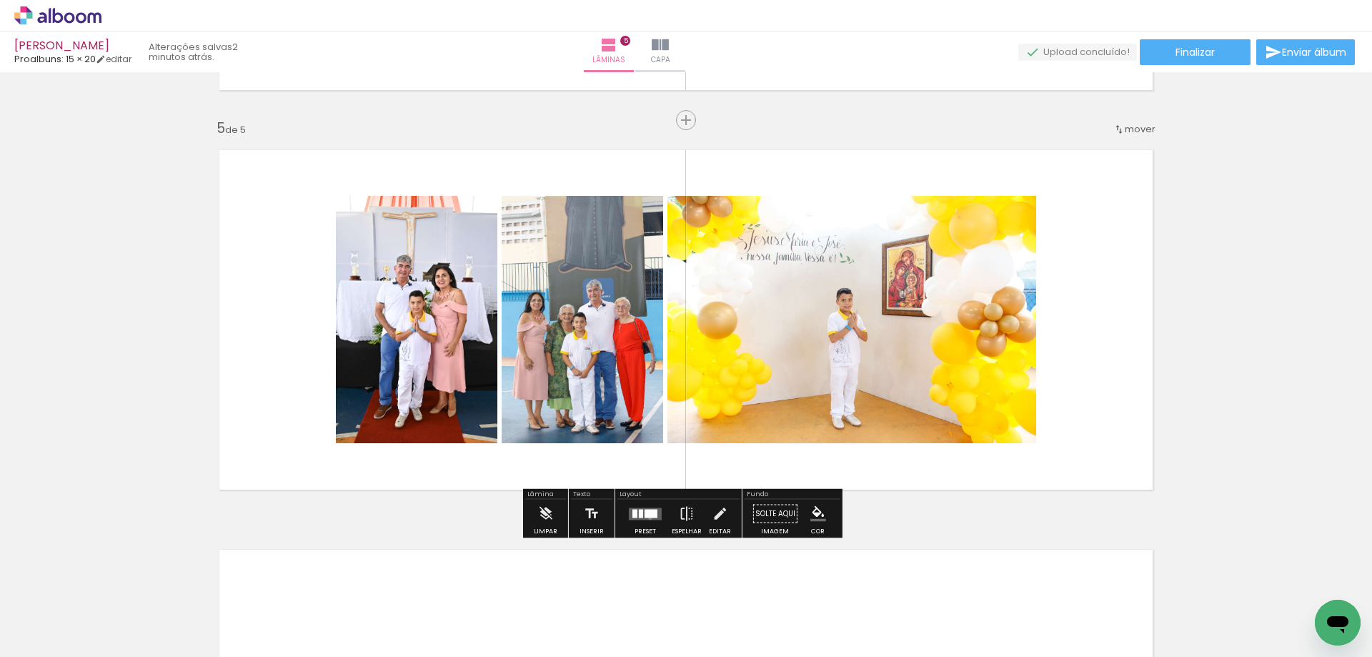
drag, startPoint x: 647, startPoint y: 517, endPoint x: 1052, endPoint y: 400, distance: 421.8
click at [647, 517] on quentale-layouter at bounding box center [645, 513] width 33 height 12
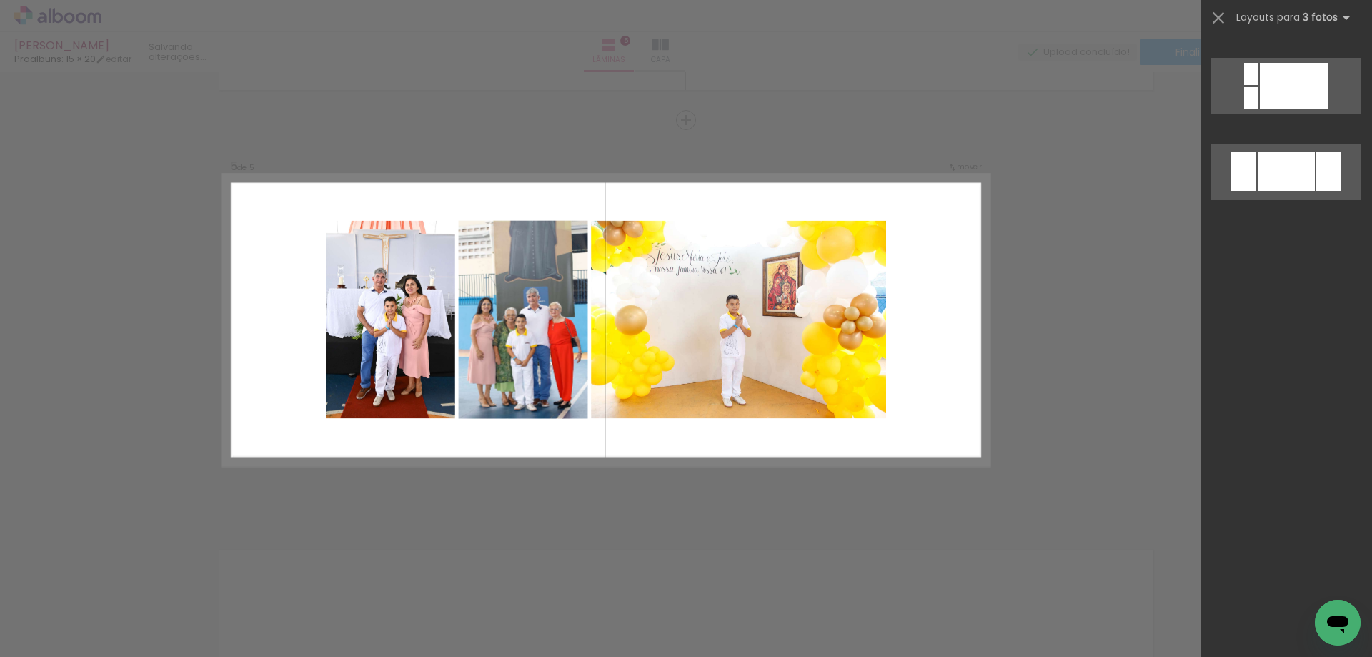
scroll to position [0, 0]
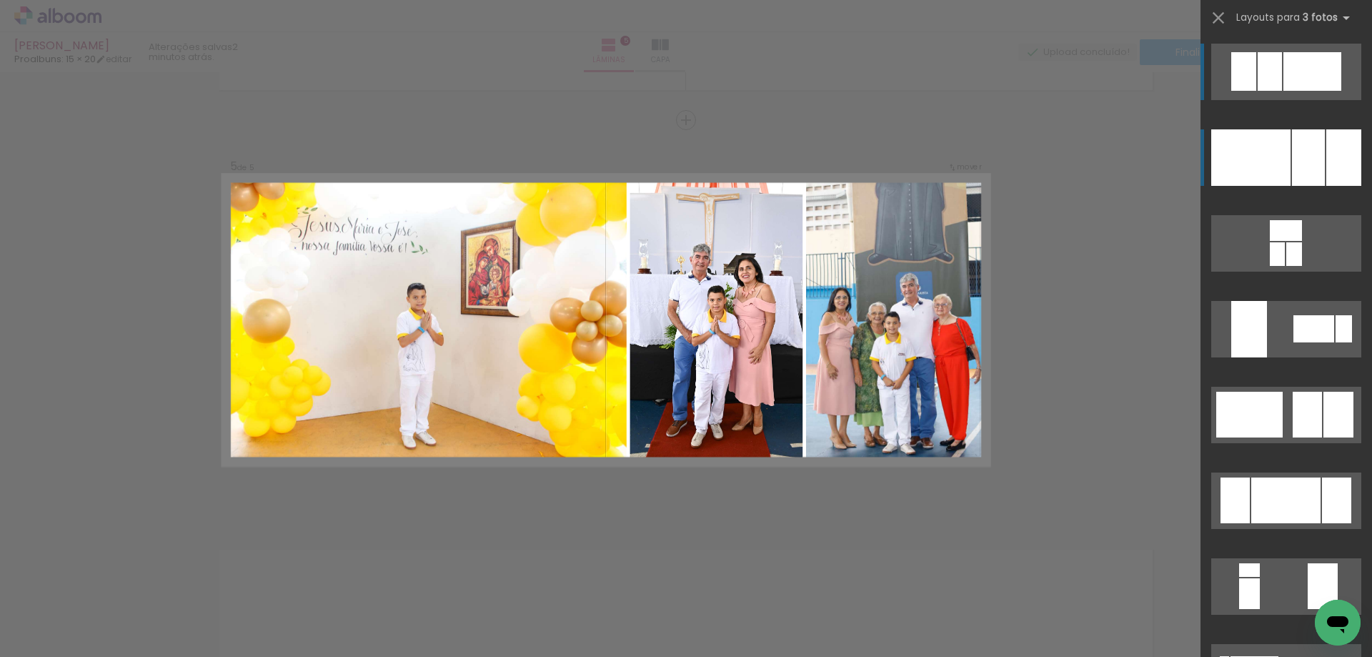
click at [1241, 147] on div at bounding box center [1250, 157] width 79 height 56
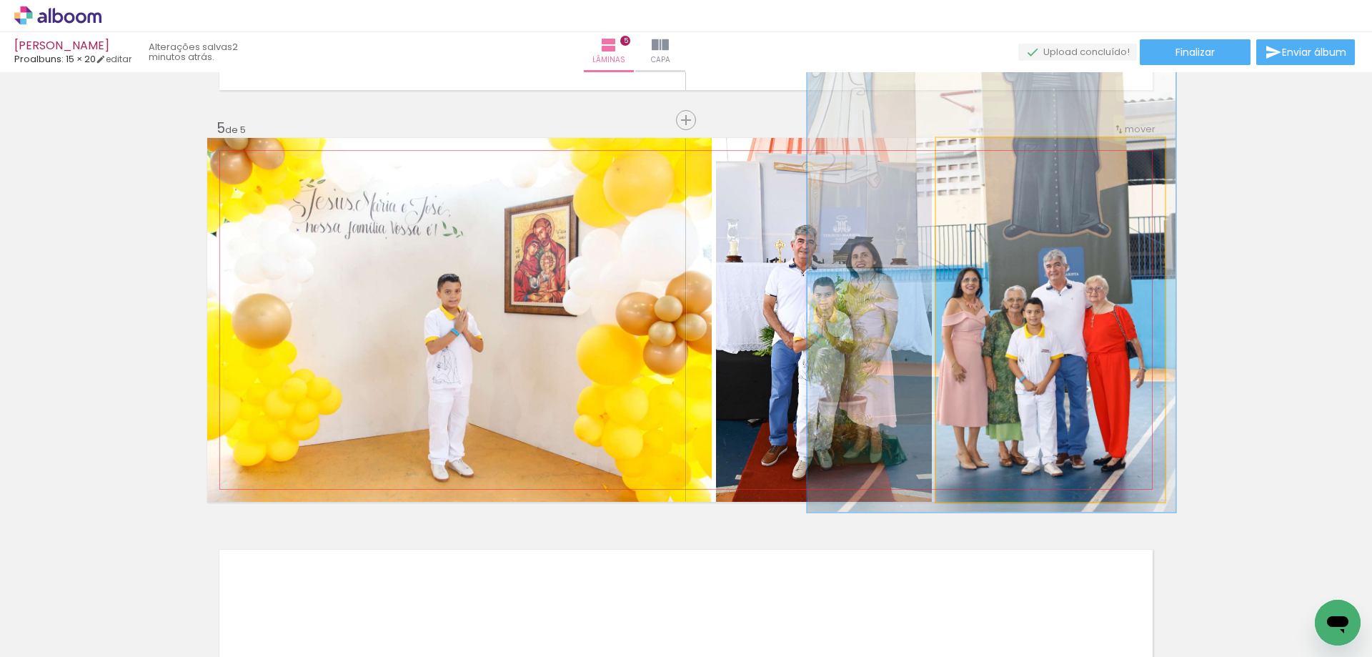
drag, startPoint x: 1091, startPoint y: 315, endPoint x: 1081, endPoint y: 303, distance: 15.7
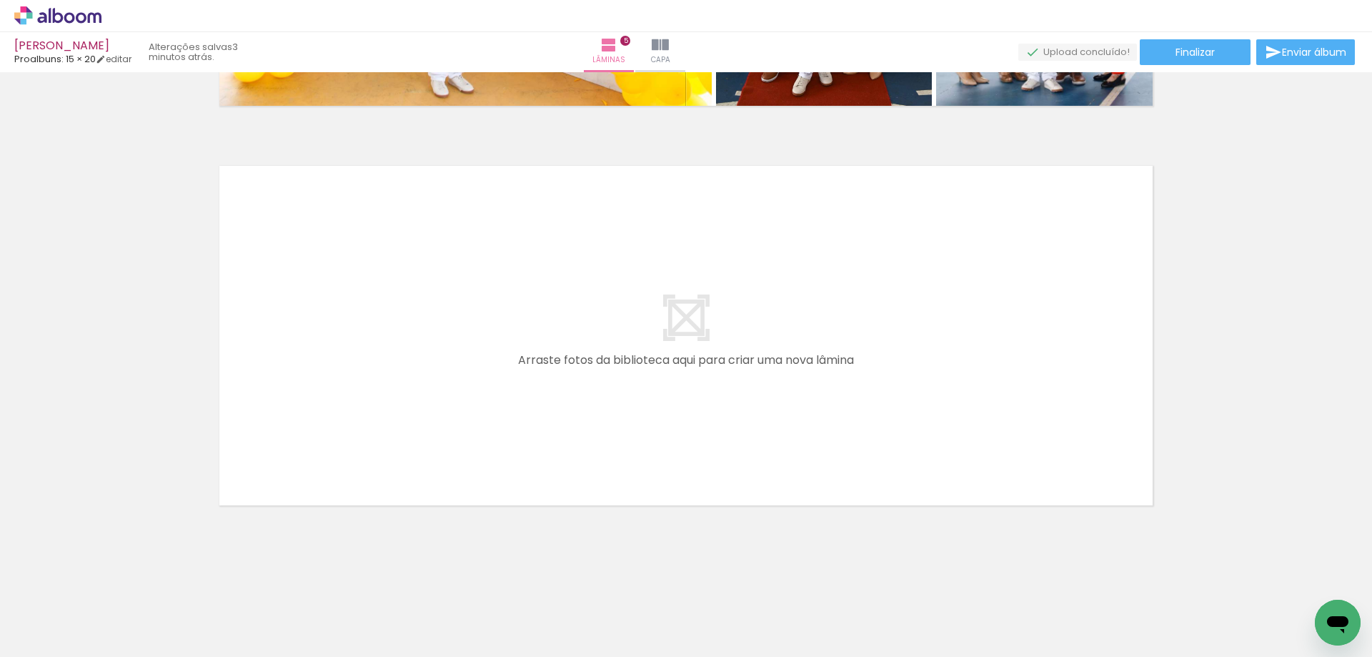
scroll to position [0, 910]
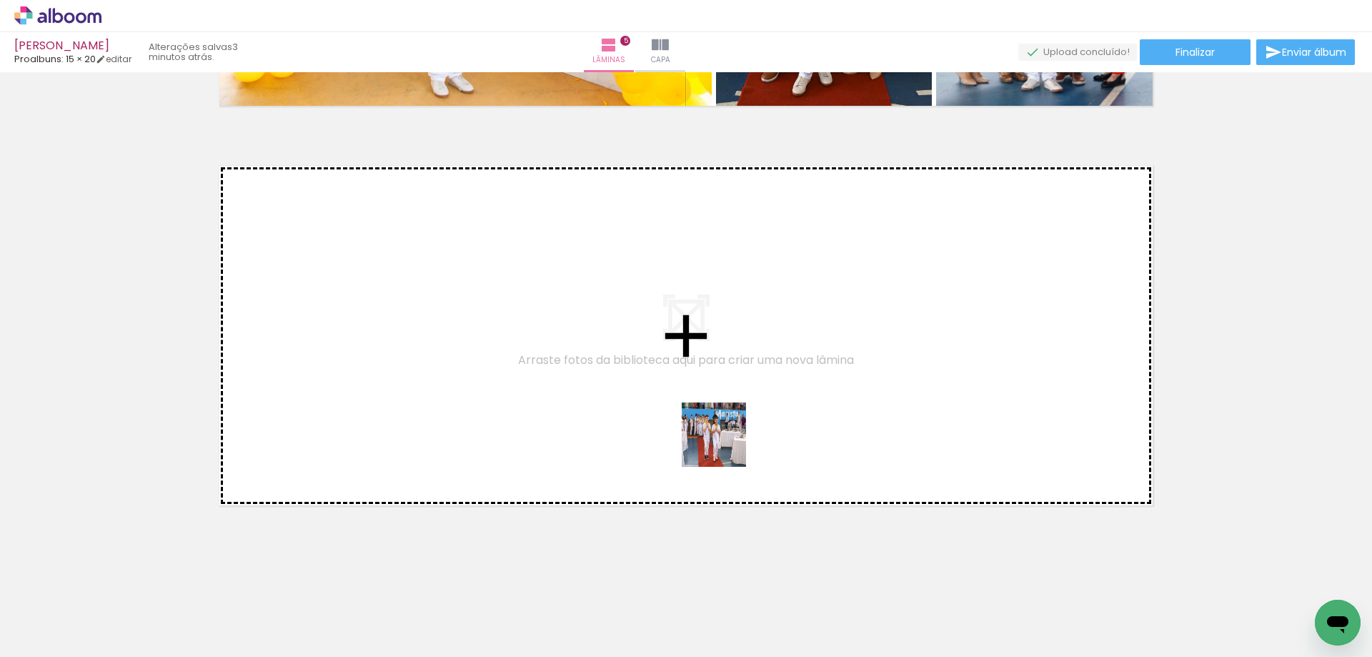
drag, startPoint x: 1076, startPoint y: 604, endPoint x: 693, endPoint y: 428, distance: 422.1
click at [693, 428] on quentale-workspace at bounding box center [686, 328] width 1372 height 657
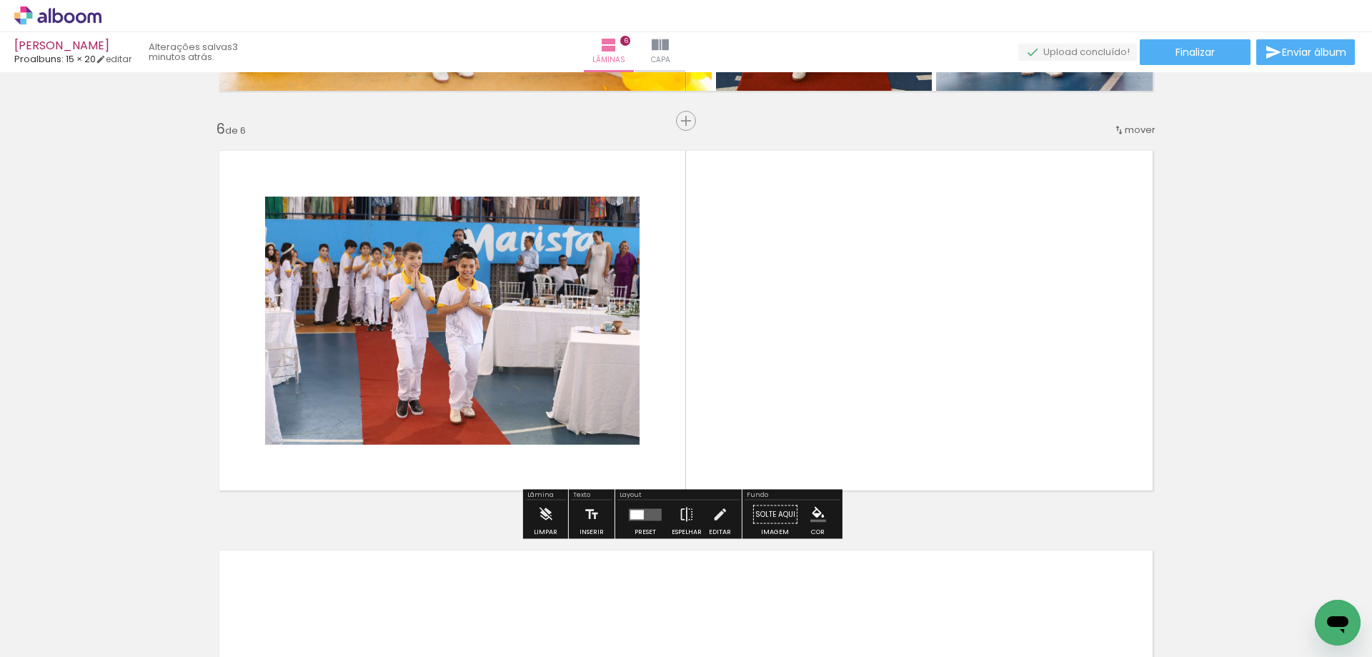
scroll to position [1973, 0]
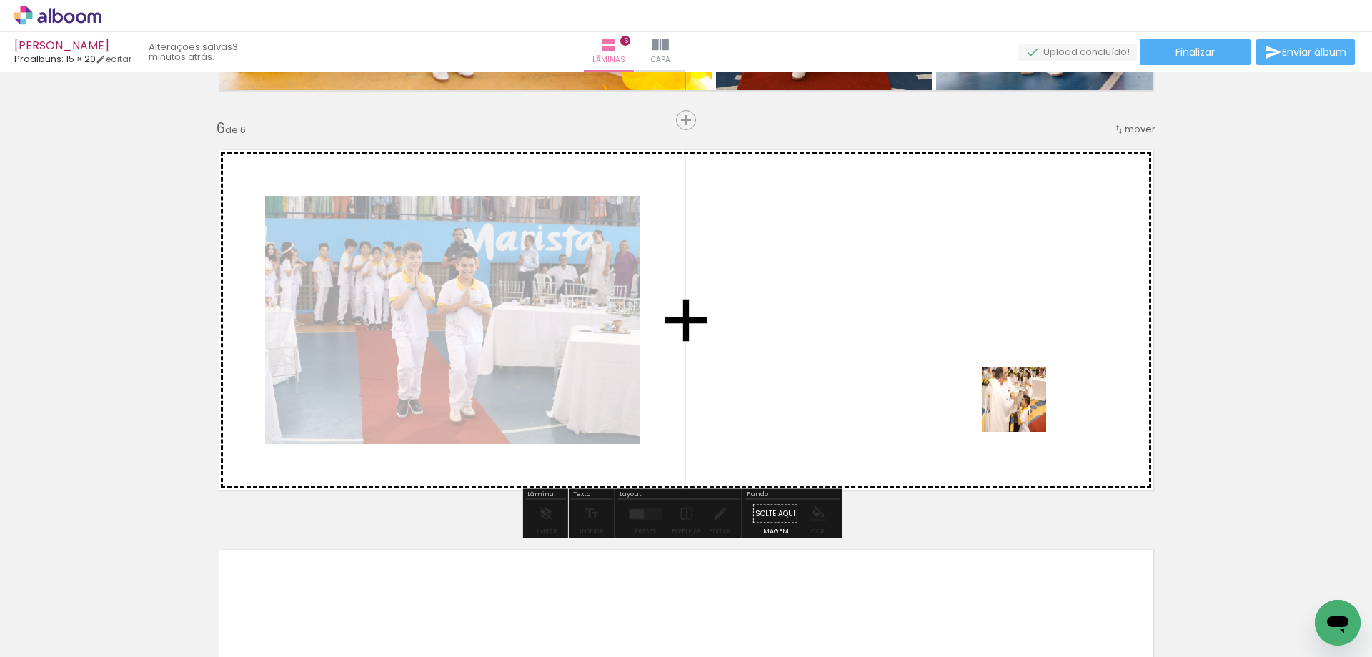
drag, startPoint x: 1173, startPoint y: 615, endPoint x: 993, endPoint y: 363, distance: 309.6
click at [993, 363] on quentale-workspace at bounding box center [686, 328] width 1372 height 657
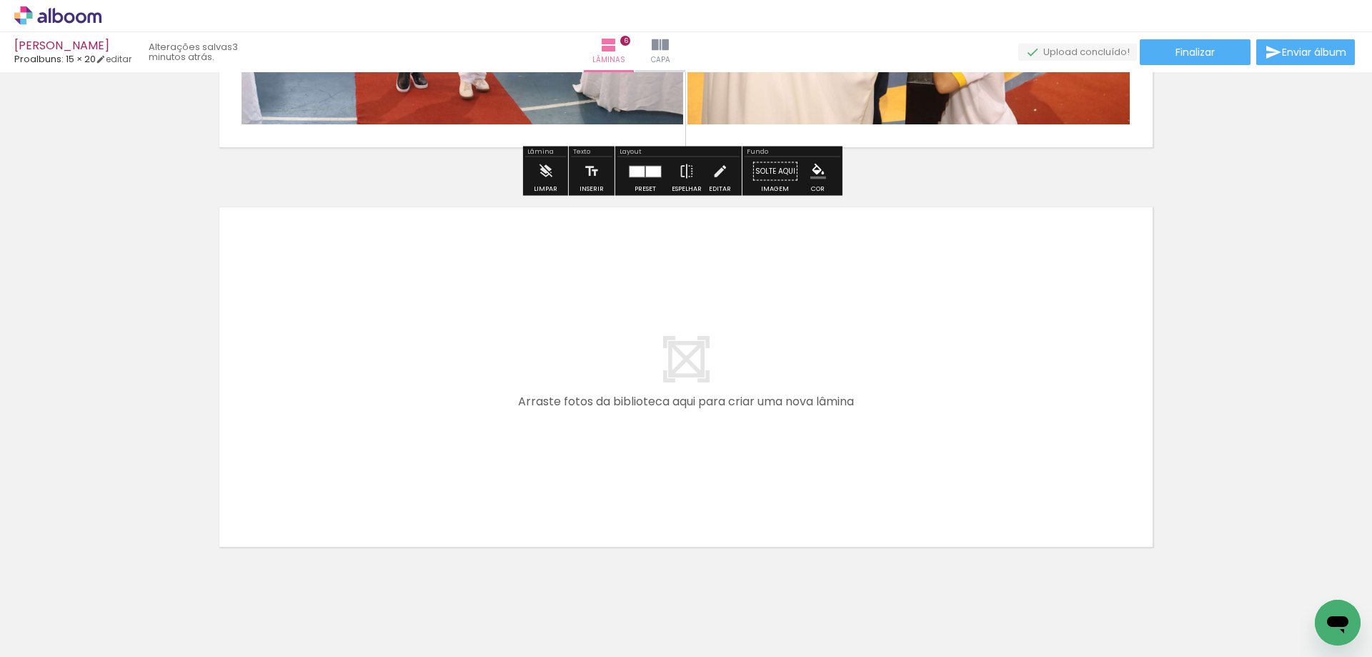
scroll to position [2331, 0]
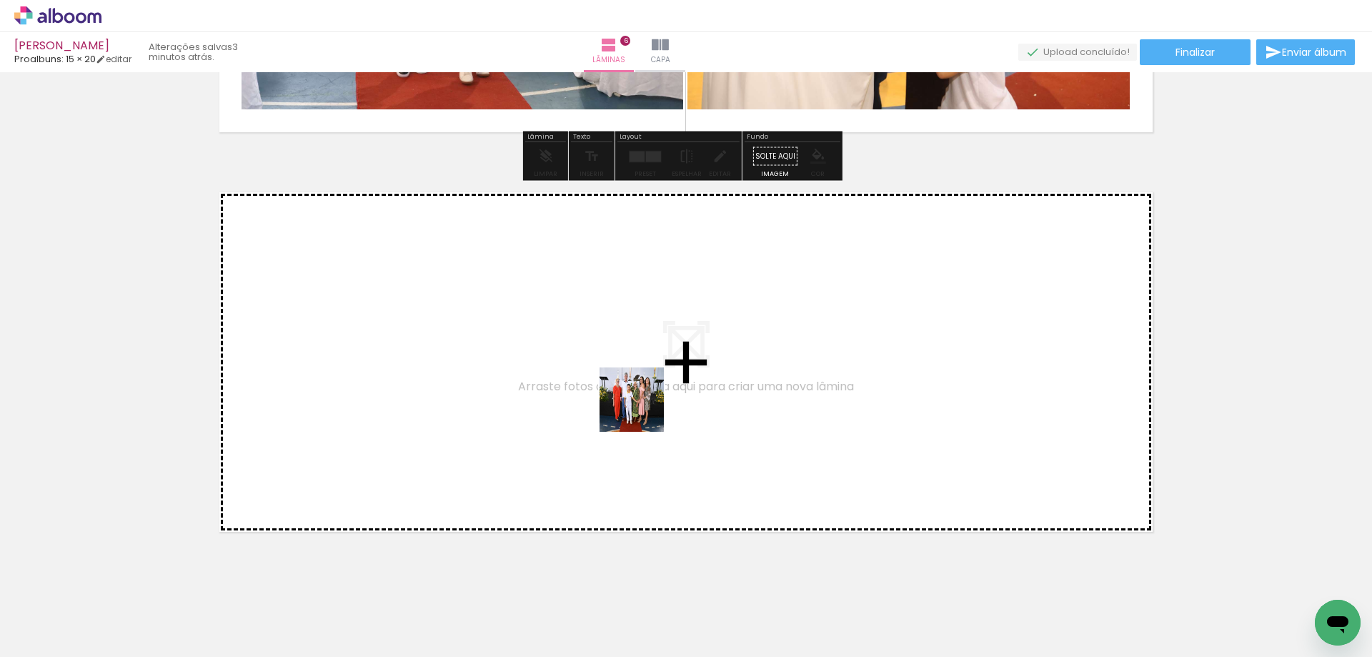
drag, startPoint x: 1226, startPoint y: 595, endPoint x: 638, endPoint y: 408, distance: 617.0
click at [638, 408] on quentale-workspace at bounding box center [686, 328] width 1372 height 657
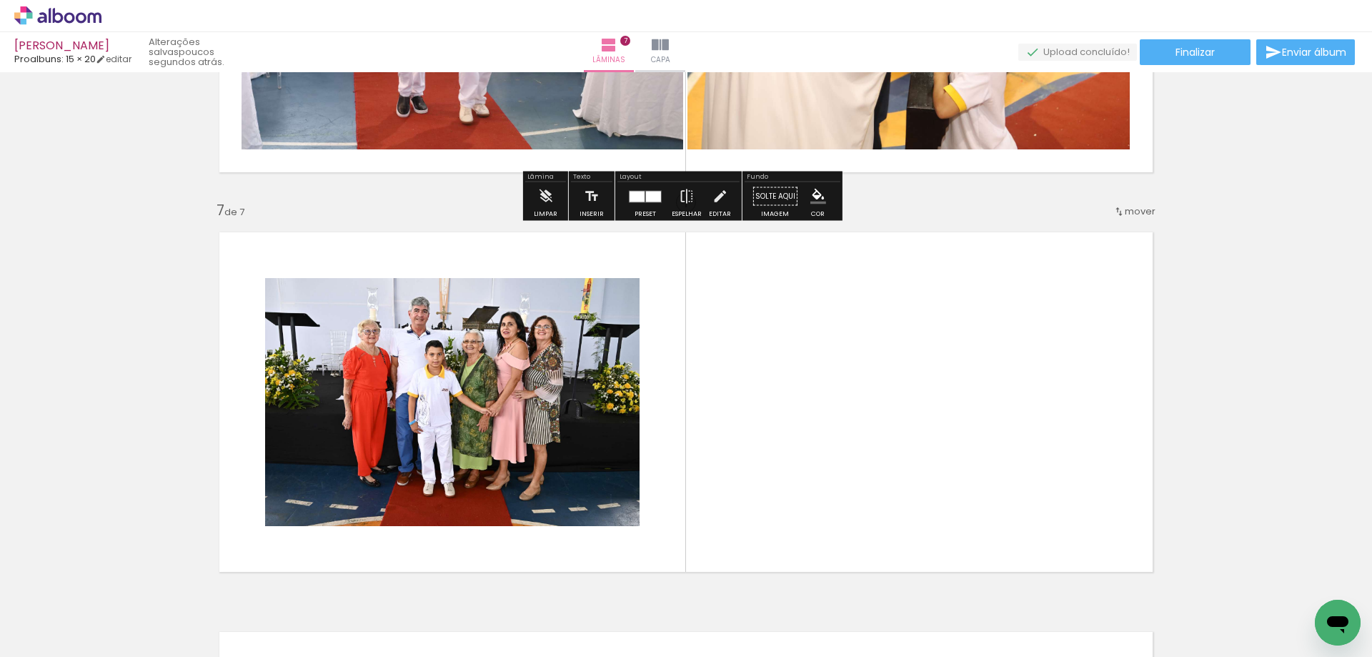
scroll to position [2301, 0]
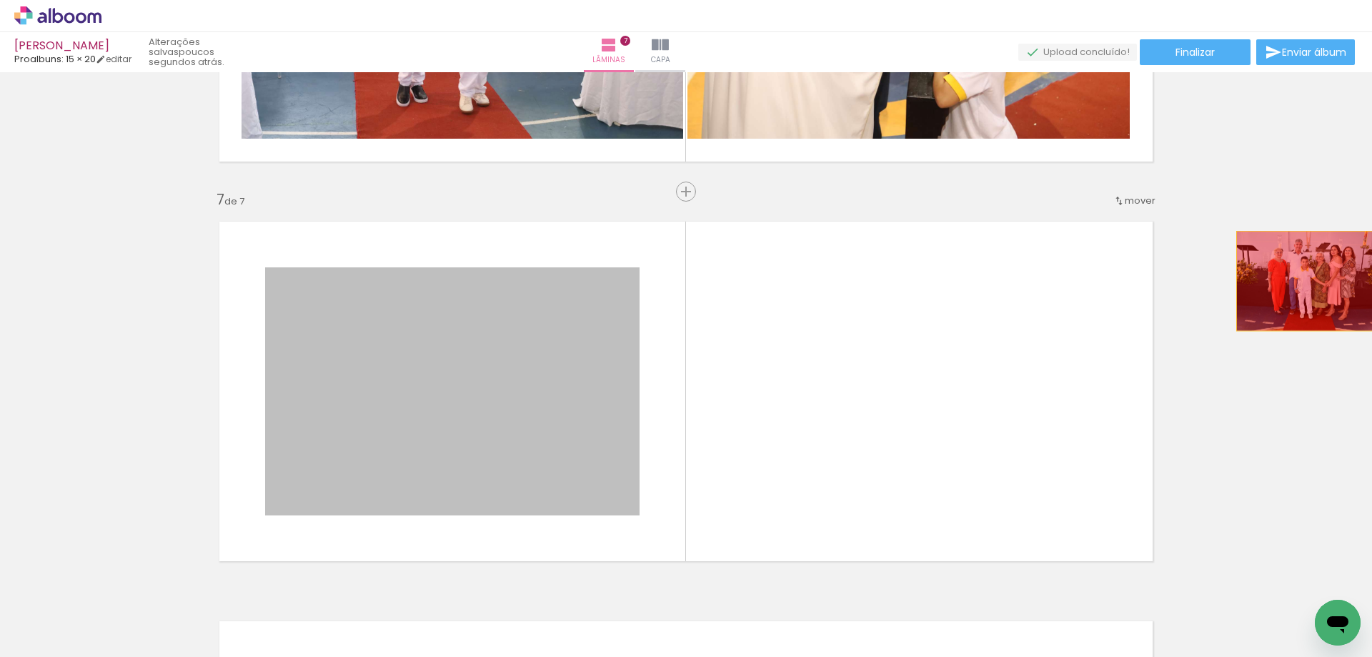
drag, startPoint x: 553, startPoint y: 374, endPoint x: 1306, endPoint y: 281, distance: 759.0
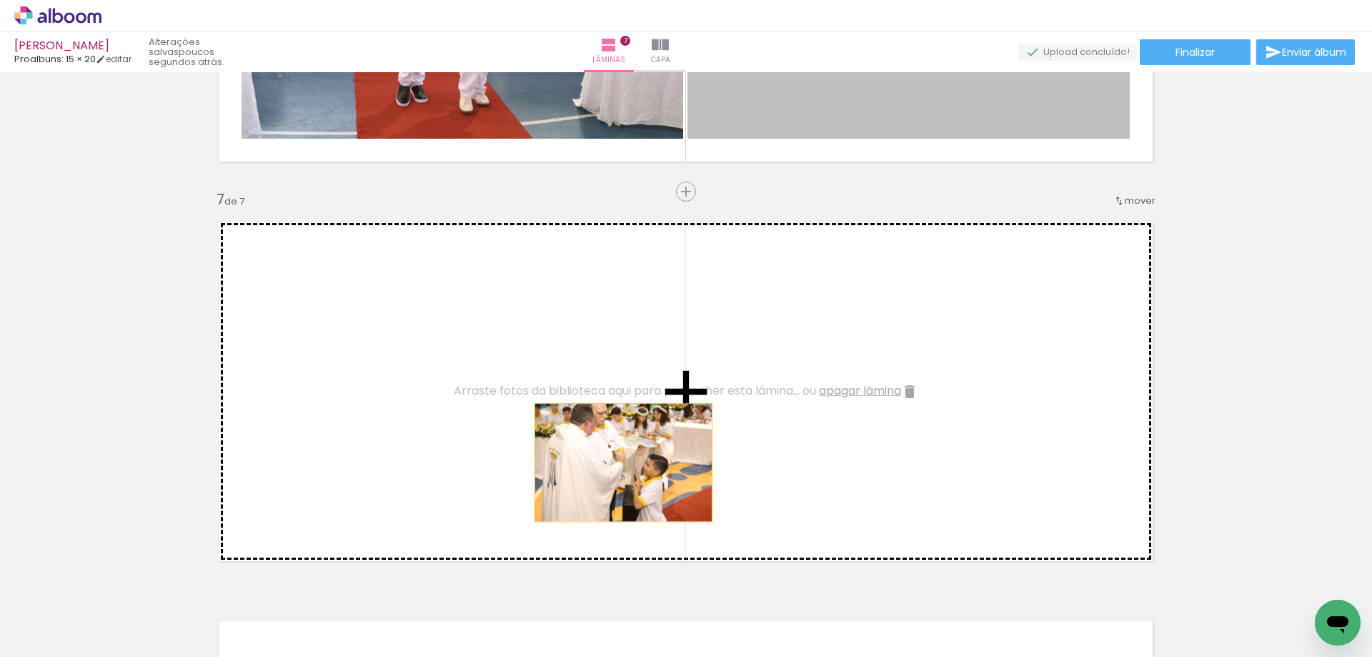
drag, startPoint x: 910, startPoint y: 100, endPoint x: 616, endPoint y: 530, distance: 520.4
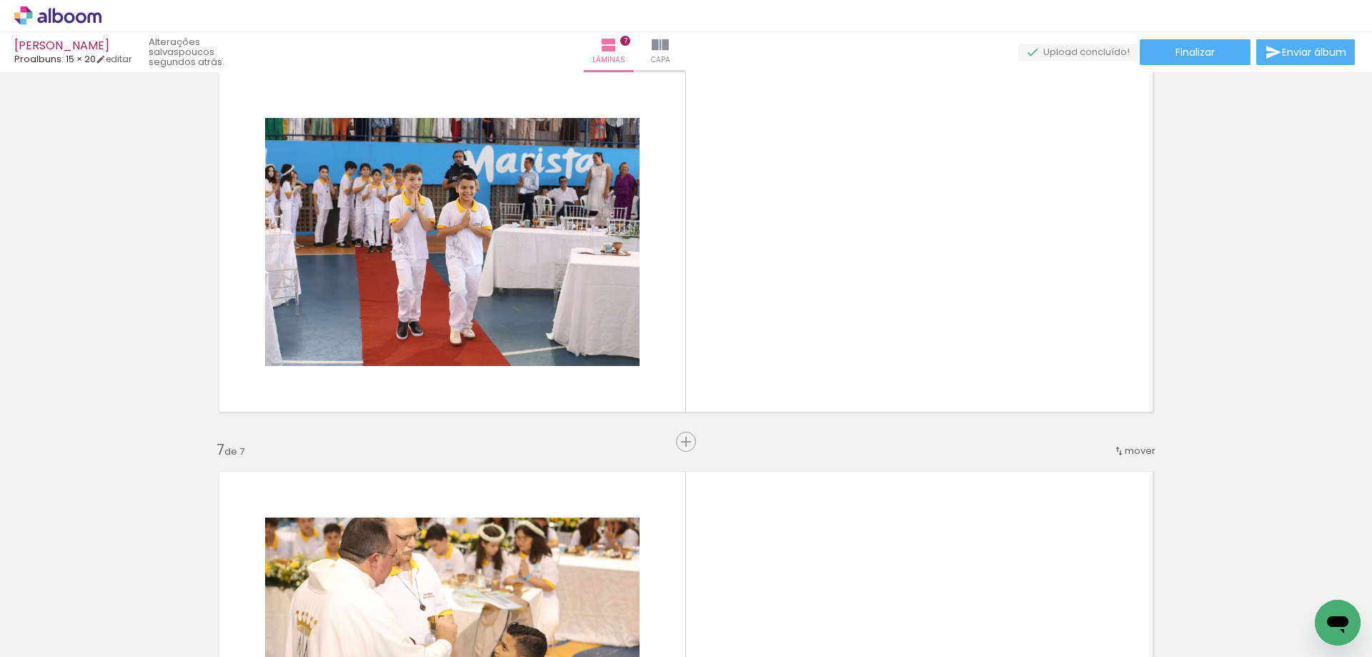
scroll to position [2015, 0]
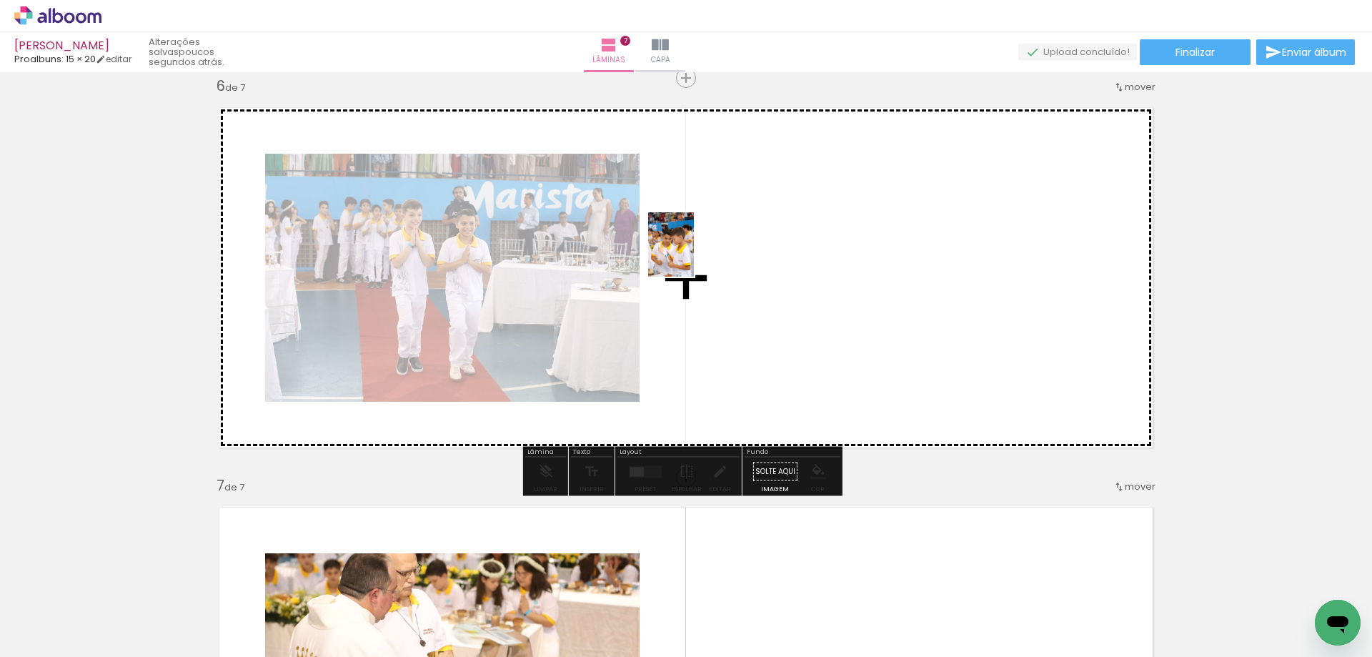
drag, startPoint x: 653, startPoint y: 562, endPoint x: 691, endPoint y: 255, distance: 309.6
click at [691, 255] on quentale-workspace at bounding box center [686, 328] width 1372 height 657
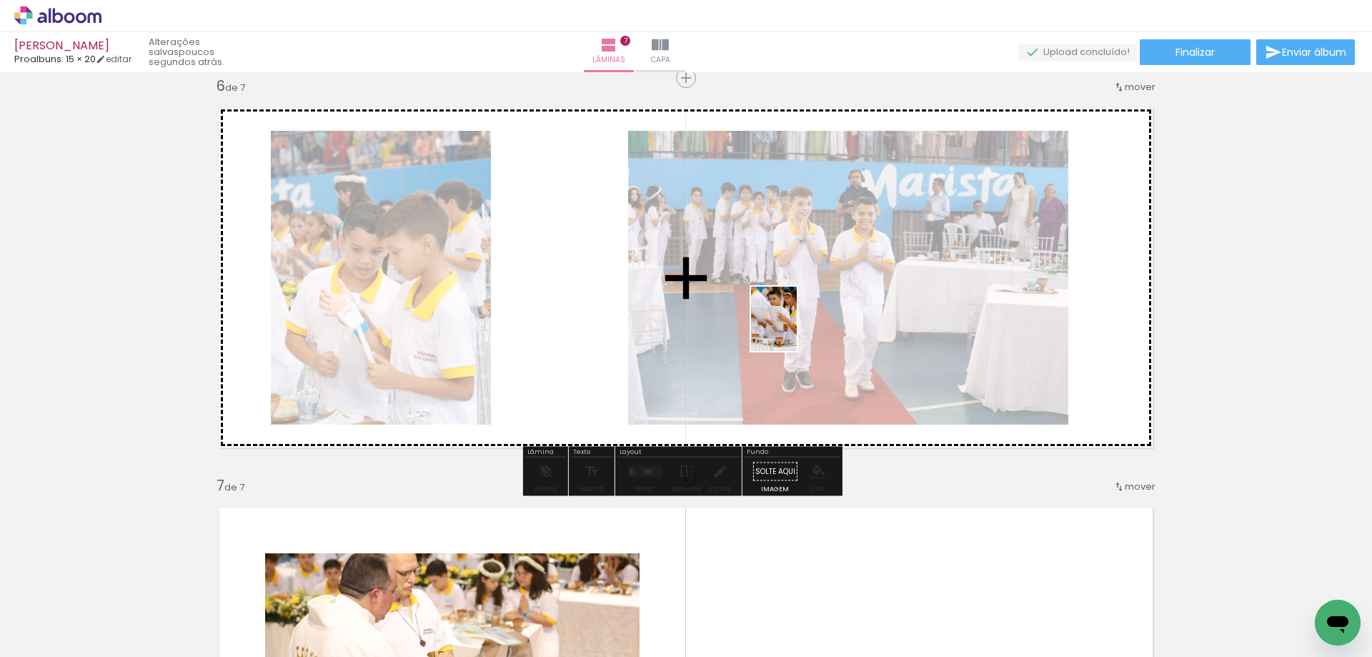
drag, startPoint x: 731, startPoint y: 602, endPoint x: 797, endPoint y: 319, distance: 290.5
click at [797, 319] on quentale-workspace at bounding box center [686, 328] width 1372 height 657
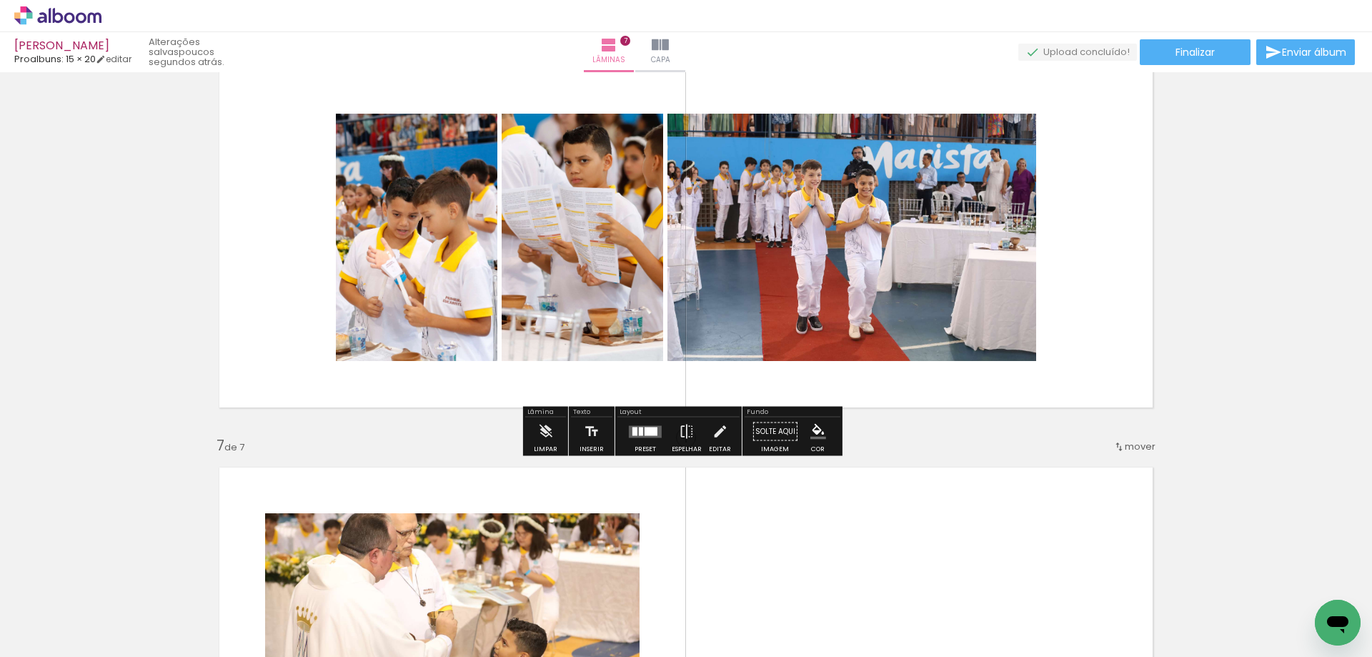
scroll to position [2087, 0]
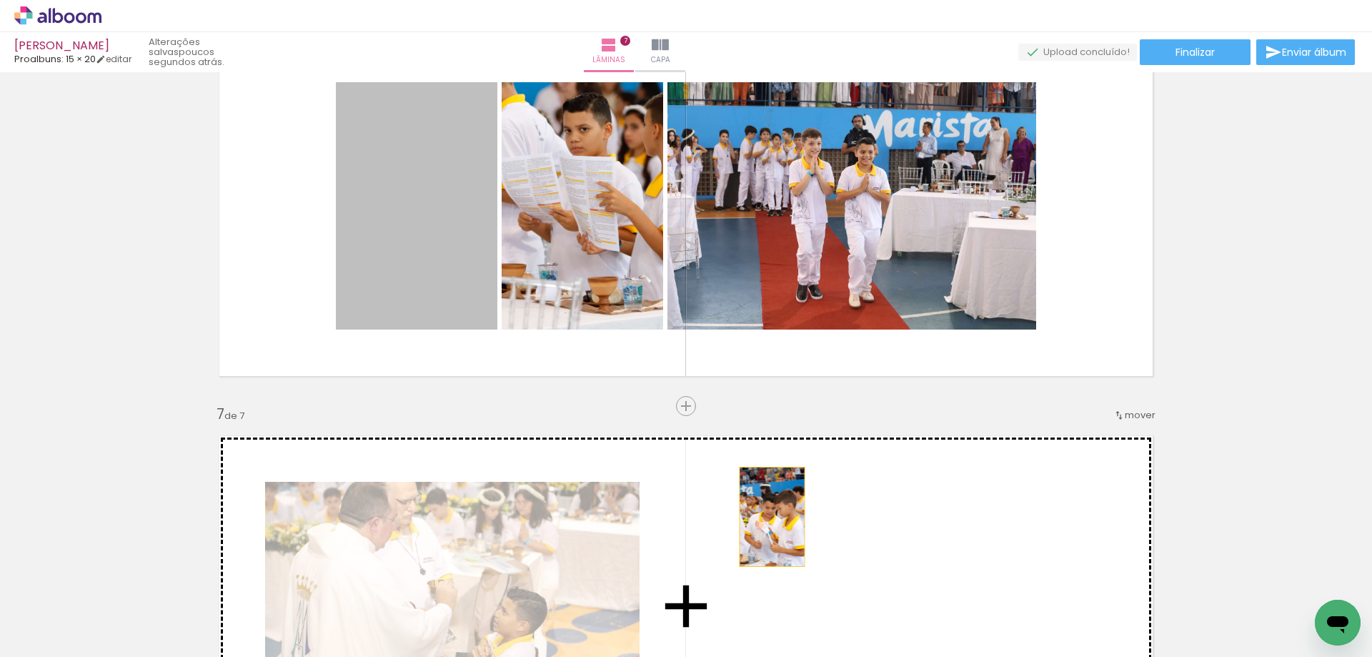
drag, startPoint x: 410, startPoint y: 165, endPoint x: 775, endPoint y: 324, distance: 399.1
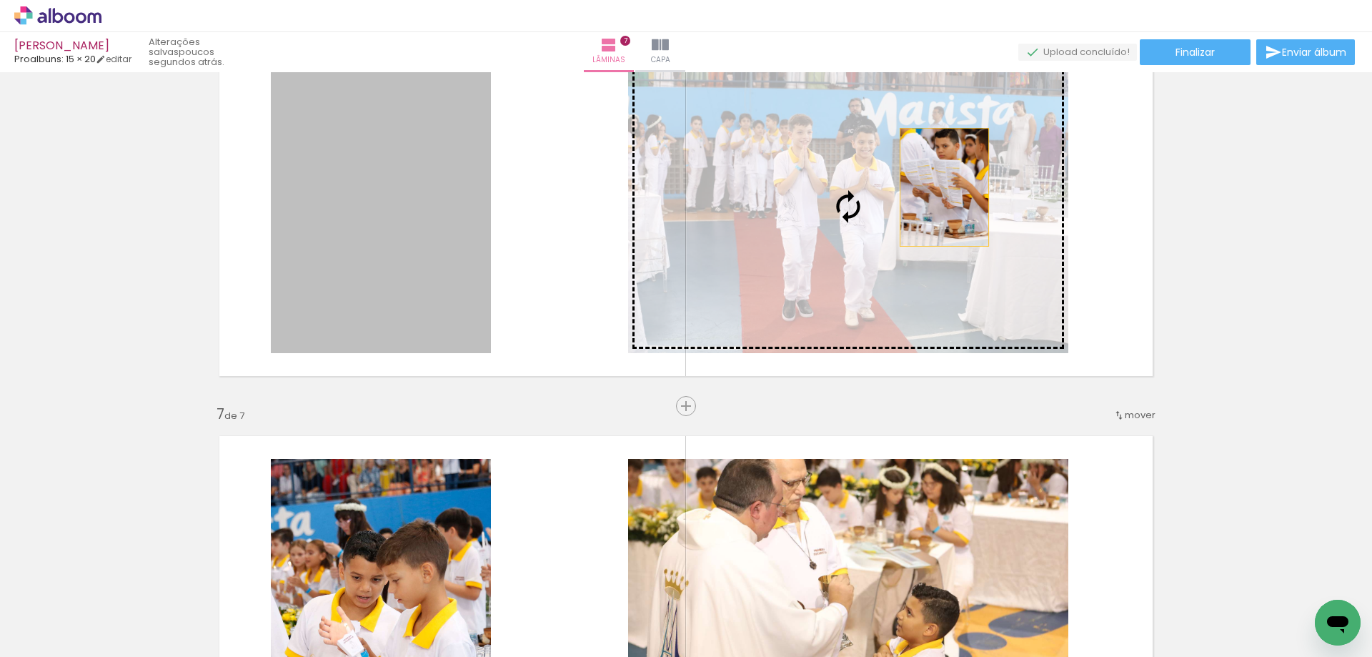
drag, startPoint x: 342, startPoint y: 210, endPoint x: 939, endPoint y: 187, distance: 597.9
click at [0, 0] on slot at bounding box center [0, 0] width 0 height 0
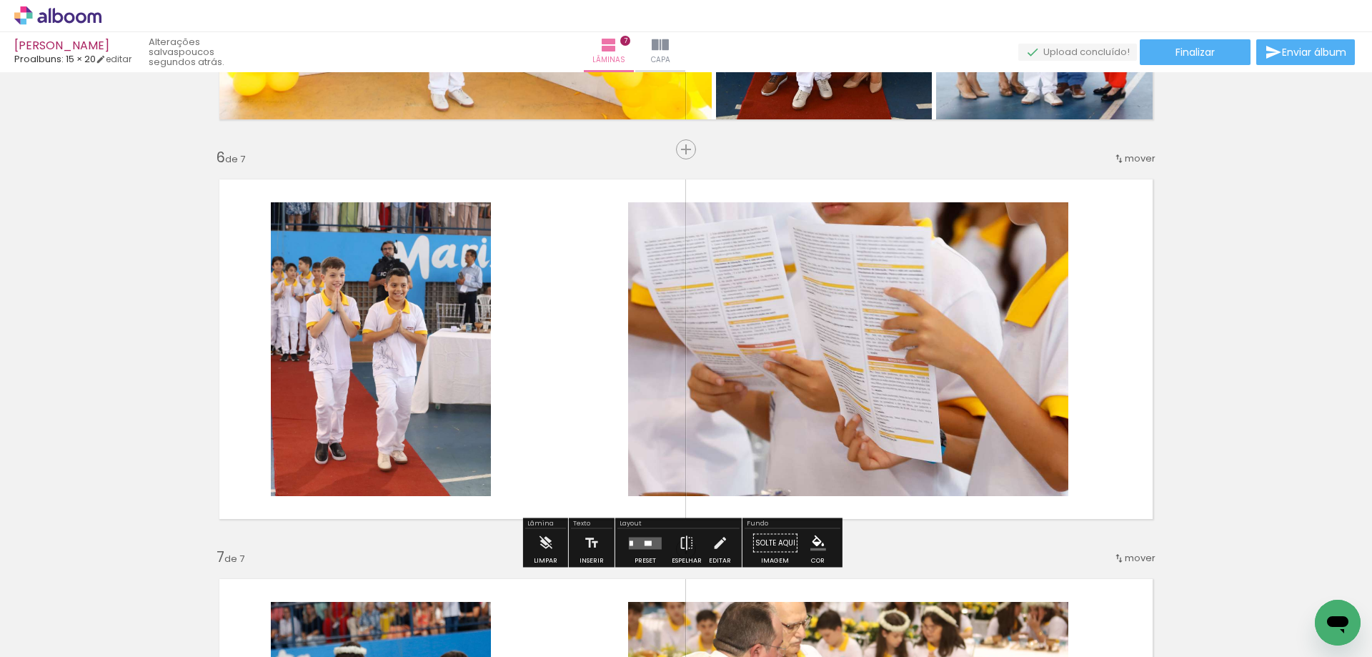
scroll to position [2015, 0]
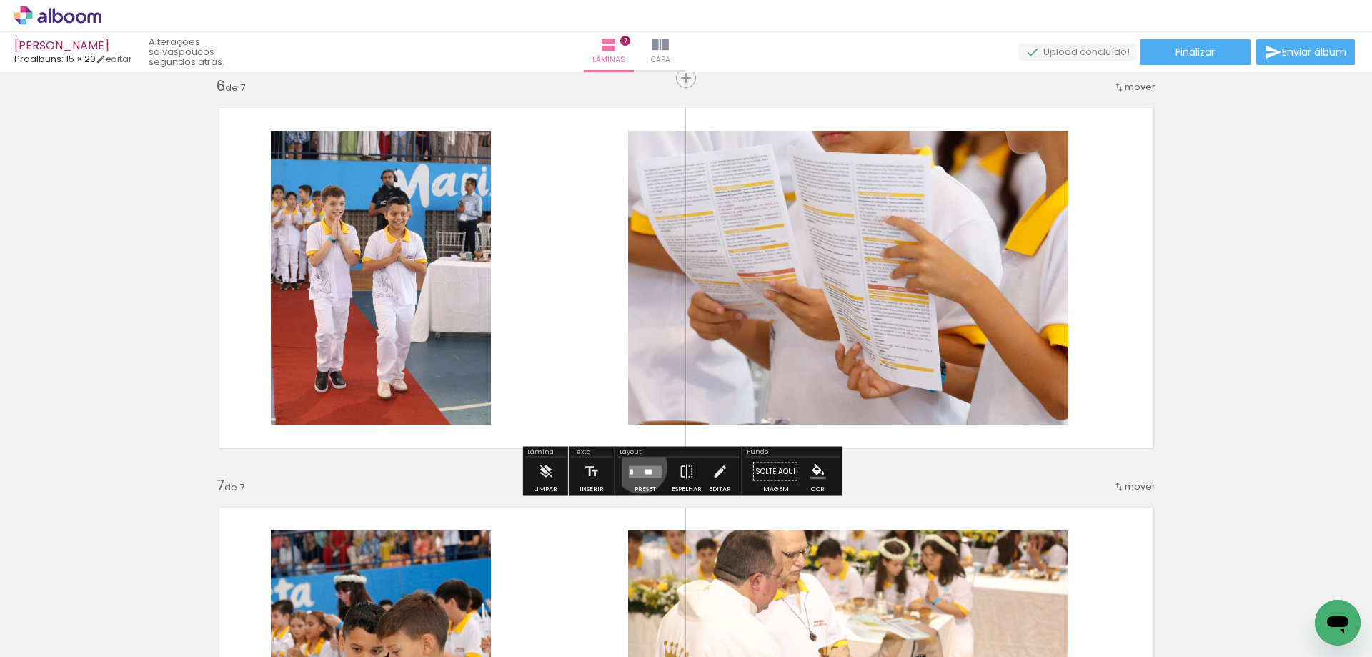
drag, startPoint x: 637, startPoint y: 467, endPoint x: 1136, endPoint y: 312, distance: 522.4
click at [638, 467] on quentale-layouter at bounding box center [645, 471] width 33 height 12
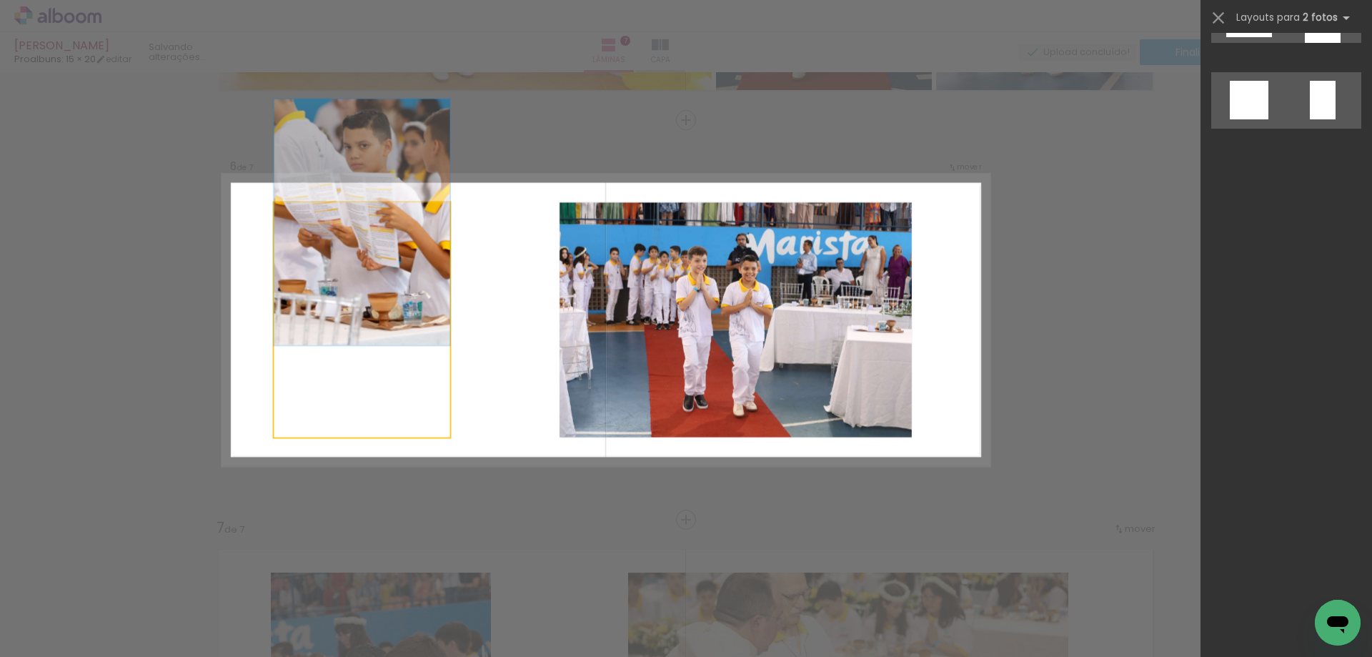
scroll to position [0, 0]
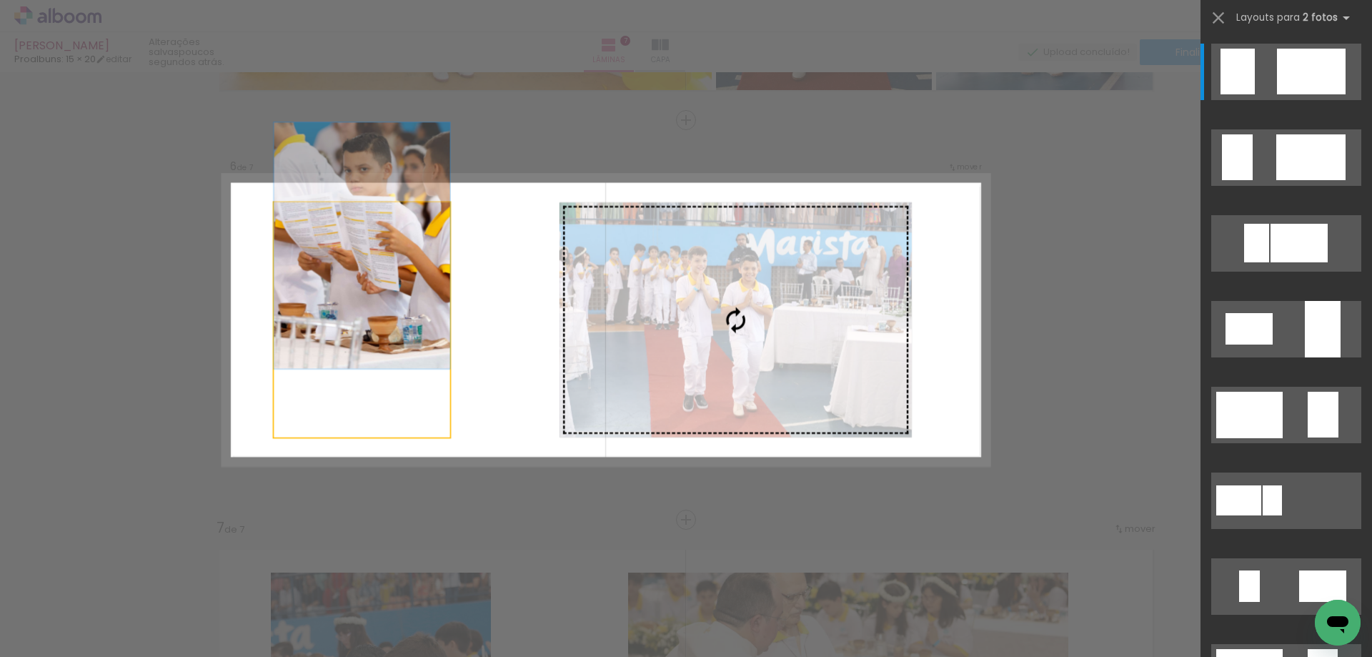
drag, startPoint x: 820, startPoint y: 307, endPoint x: 814, endPoint y: 368, distance: 61.7
click at [0, 0] on slot at bounding box center [0, 0] width 0 height 0
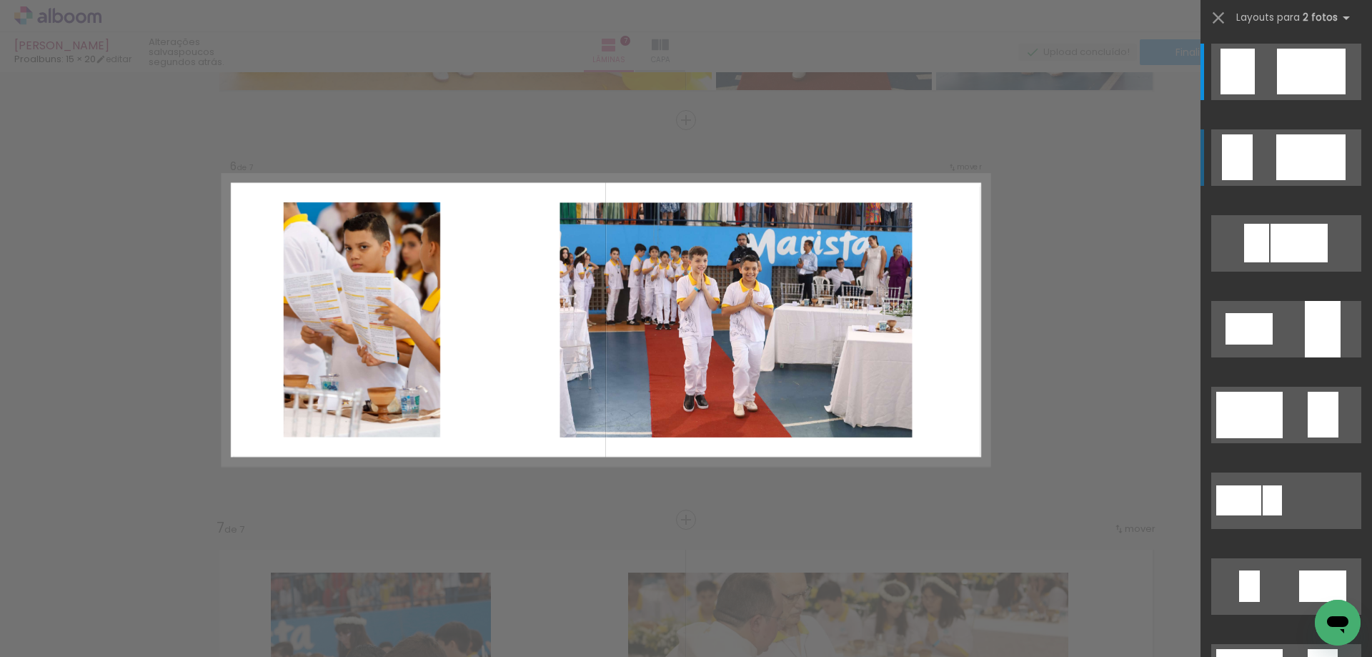
drag, startPoint x: 1264, startPoint y: 158, endPoint x: 1264, endPoint y: 172, distance: 13.6
click at [1264, 158] on quentale-layouter at bounding box center [1286, 157] width 150 height 56
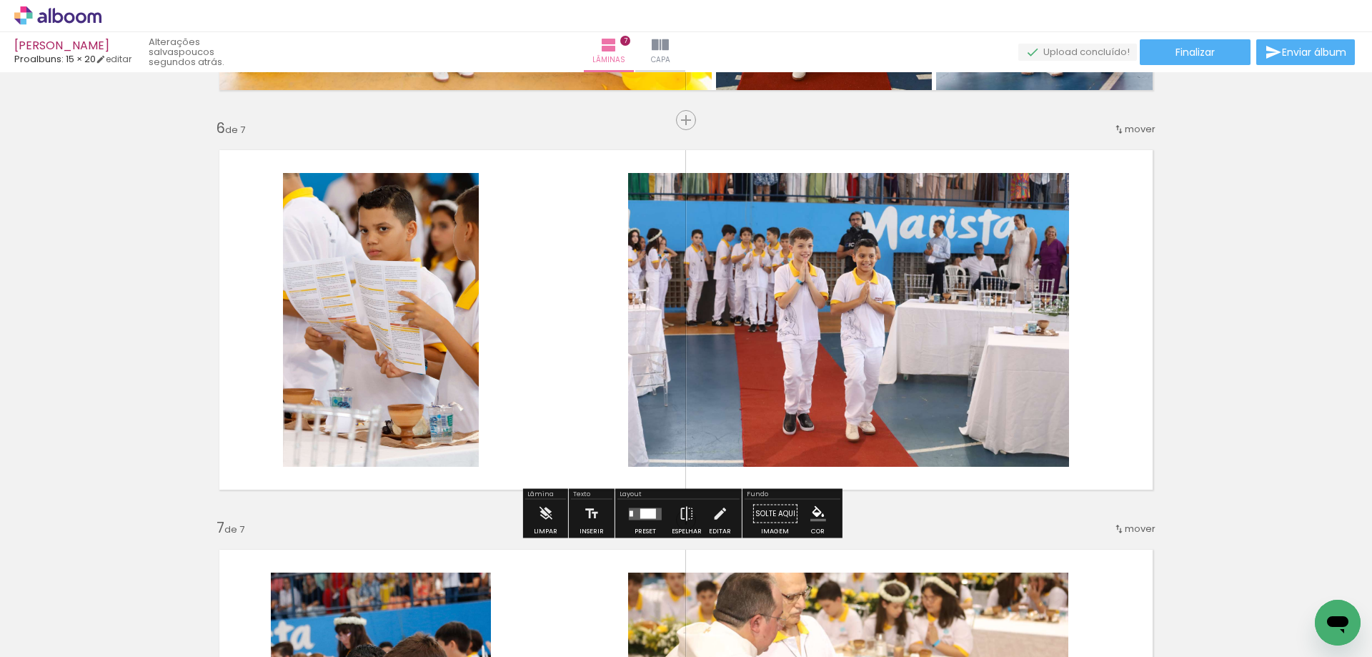
drag, startPoint x: 639, startPoint y: 511, endPoint x: 1152, endPoint y: 352, distance: 537.1
click at [650, 505] on div at bounding box center [645, 514] width 39 height 29
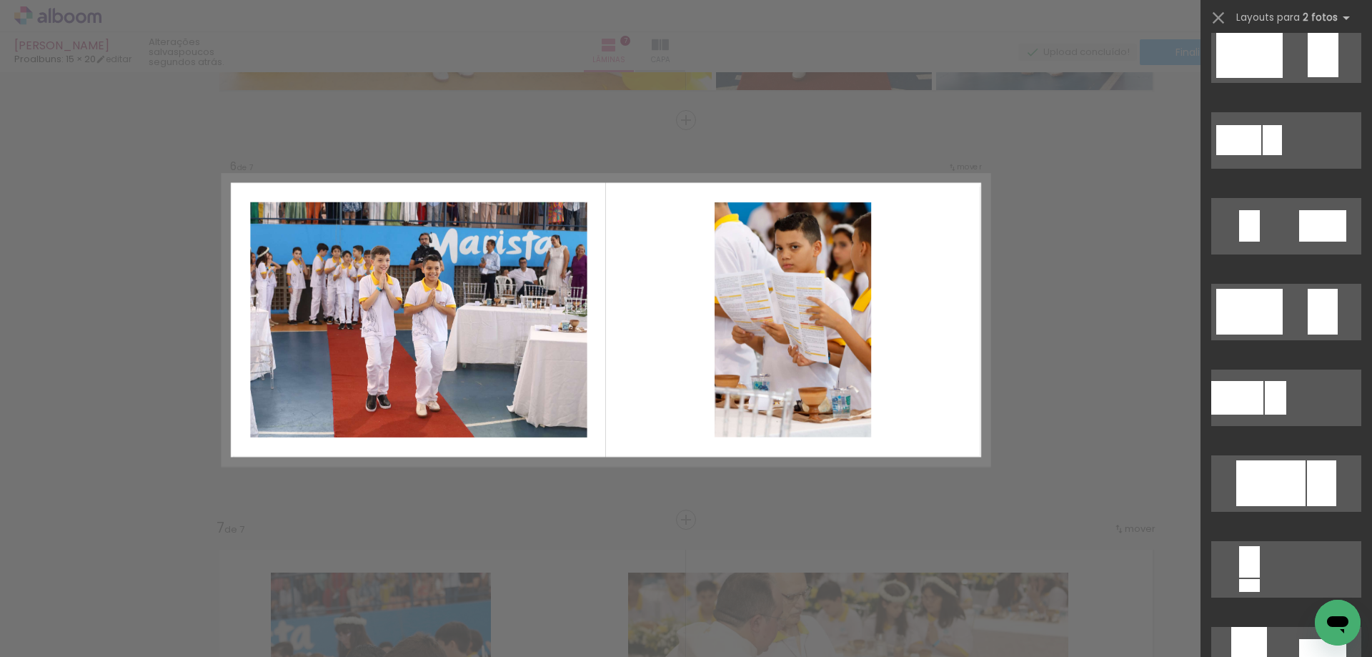
scroll to position [372, 0]
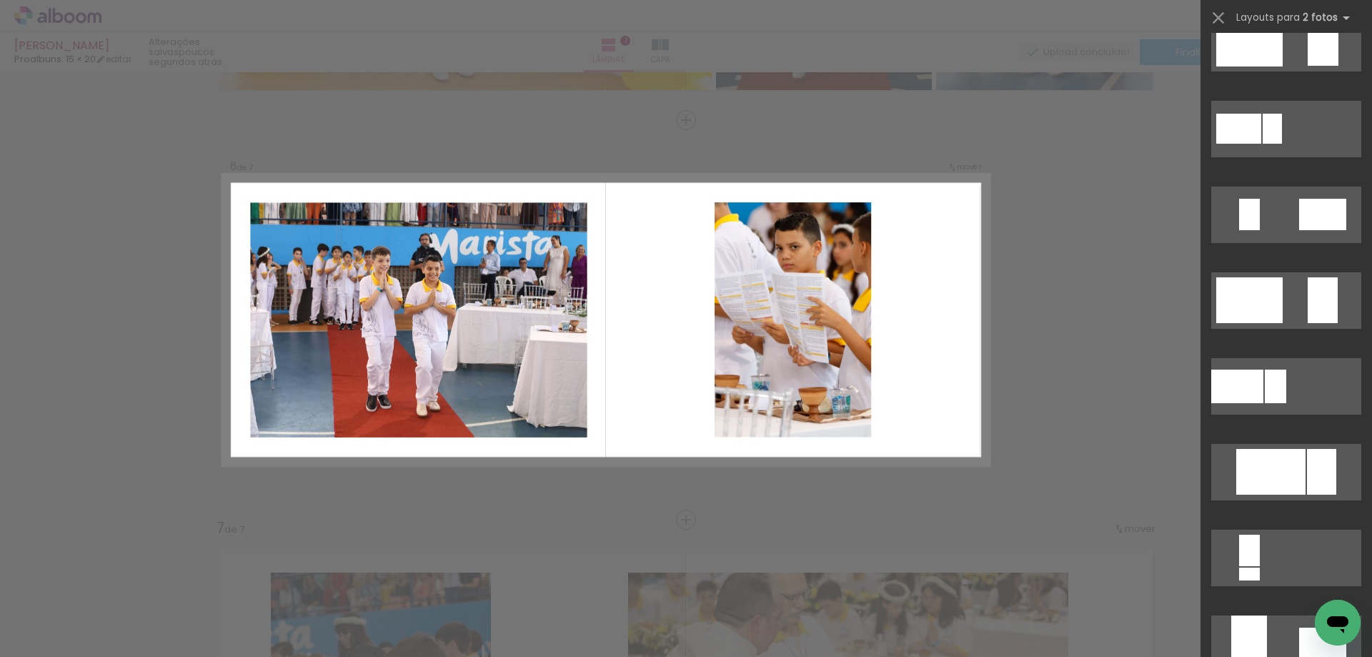
click at [1296, 297] on quentale-layouter at bounding box center [1286, 300] width 150 height 56
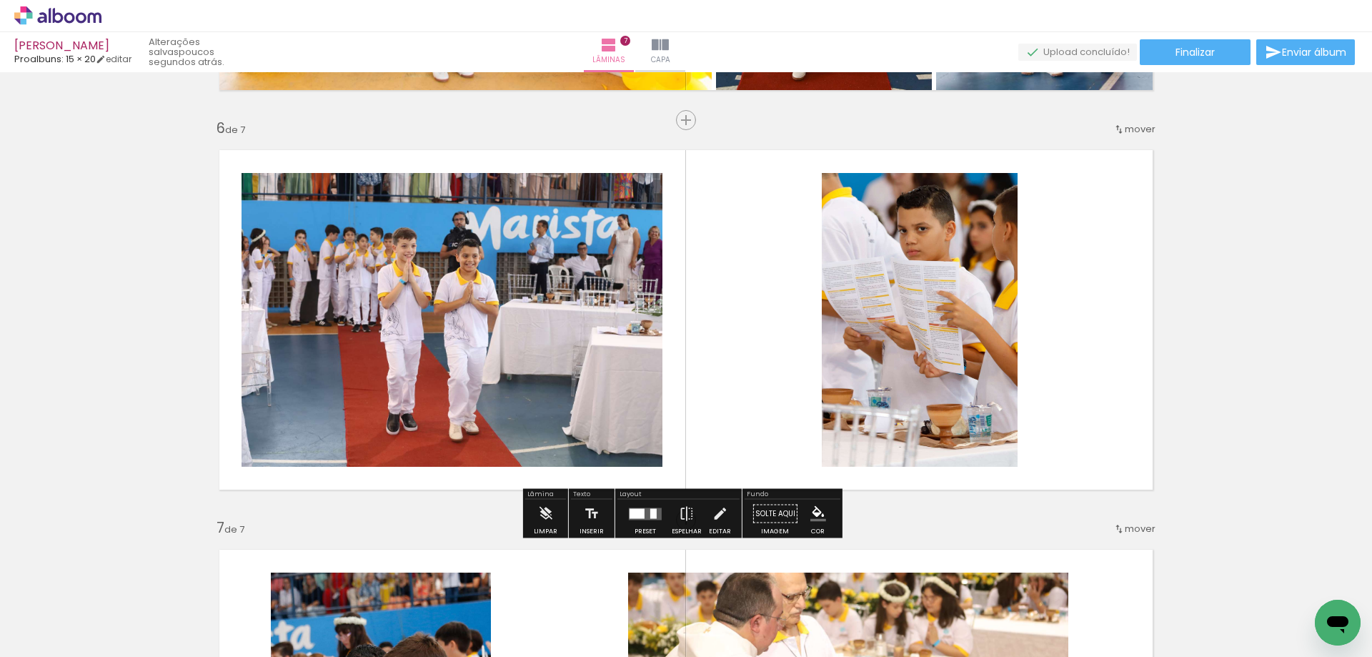
click at [951, 332] on quentale-photo at bounding box center [920, 320] width 196 height 294
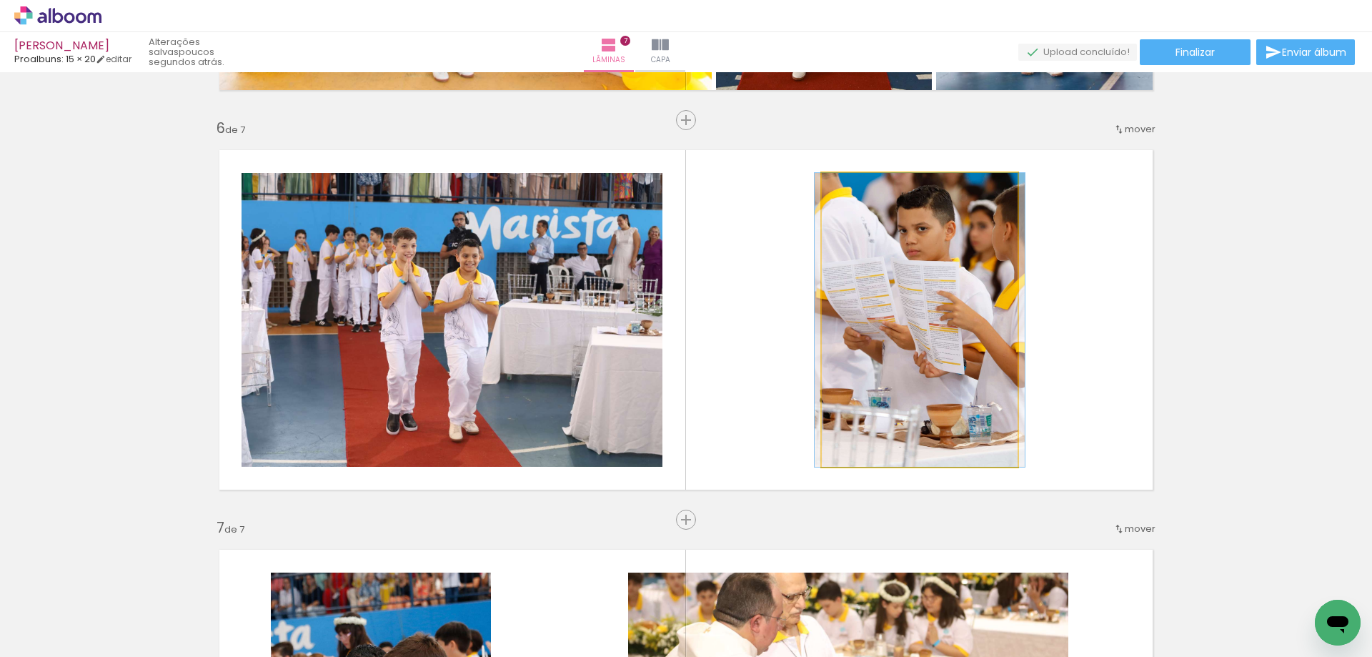
click at [951, 332] on quentale-photo at bounding box center [920, 320] width 196 height 294
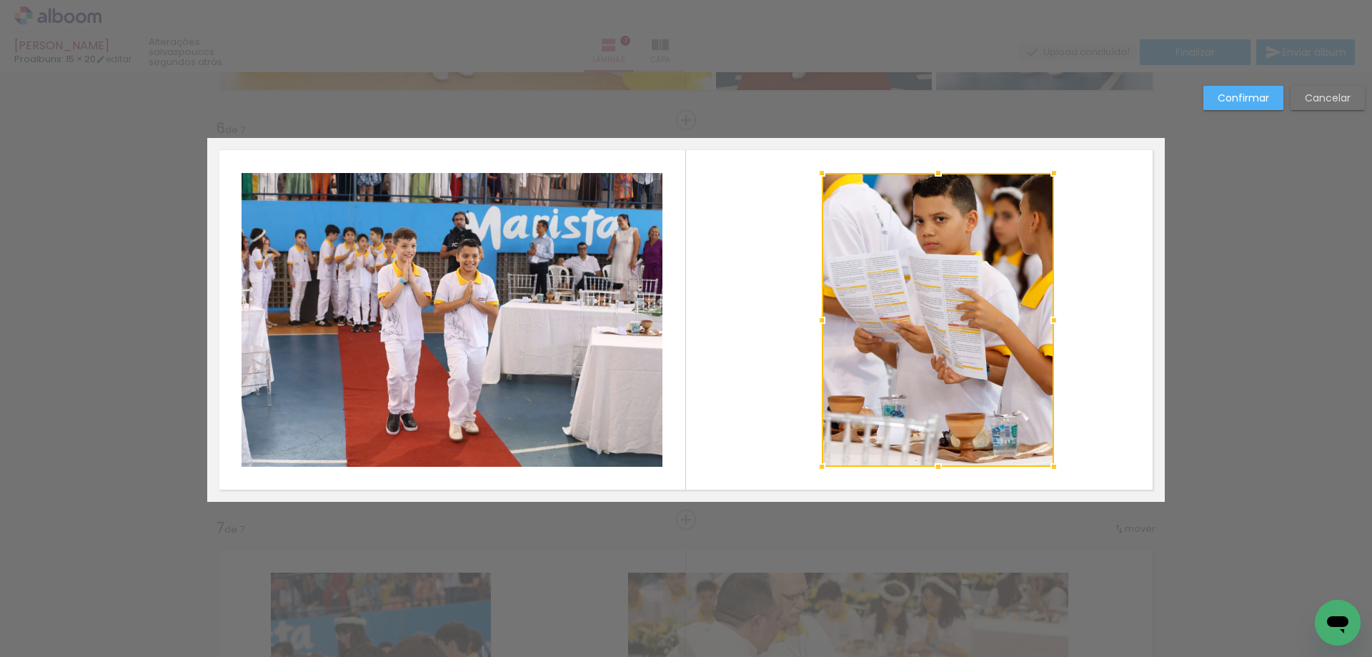
drag, startPoint x: 1013, startPoint y: 319, endPoint x: 1048, endPoint y: 314, distance: 34.7
click at [1048, 314] on div at bounding box center [1054, 320] width 29 height 29
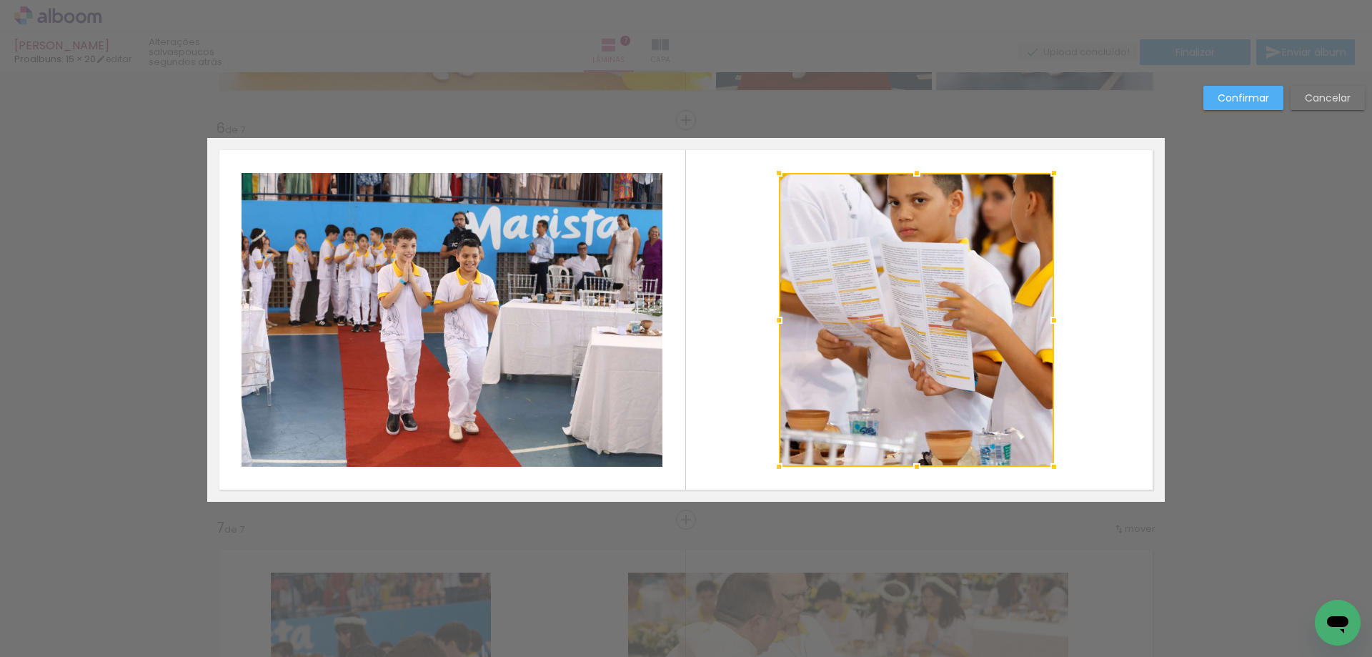
drag, startPoint x: 815, startPoint y: 320, endPoint x: 772, endPoint y: 322, distance: 42.9
click at [772, 322] on div at bounding box center [779, 320] width 29 height 29
click at [0, 0] on slot "Confirmar" at bounding box center [0, 0] width 0 height 0
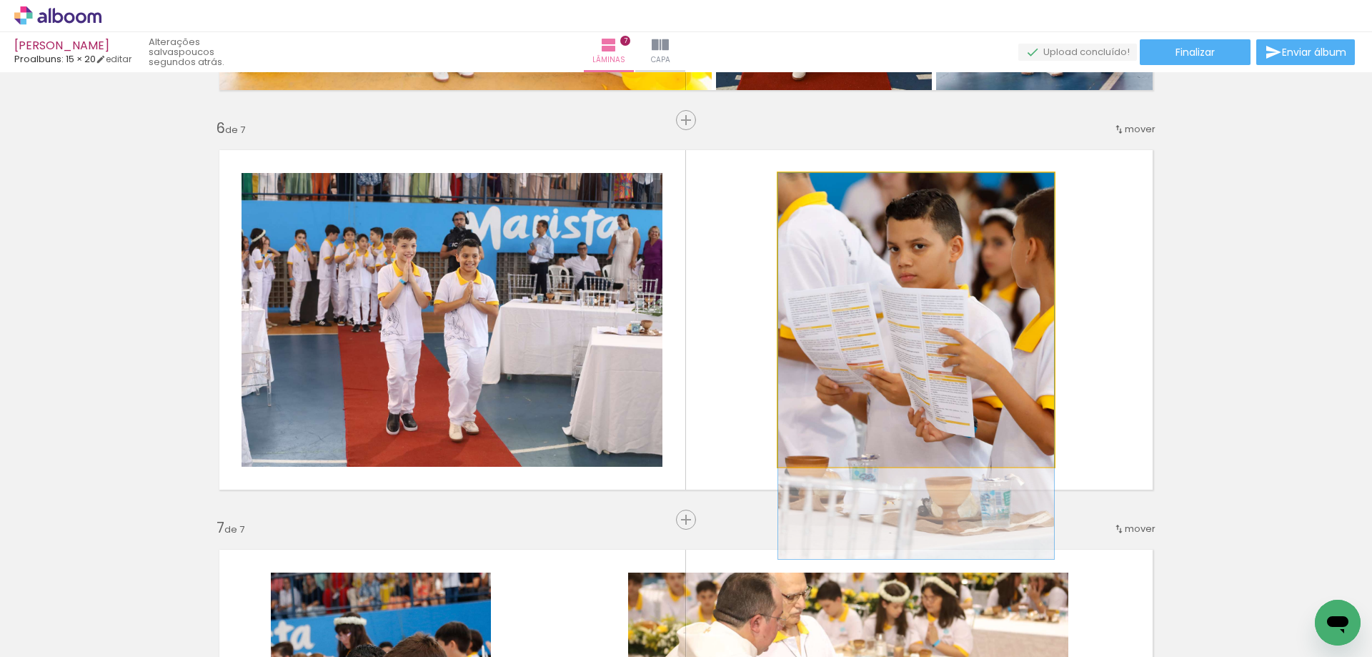
drag, startPoint x: 983, startPoint y: 246, endPoint x: 973, endPoint y: 291, distance: 46.1
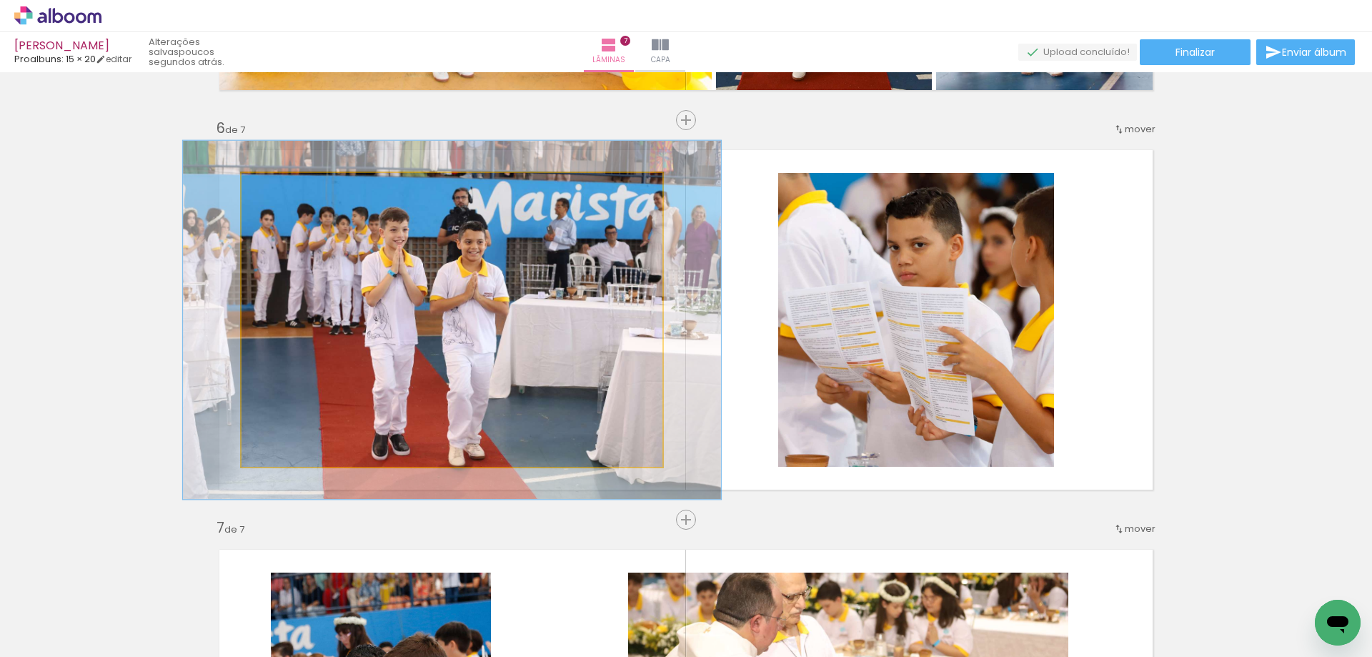
drag, startPoint x: 275, startPoint y: 186, endPoint x: 286, endPoint y: 186, distance: 10.7
type paper-slider "122"
click at [286, 186] on div at bounding box center [285, 188] width 23 height 23
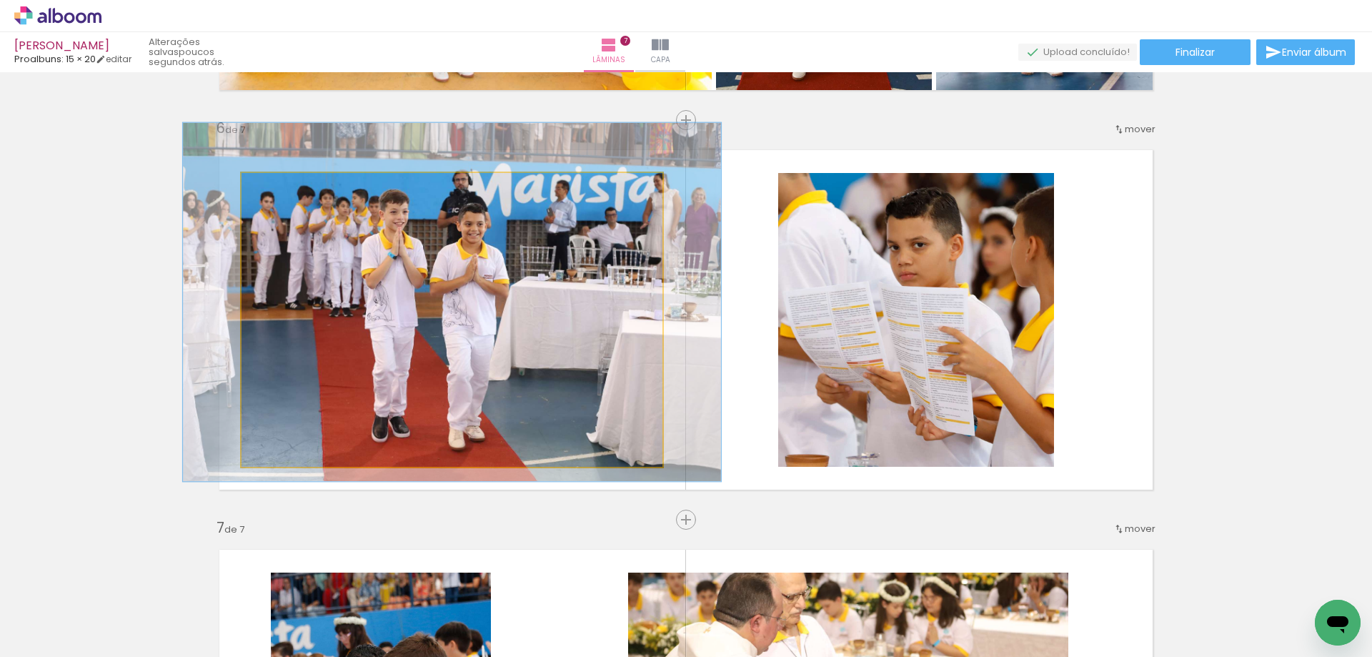
drag, startPoint x: 448, startPoint y: 272, endPoint x: 448, endPoint y: 254, distance: 17.9
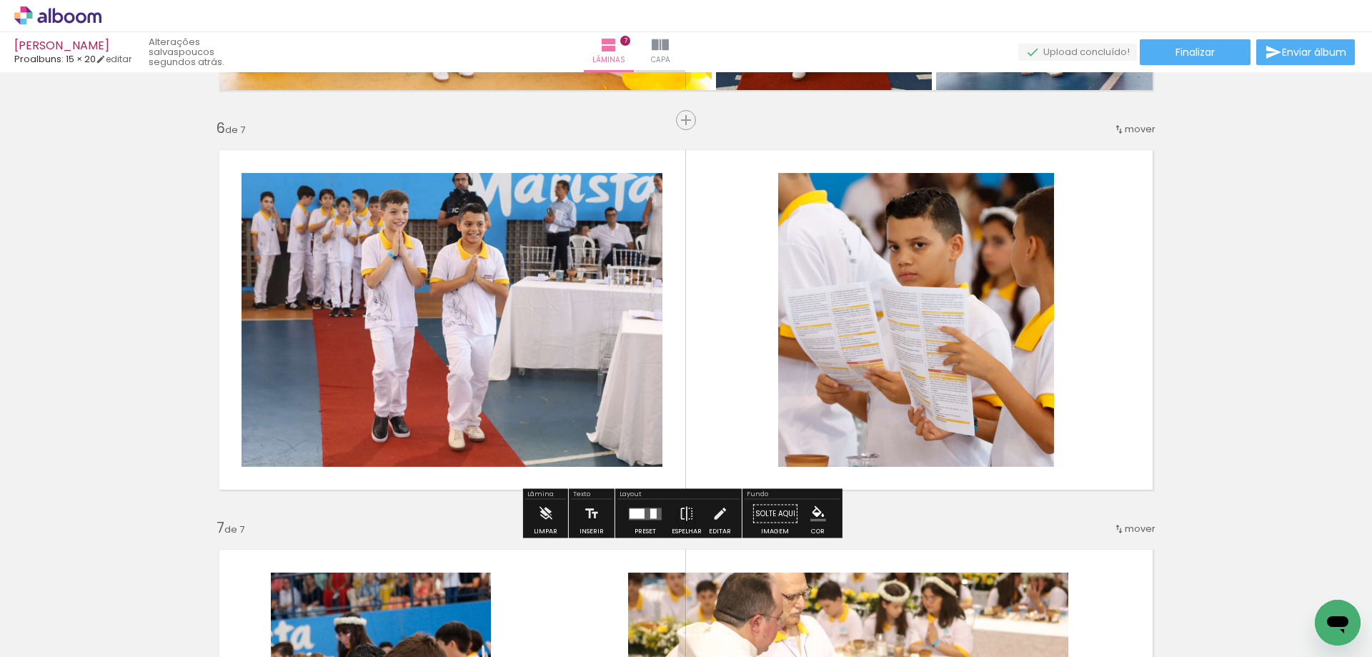
click at [728, 170] on quentale-layouter at bounding box center [686, 320] width 958 height 364
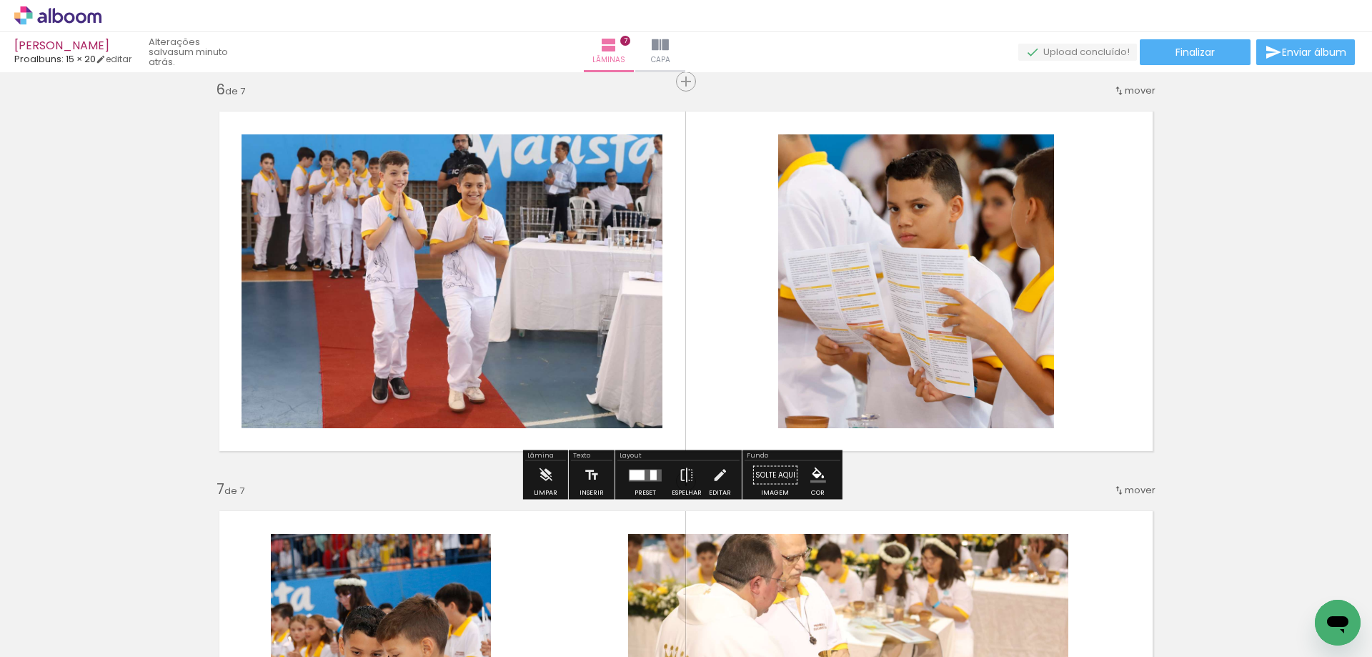
scroll to position [2116, 0]
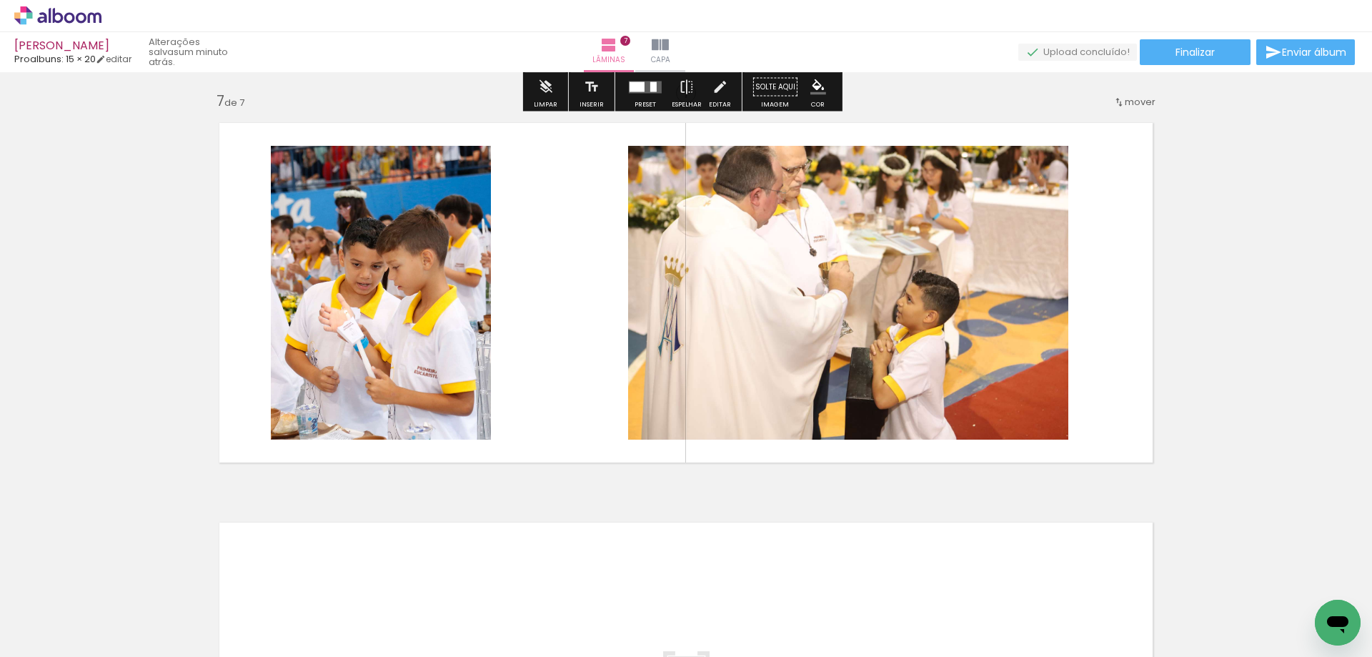
scroll to position [2402, 0]
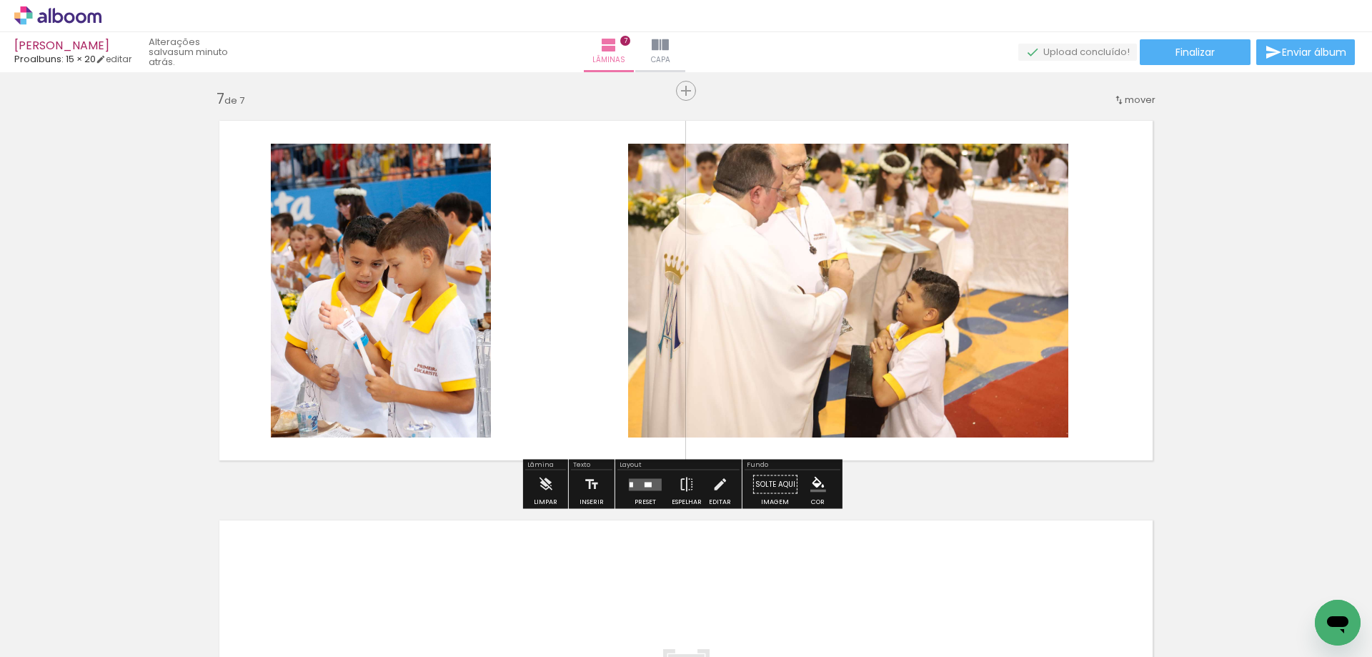
click at [414, 292] on quentale-photo at bounding box center [381, 291] width 220 height 294
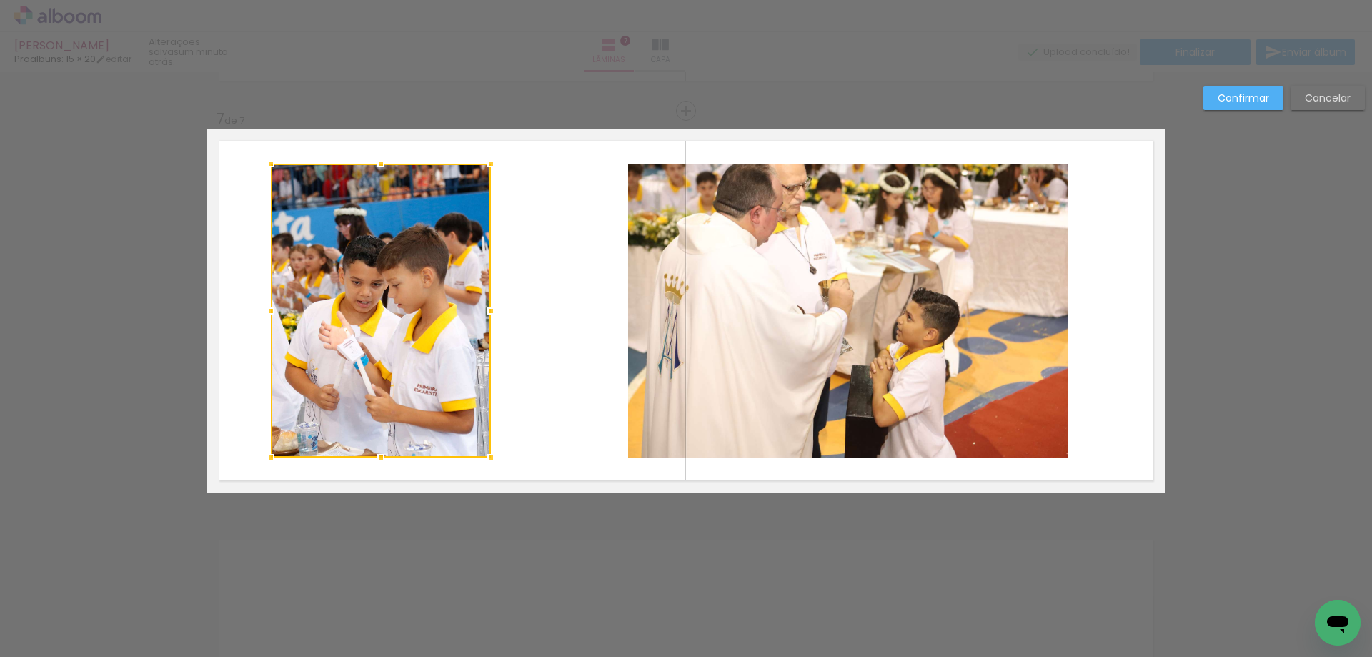
scroll to position [2373, 0]
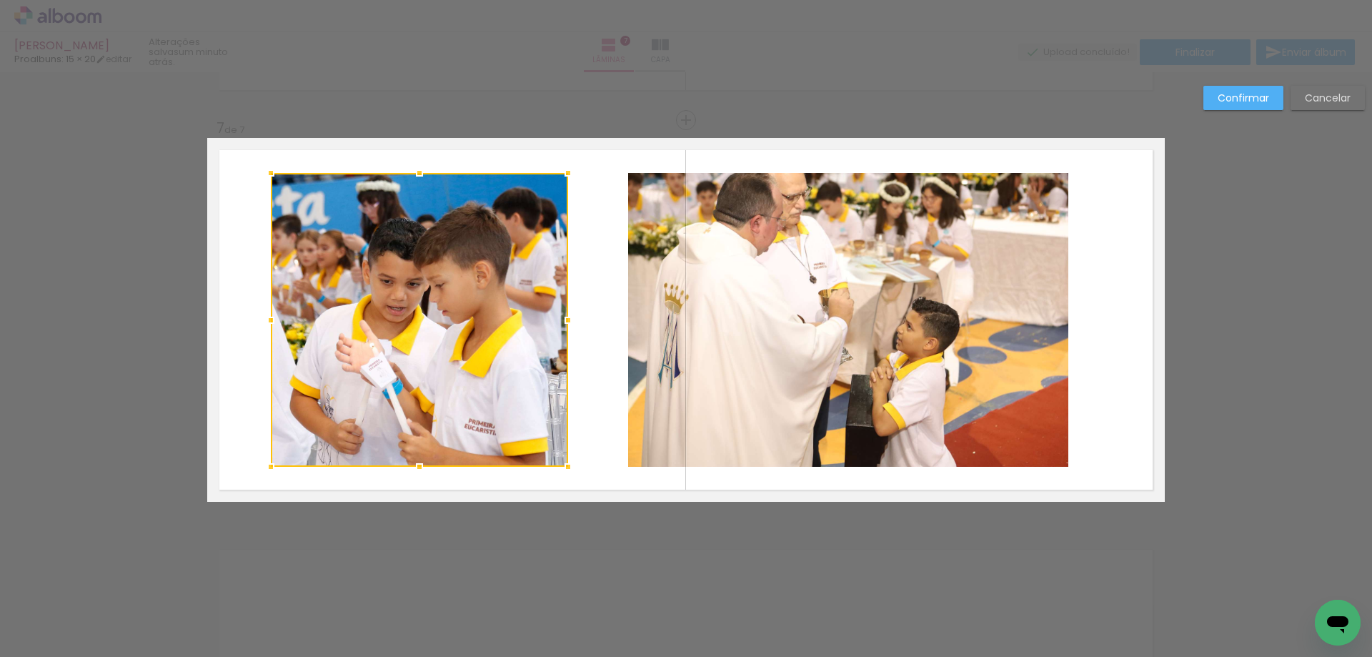
drag, startPoint x: 490, startPoint y: 313, endPoint x: 820, endPoint y: 205, distance: 348.0
click at [572, 298] on album-spread "7 de 7" at bounding box center [686, 320] width 958 height 364
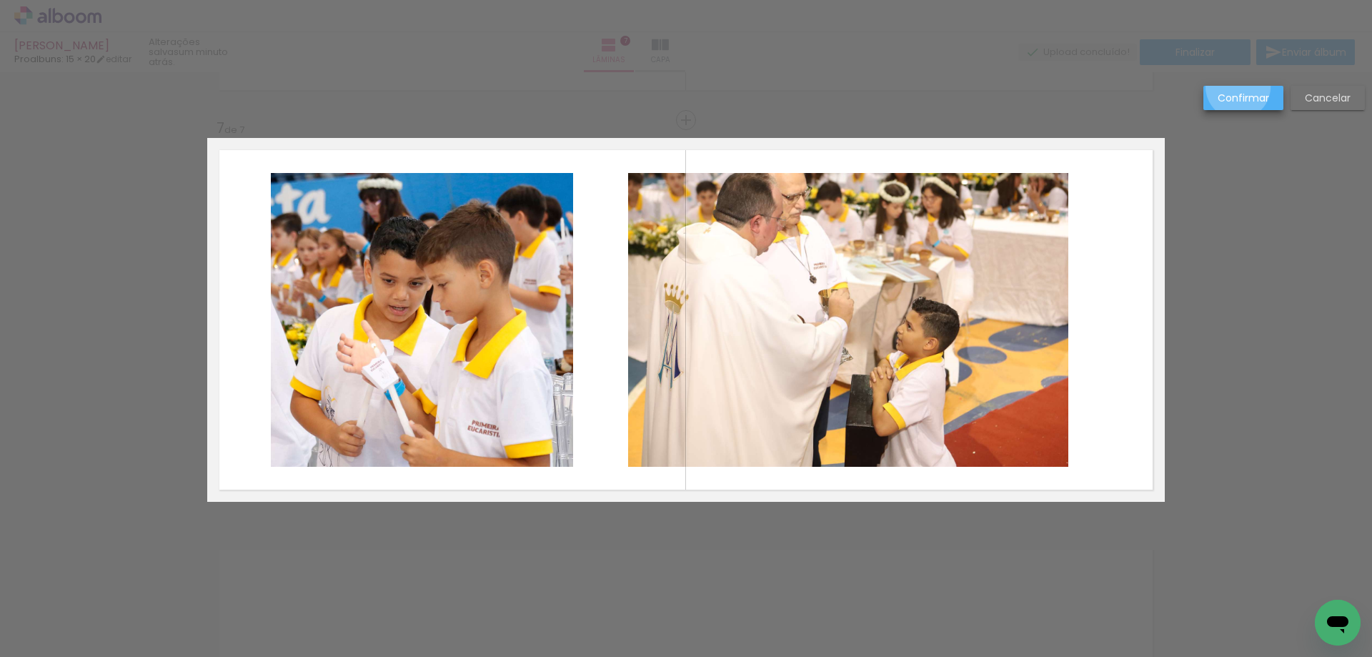
drag, startPoint x: 1239, startPoint y: 87, endPoint x: 739, endPoint y: 234, distance: 521.5
click at [1239, 88] on paper-button "Confirmar" at bounding box center [1244, 98] width 80 height 24
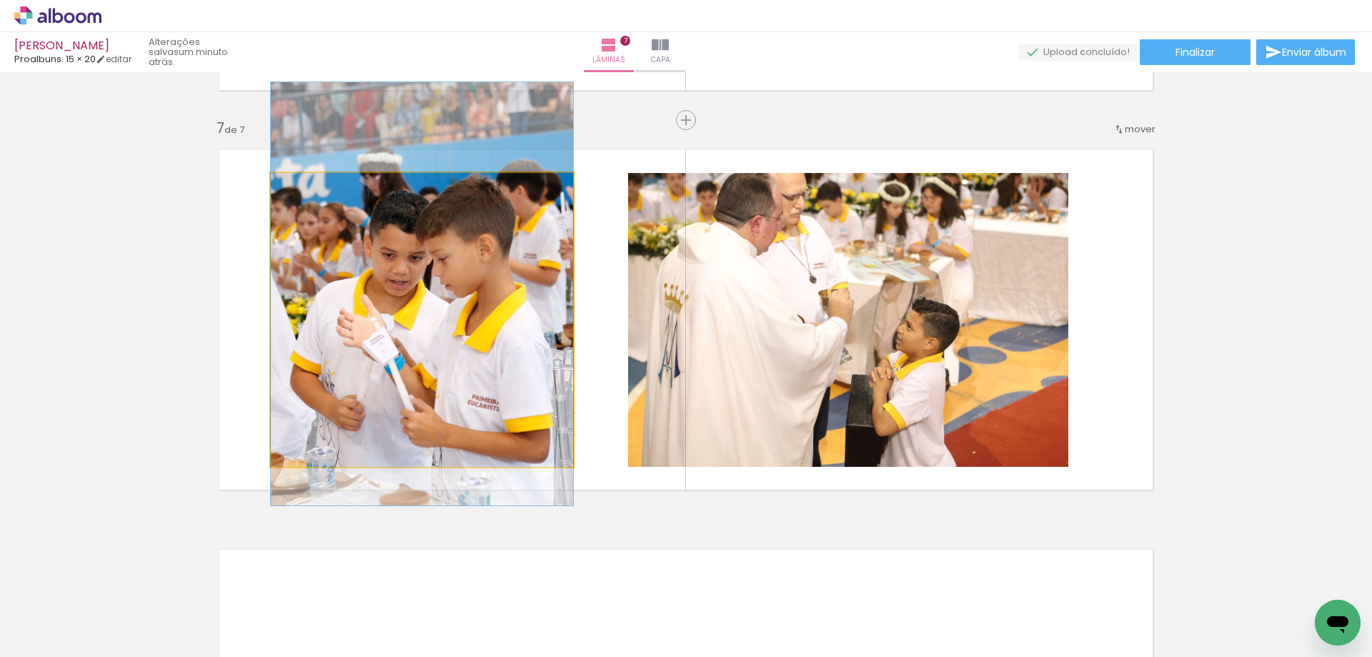
drag, startPoint x: 473, startPoint y: 332, endPoint x: 475, endPoint y: 306, distance: 25.8
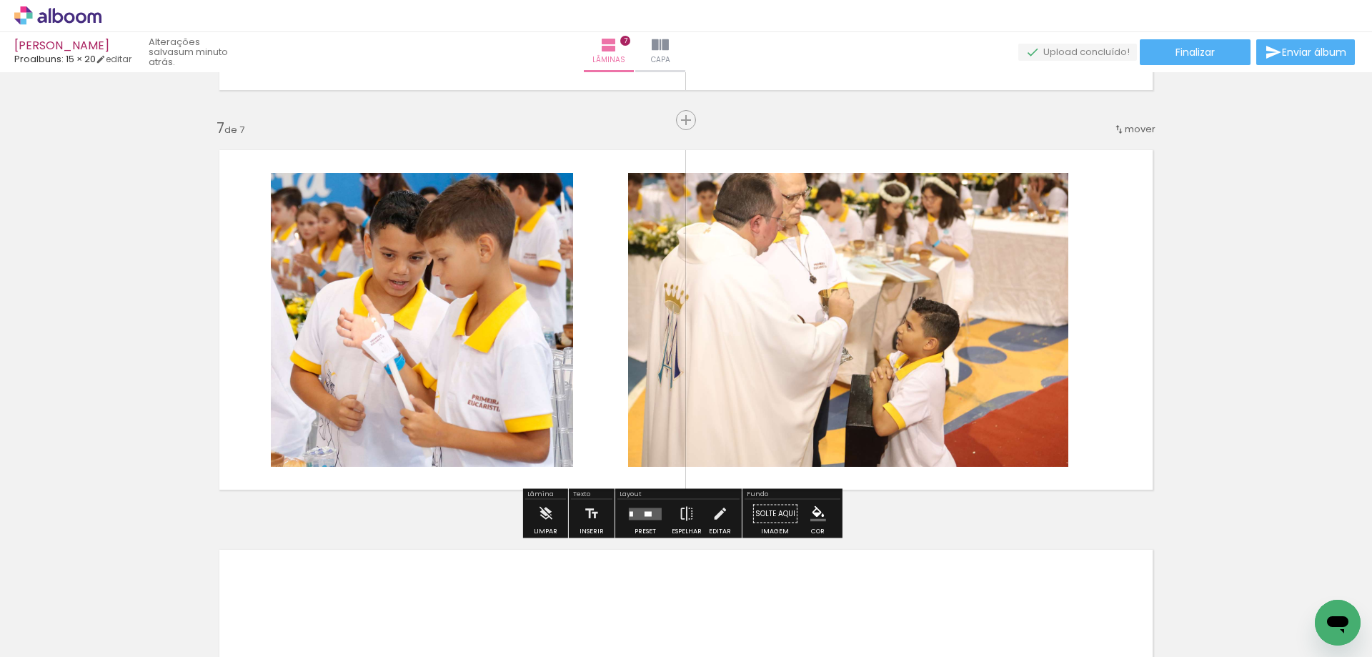
click at [595, 221] on quentale-layouter at bounding box center [686, 320] width 958 height 364
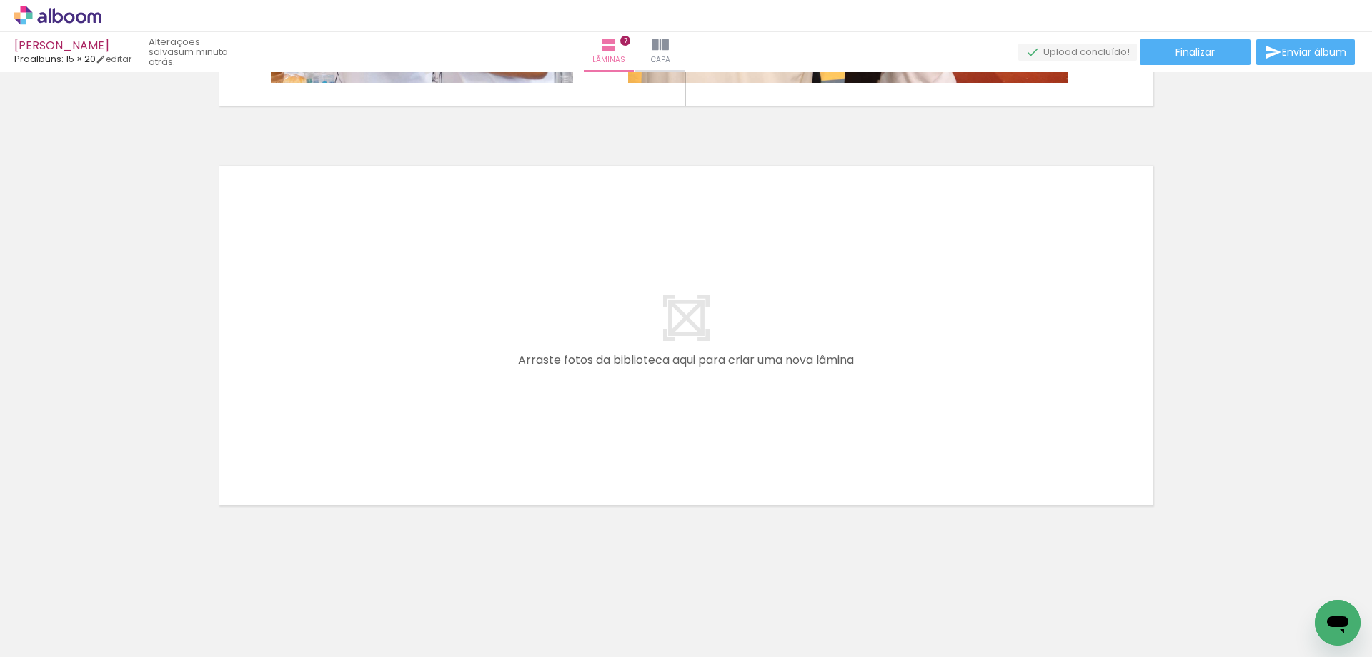
scroll to position [0, 910]
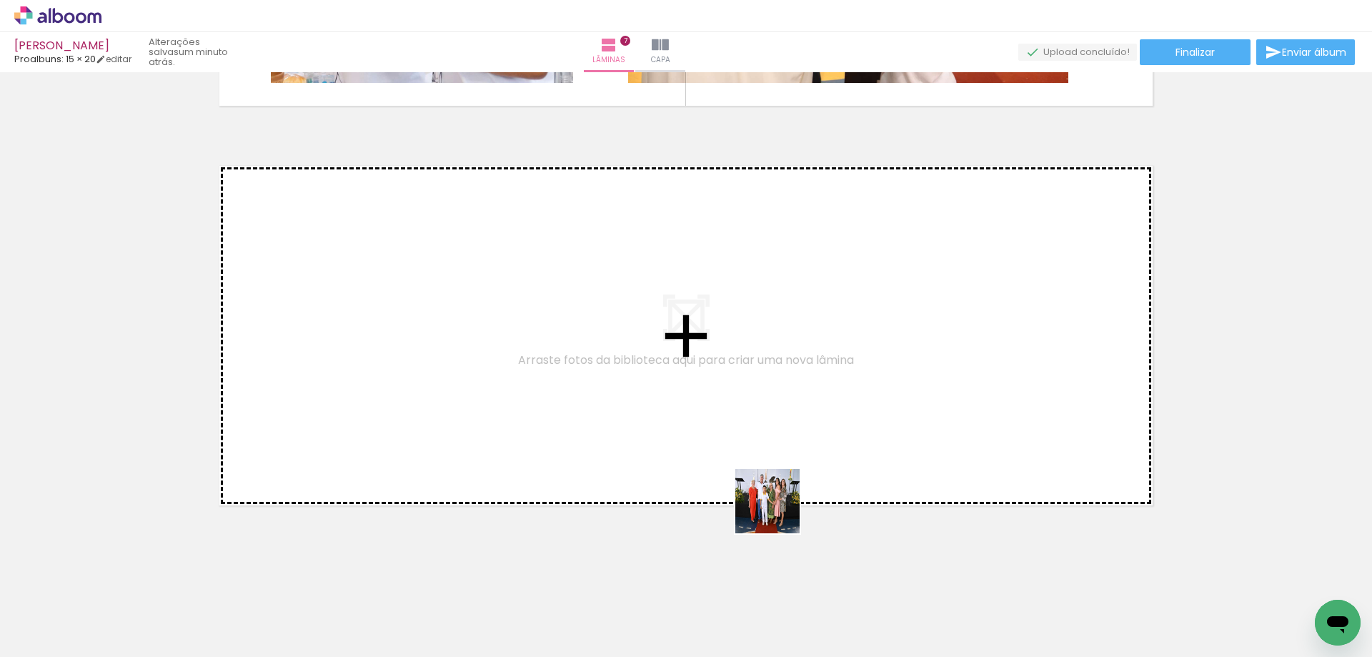
drag, startPoint x: 1209, startPoint y: 603, endPoint x: 594, endPoint y: 437, distance: 636.6
click at [594, 437] on quentale-workspace at bounding box center [686, 328] width 1372 height 657
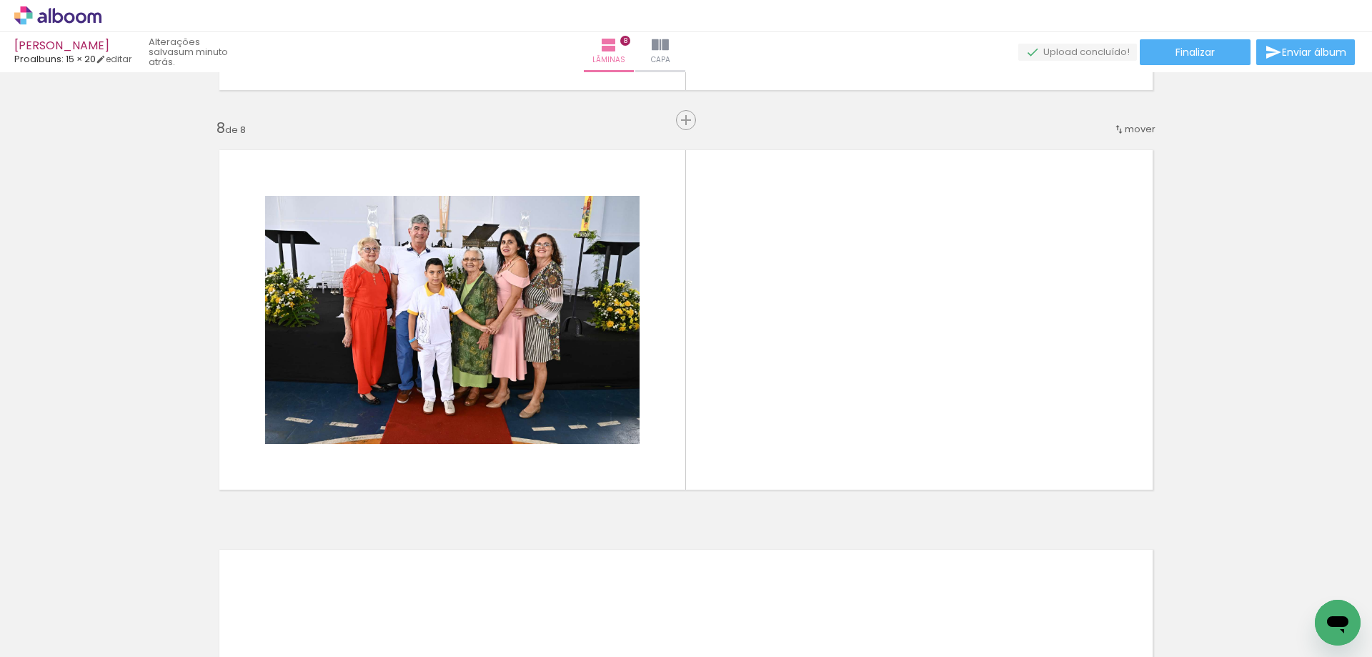
scroll to position [0, 0]
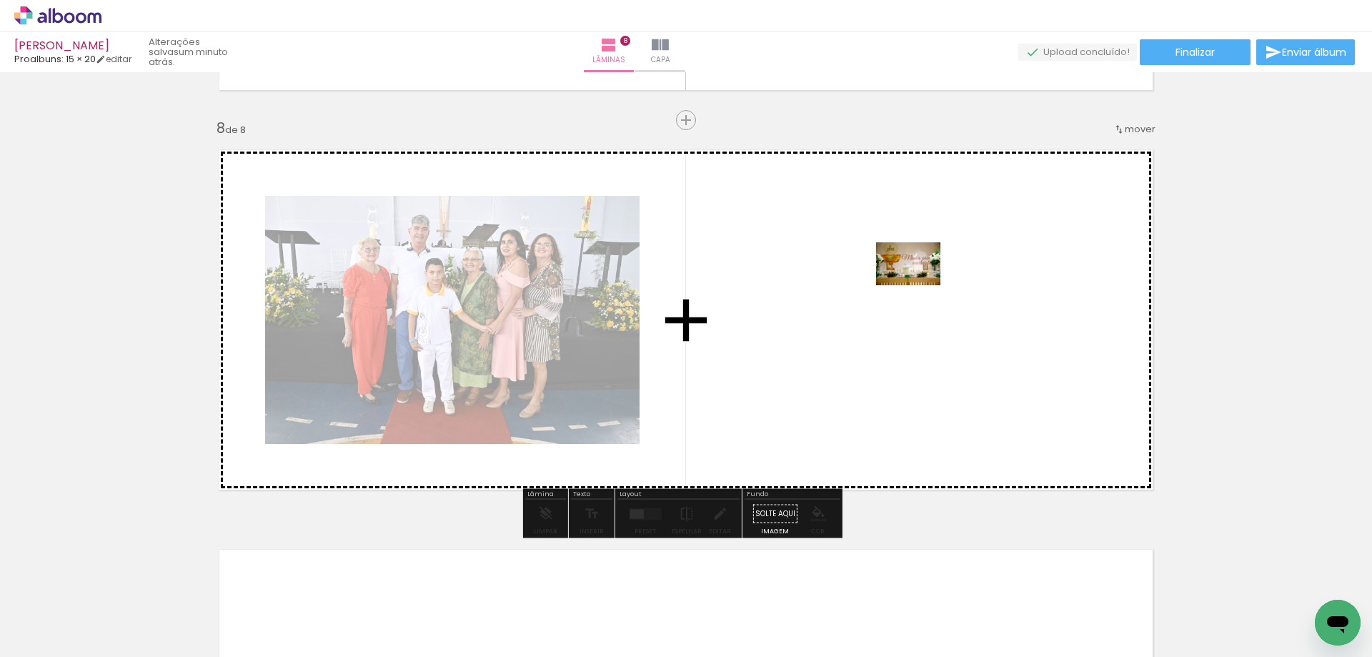
drag, startPoint x: 222, startPoint y: 626, endPoint x: 919, endPoint y: 285, distance: 776.4
click at [919, 285] on quentale-workspace at bounding box center [686, 328] width 1372 height 657
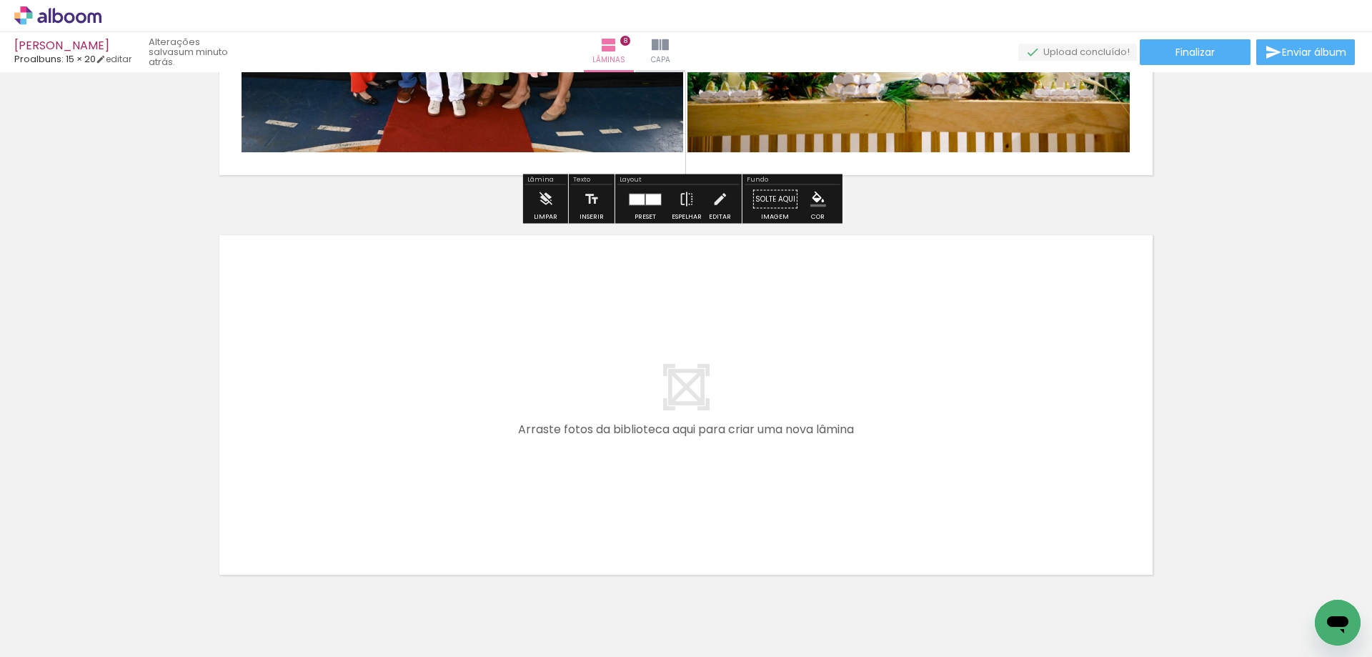
scroll to position [3156, 0]
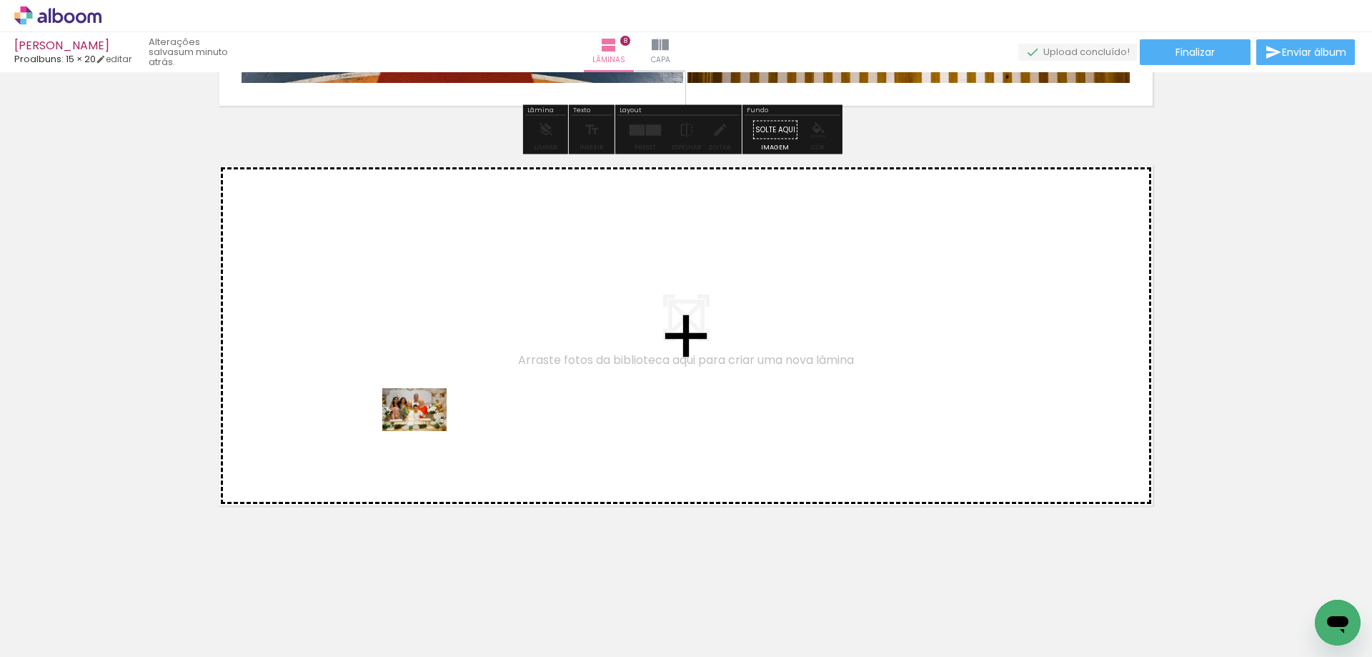
drag, startPoint x: 300, startPoint y: 605, endPoint x: 425, endPoint y: 431, distance: 214.6
click at [425, 431] on quentale-workspace at bounding box center [686, 328] width 1372 height 657
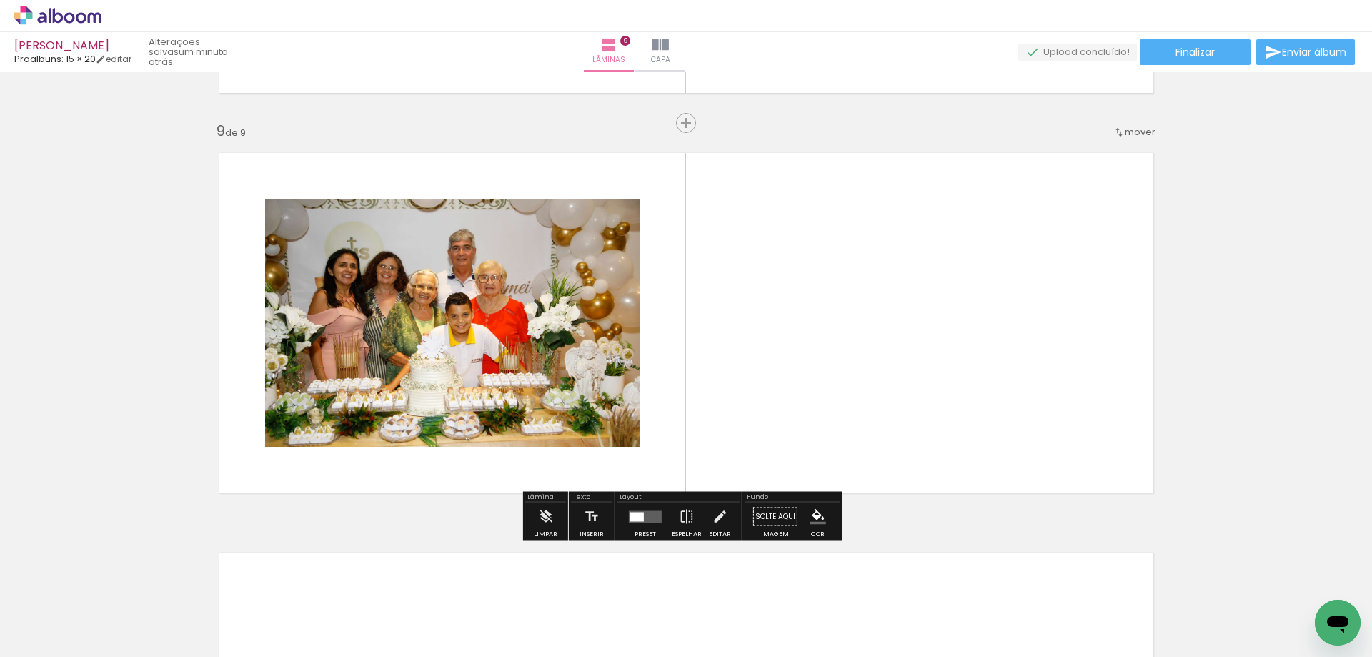
scroll to position [3172, 0]
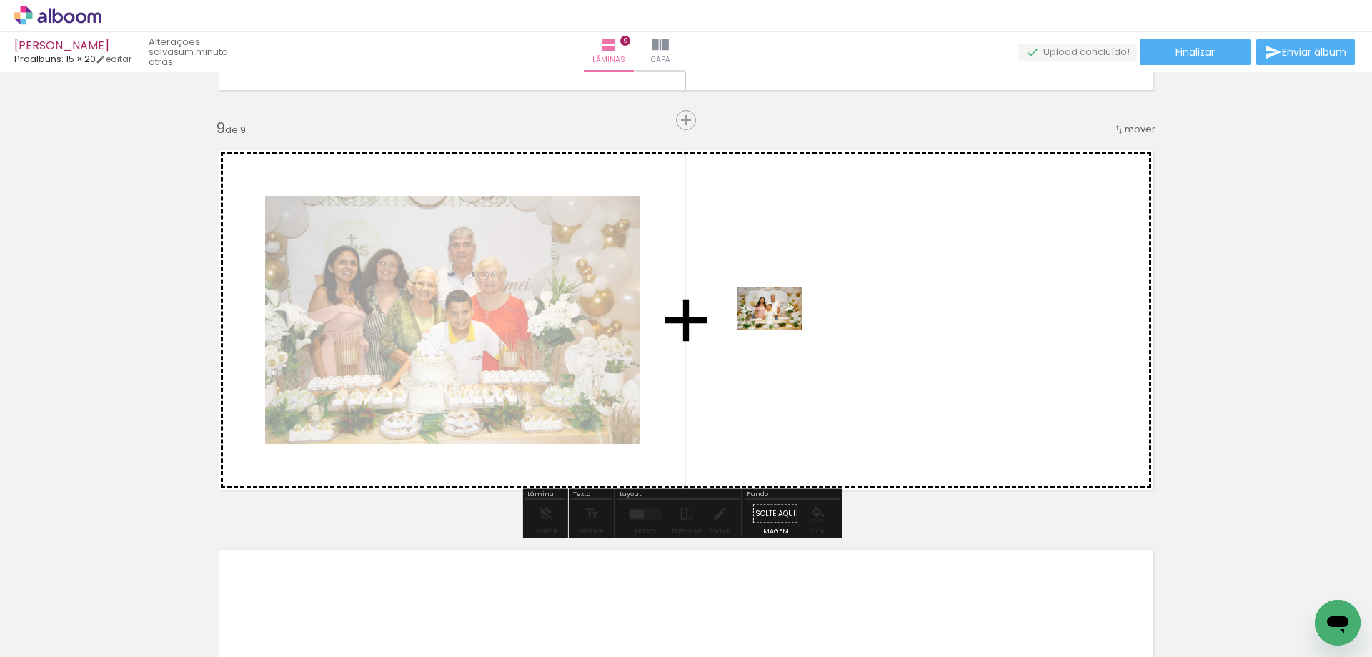
drag, startPoint x: 386, startPoint y: 612, endPoint x: 785, endPoint y: 326, distance: 491.2
click at [785, 326] on quentale-workspace at bounding box center [686, 328] width 1372 height 657
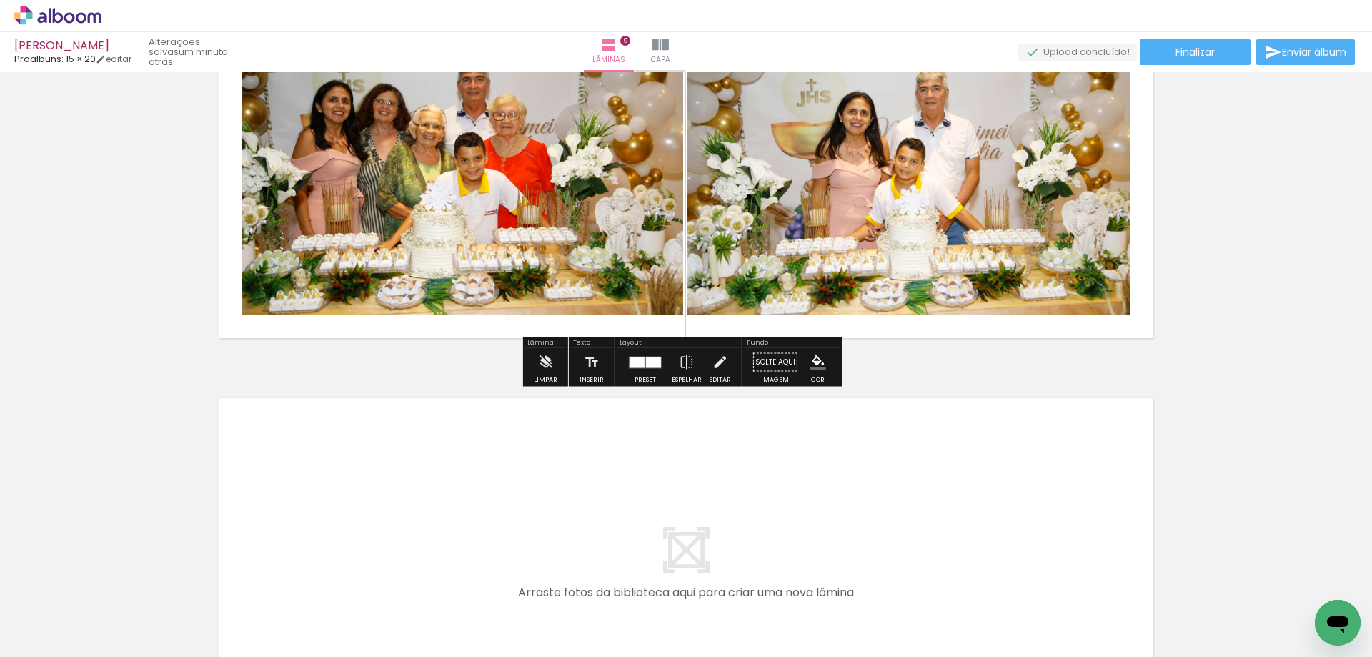
scroll to position [3386, 0]
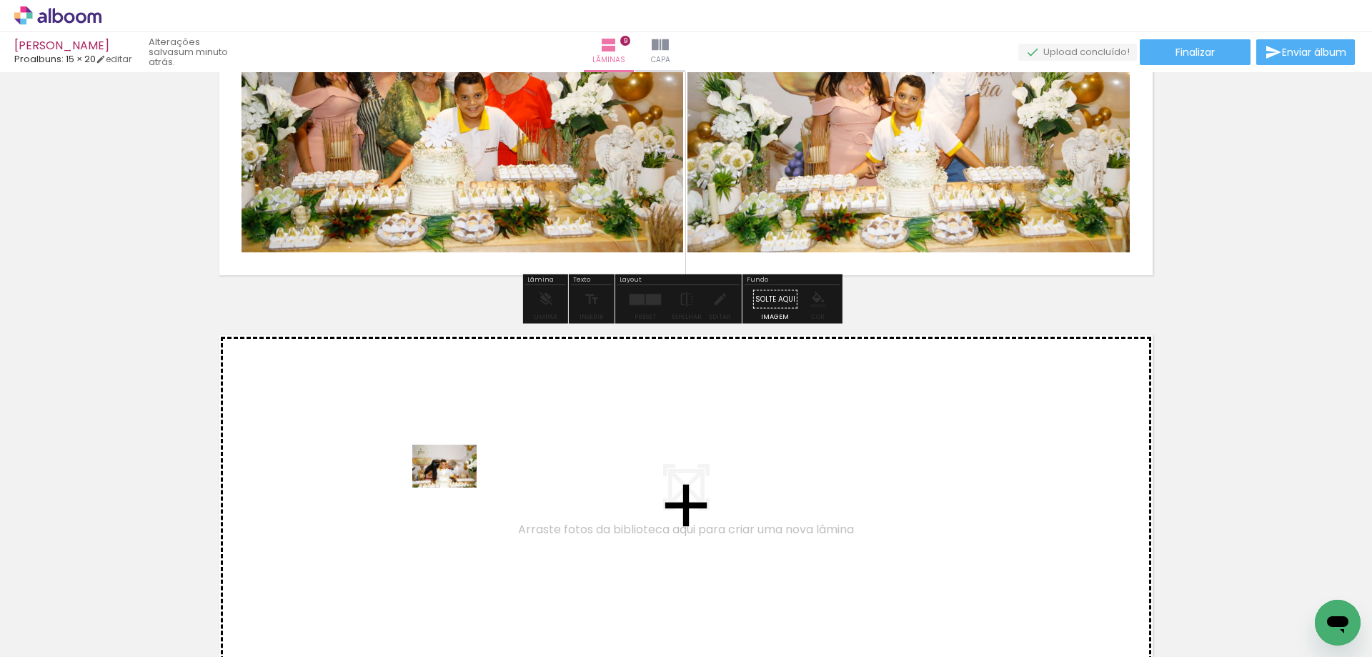
drag, startPoint x: 465, startPoint y: 624, endPoint x: 455, endPoint y: 487, distance: 137.5
click at [455, 487] on quentale-workspace at bounding box center [686, 328] width 1372 height 657
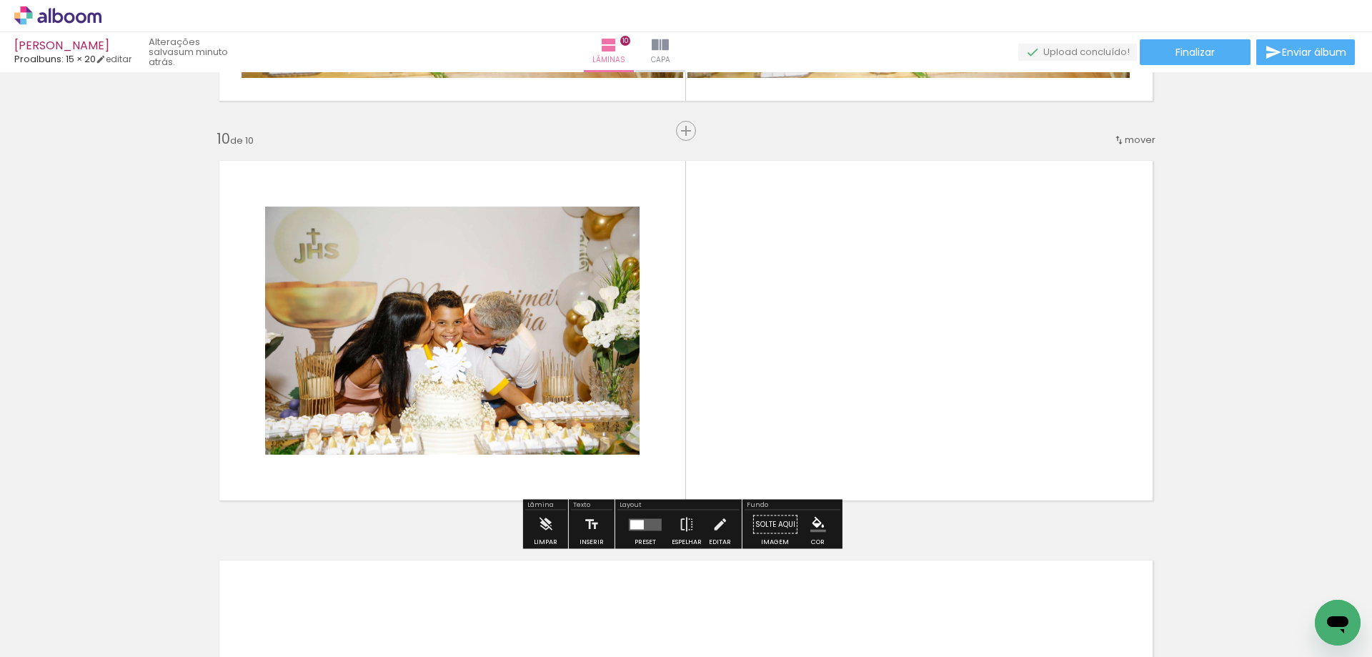
scroll to position [3571, 0]
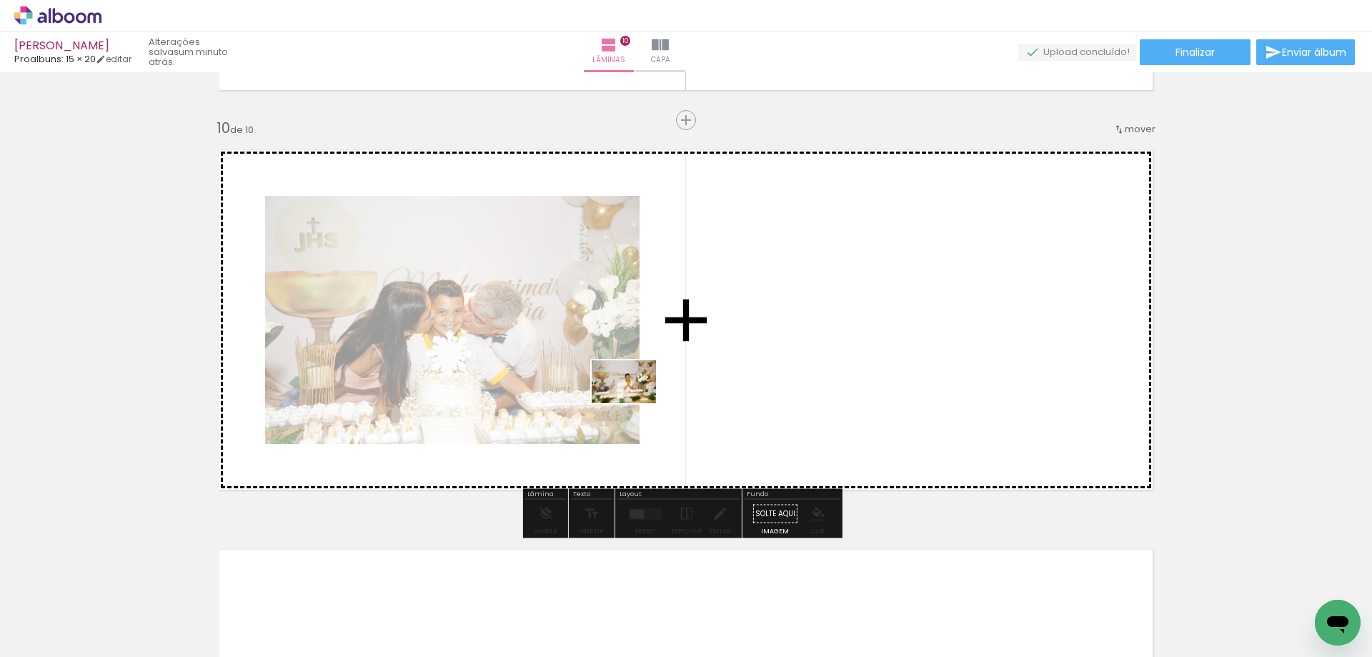
drag, startPoint x: 548, startPoint y: 619, endPoint x: 635, endPoint y: 403, distance: 232.5
click at [635, 403] on quentale-workspace at bounding box center [686, 328] width 1372 height 657
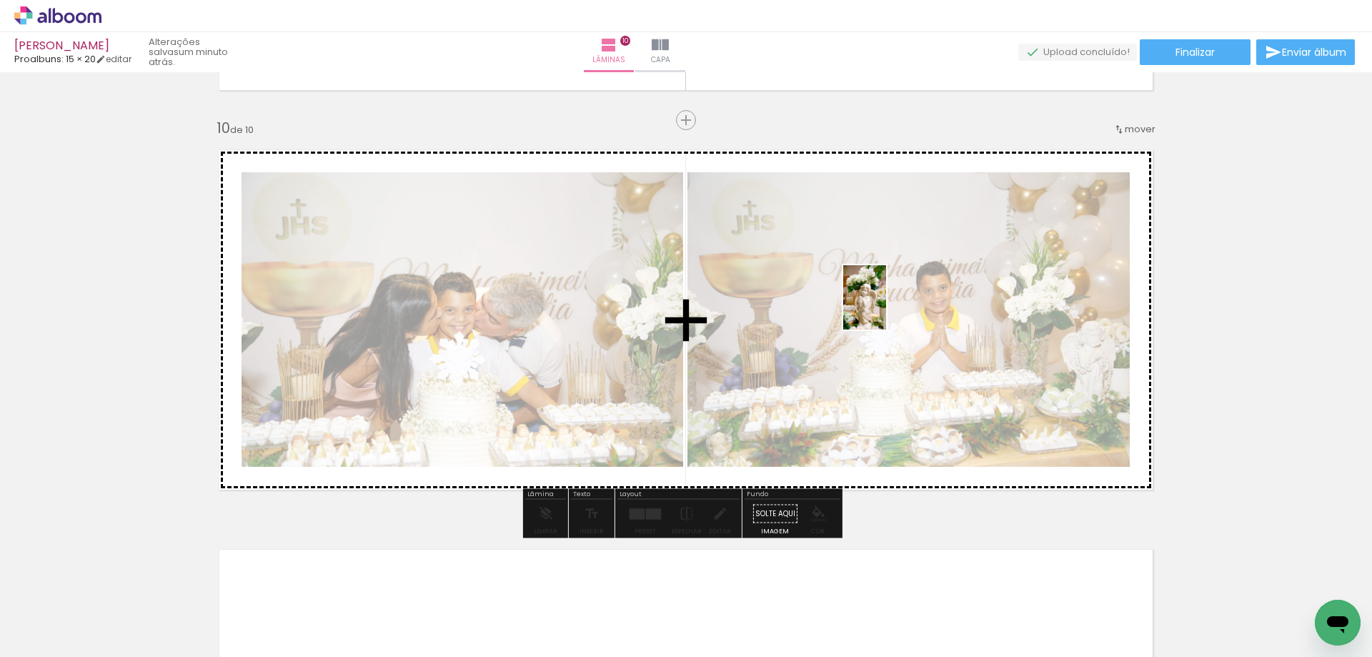
drag, startPoint x: 149, startPoint y: 618, endPoint x: 886, endPoint y: 308, distance: 800.1
click at [886, 308] on quentale-workspace at bounding box center [686, 328] width 1372 height 657
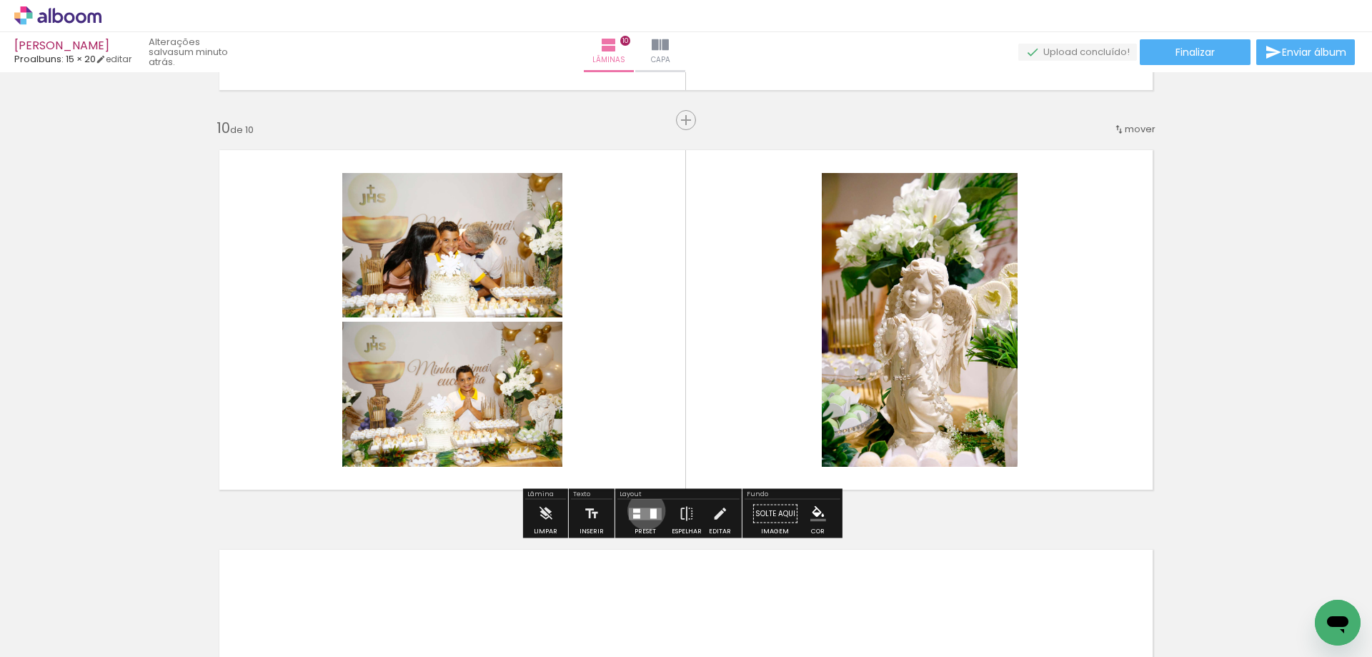
click at [643, 510] on quentale-layouter at bounding box center [645, 513] width 33 height 12
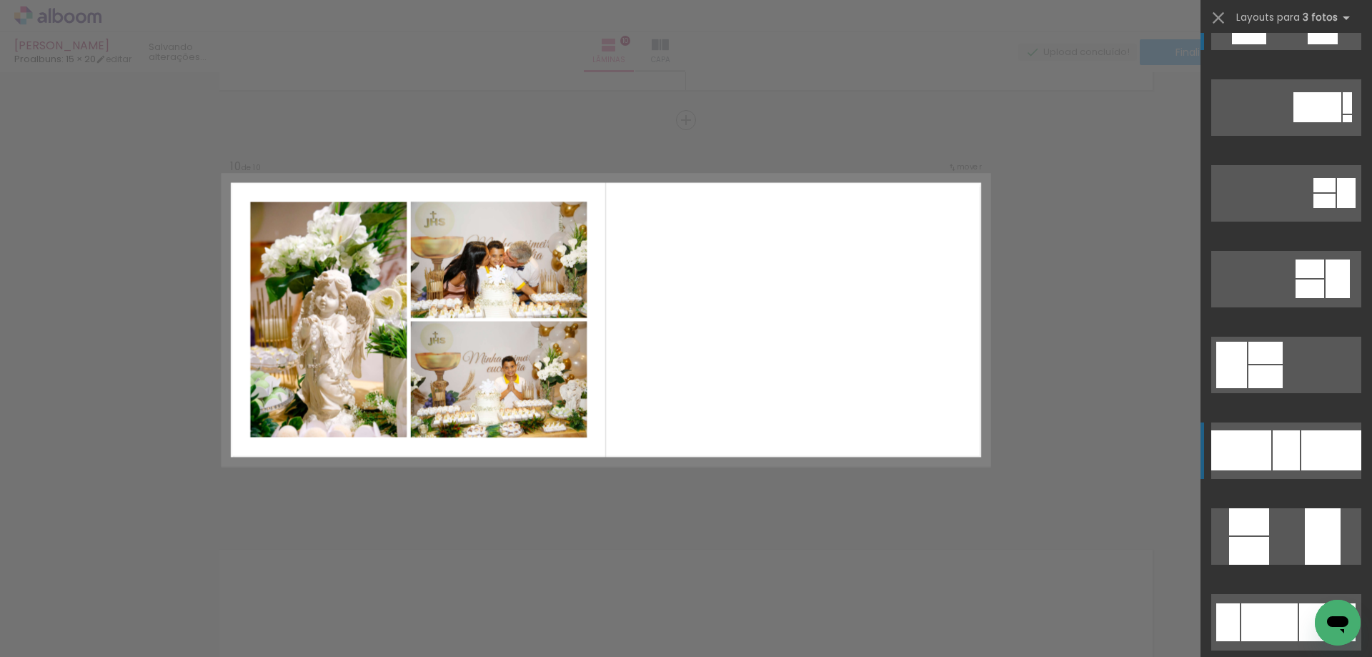
scroll to position [71, 0]
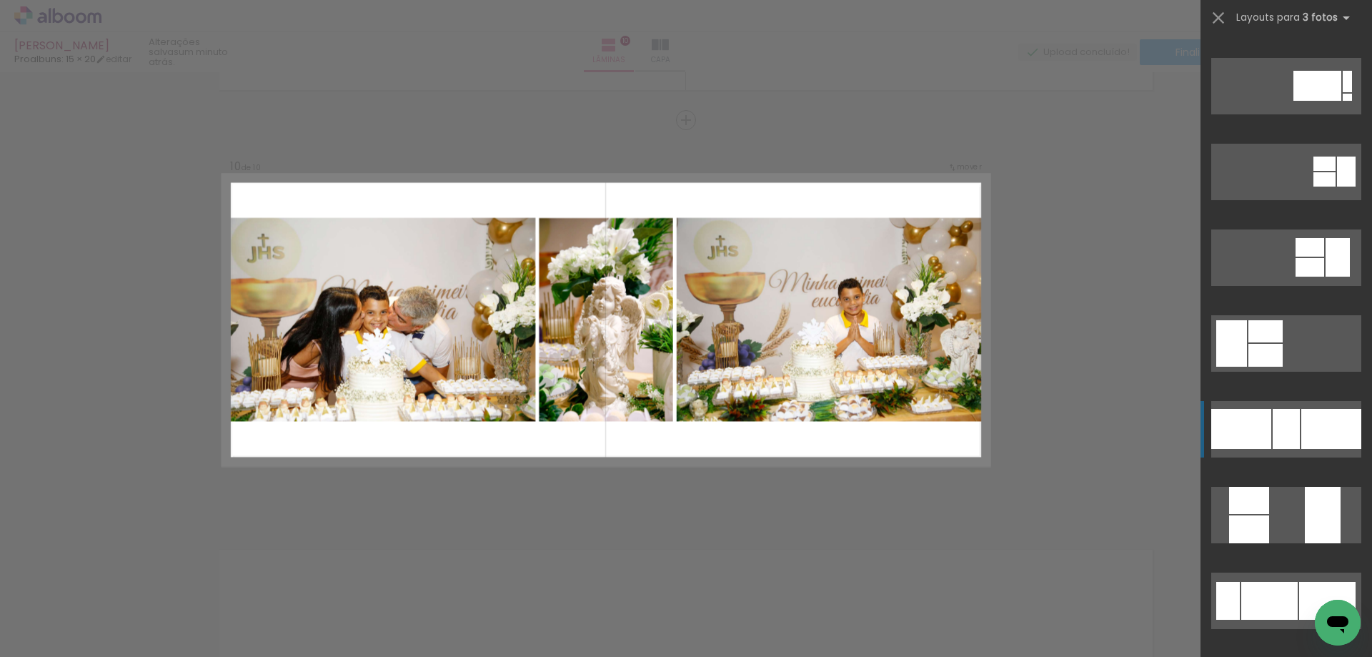
click at [1283, 416] on div at bounding box center [1286, 429] width 27 height 40
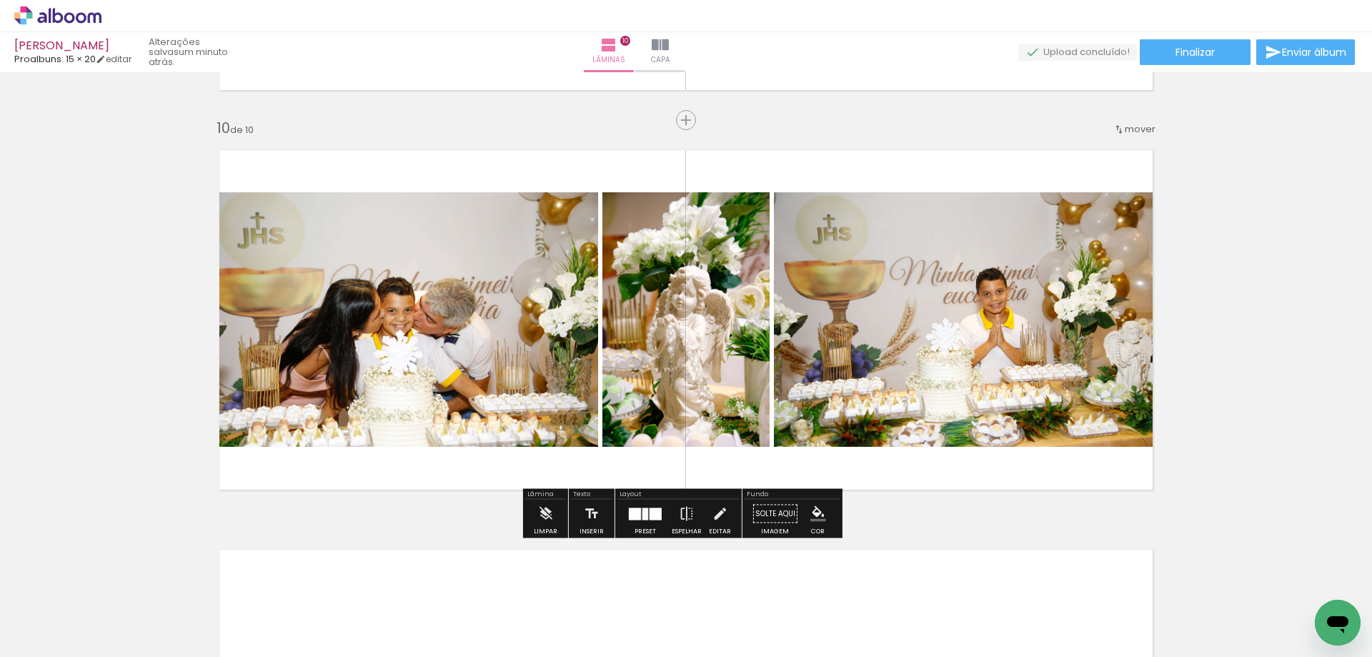
click at [660, 517] on div at bounding box center [645, 514] width 39 height 29
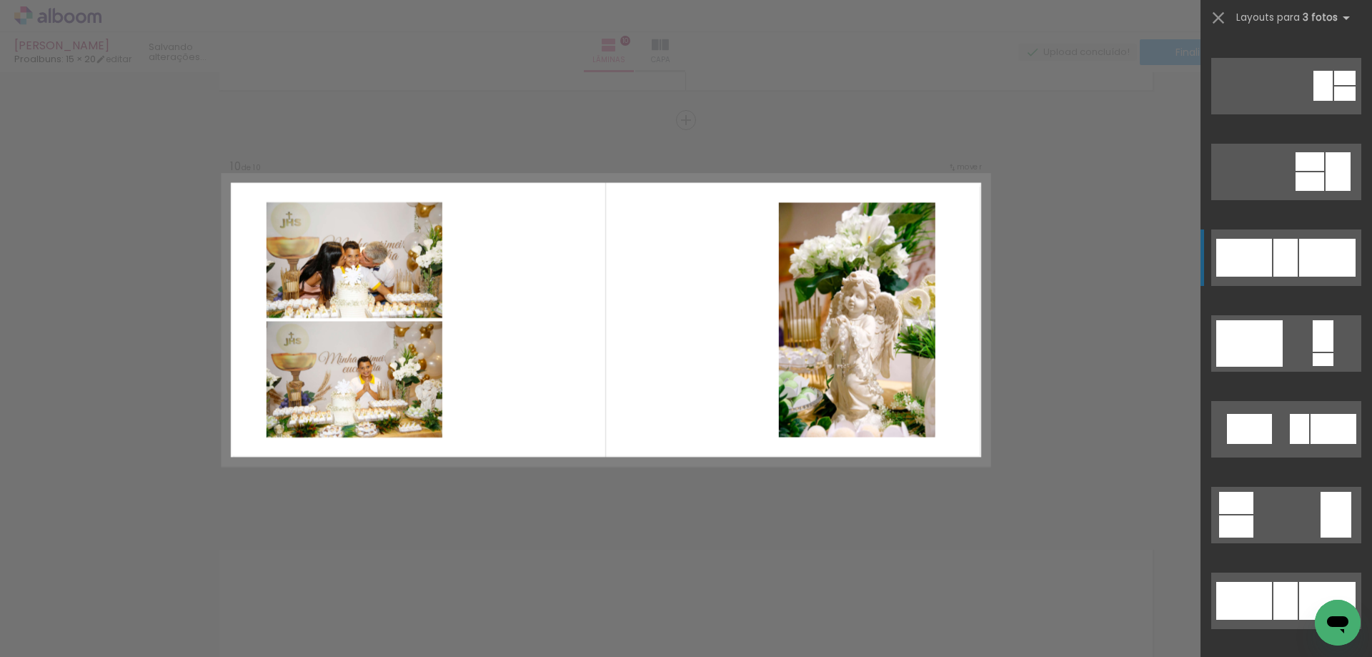
scroll to position [1143, 0]
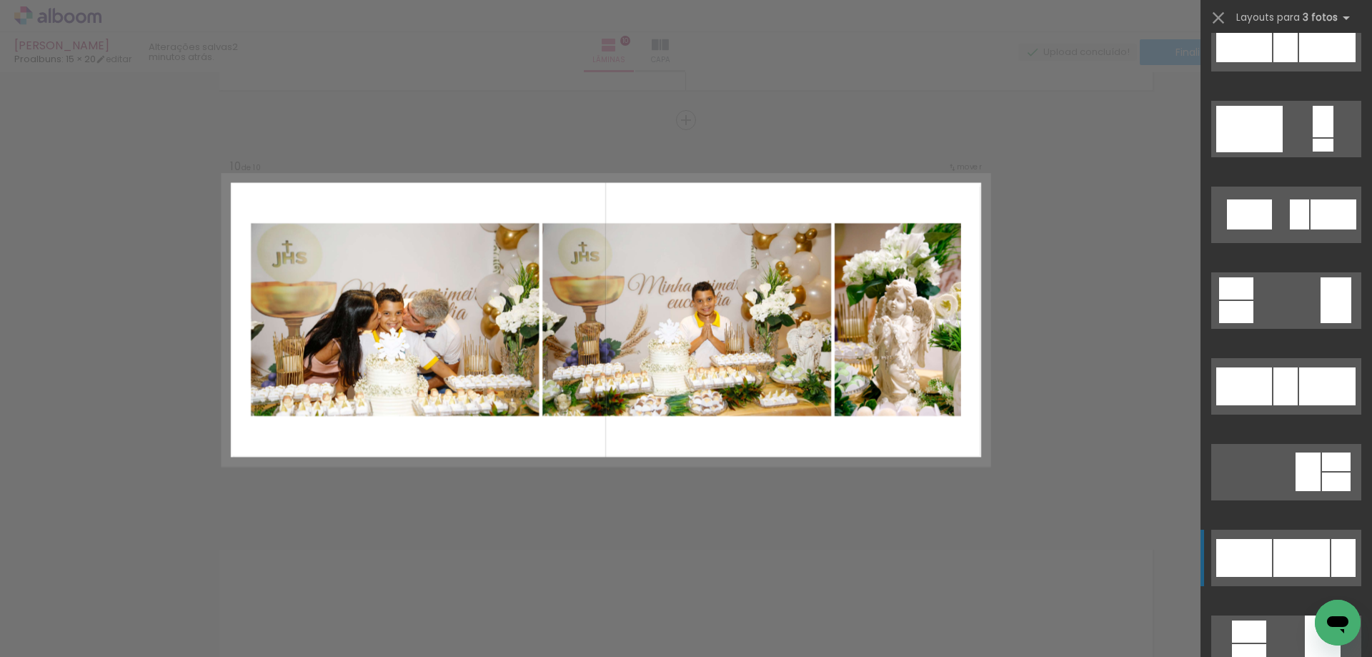
click at [1286, 552] on div at bounding box center [1302, 558] width 56 height 38
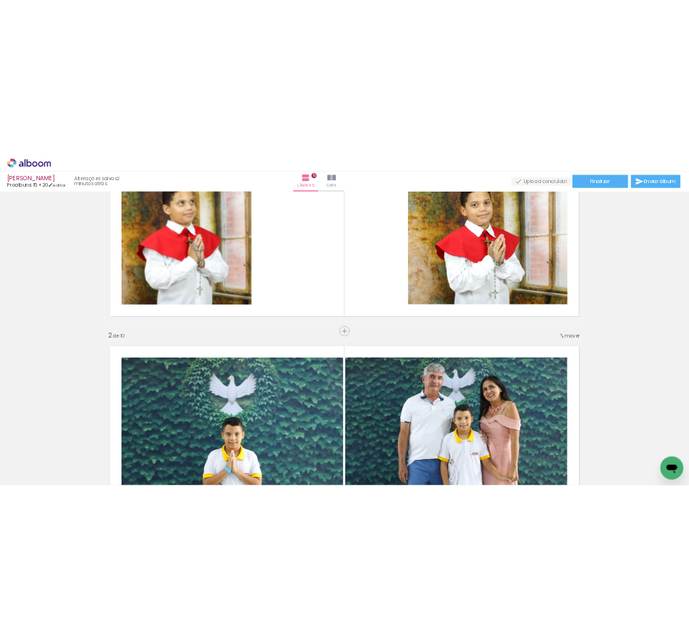
scroll to position [141, 0]
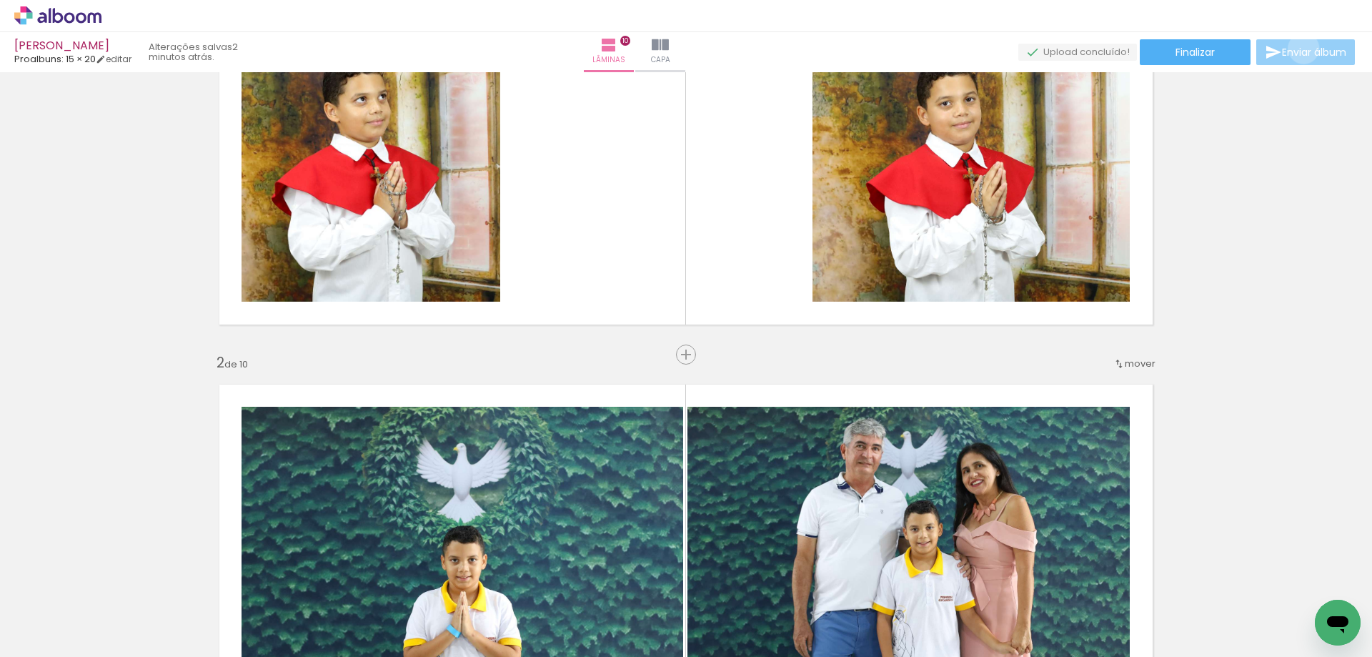
click at [1300, 49] on span "Enviar álbum" at bounding box center [1314, 52] width 64 height 10
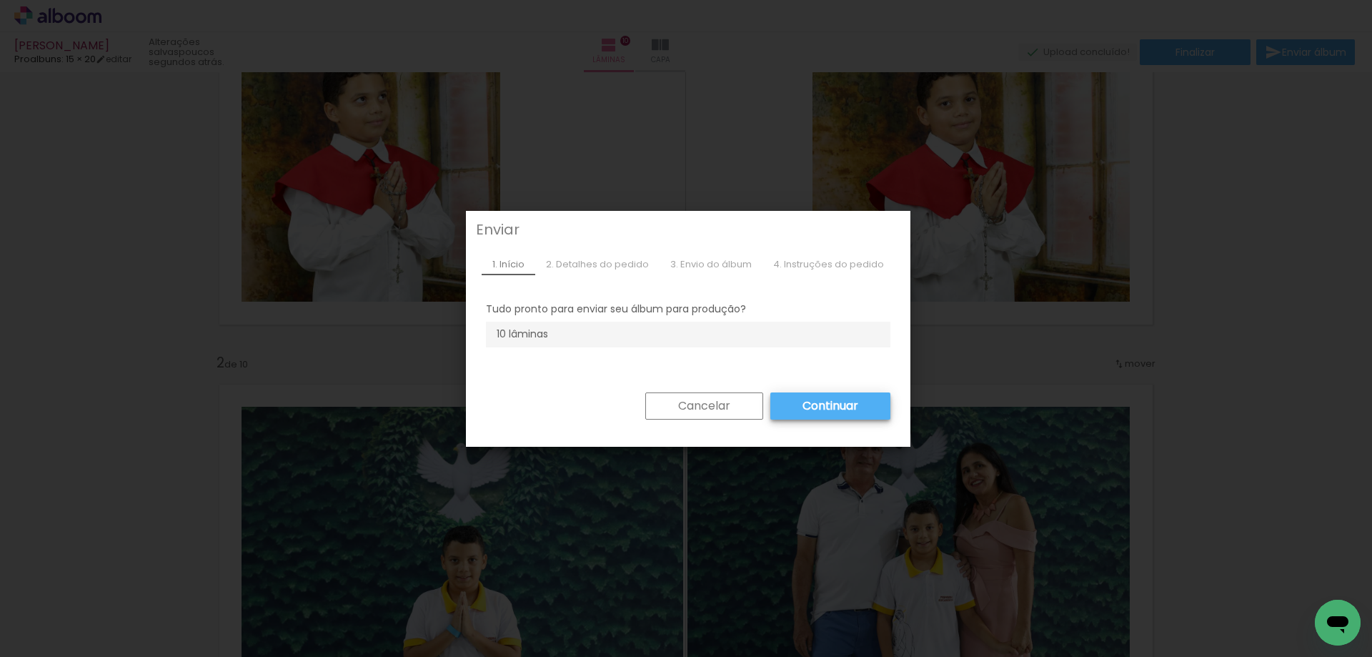
click at [0, 0] on slot "Continuar" at bounding box center [0, 0] width 0 height 0
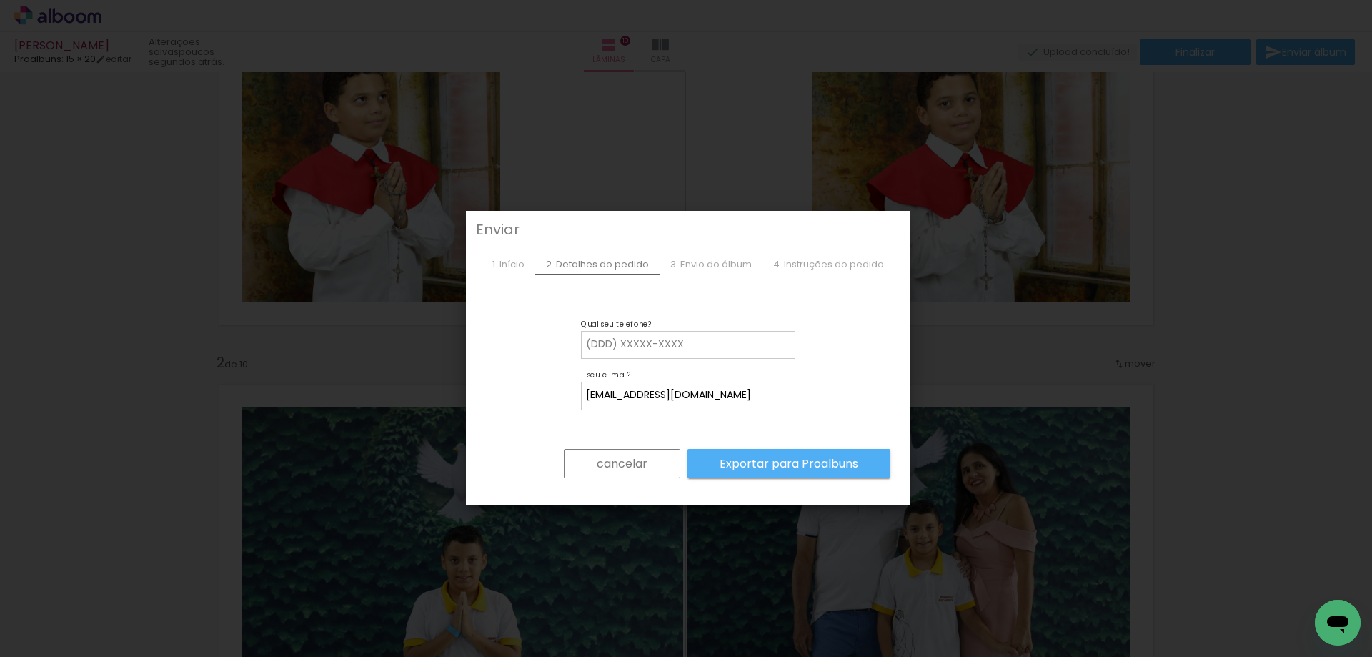
click at [650, 463] on paper-button "cancelar" at bounding box center [622, 464] width 116 height 30
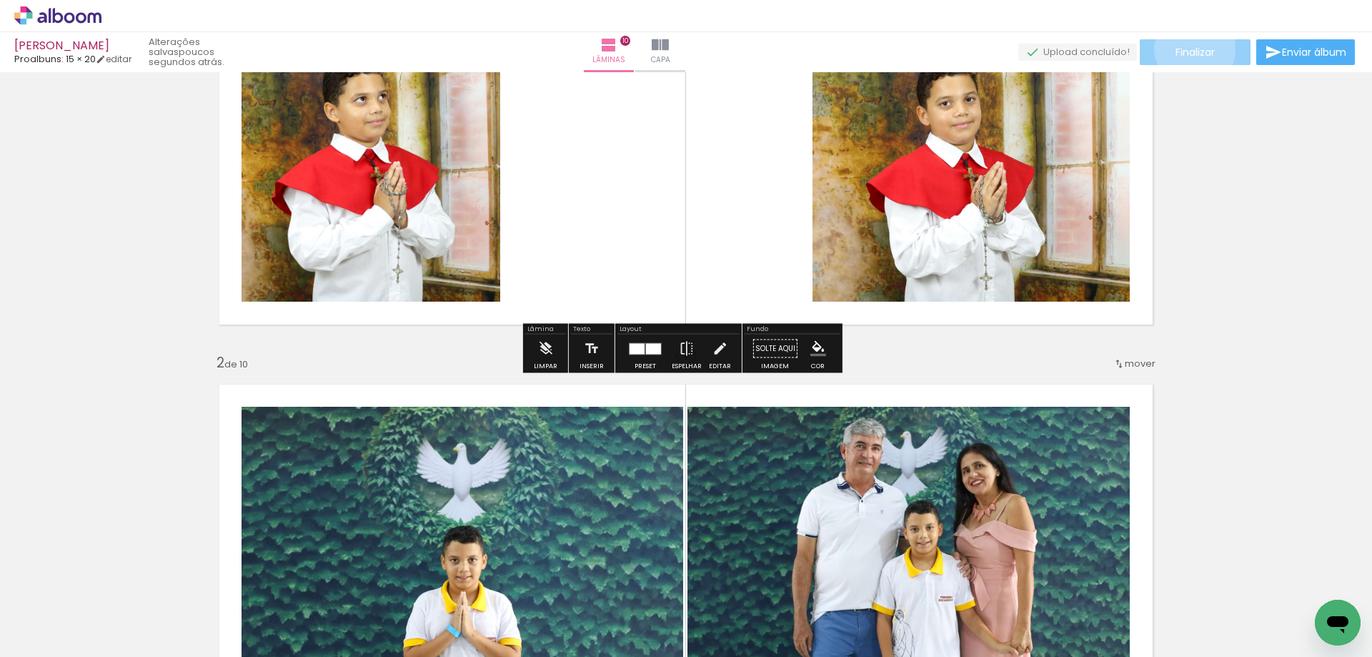
click at [1190, 49] on span "Finalizar" at bounding box center [1195, 52] width 39 height 10
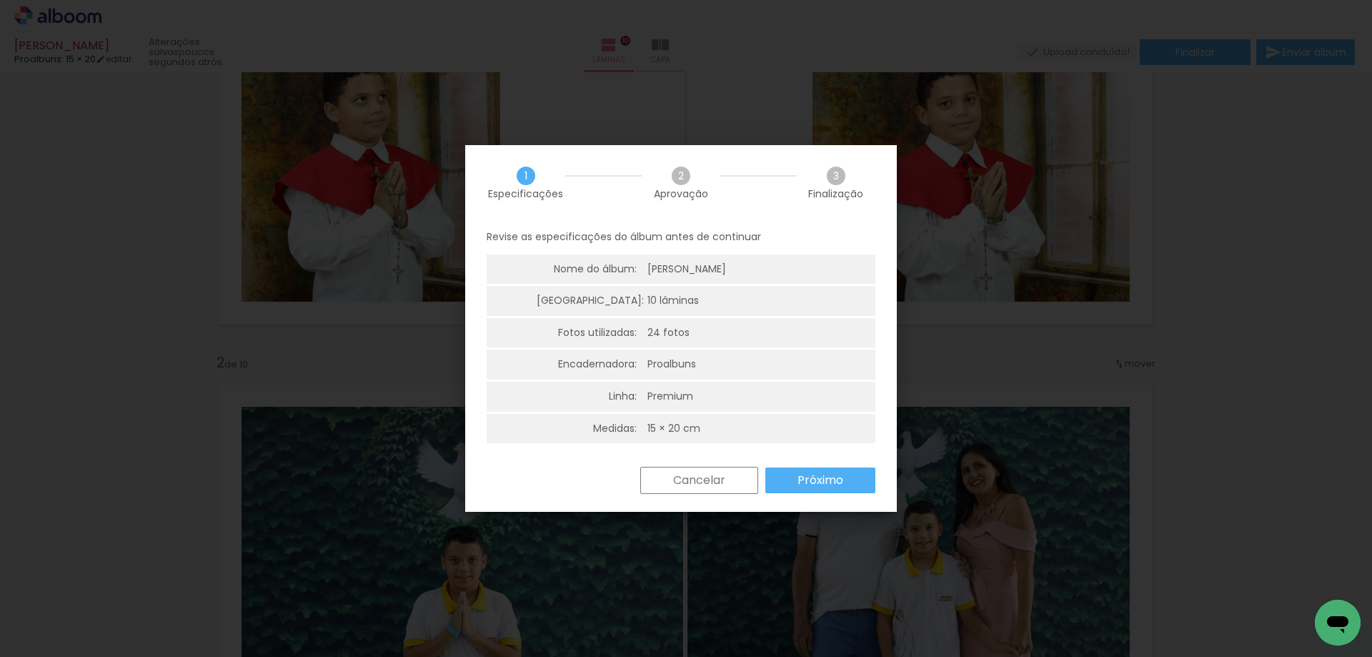
click at [858, 485] on paper-button "Próximo" at bounding box center [820, 480] width 110 height 26
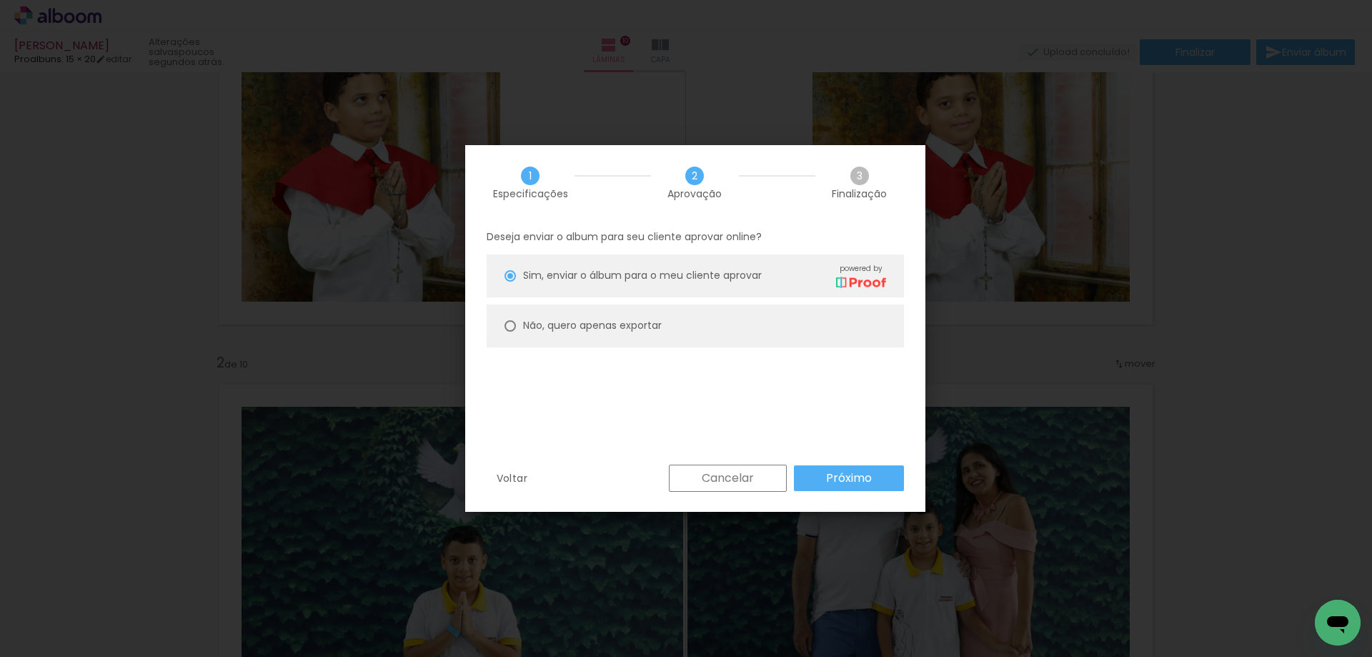
drag, startPoint x: 638, startPoint y: 330, endPoint x: 719, endPoint y: 375, distance: 92.5
click at [0, 0] on slot "Não, quero apenas exportar" at bounding box center [0, 0] width 0 height 0
type paper-radio-button "on"
click at [820, 488] on paper-button "Próximo" at bounding box center [849, 478] width 110 height 26
type input "Alta, 300 DPI"
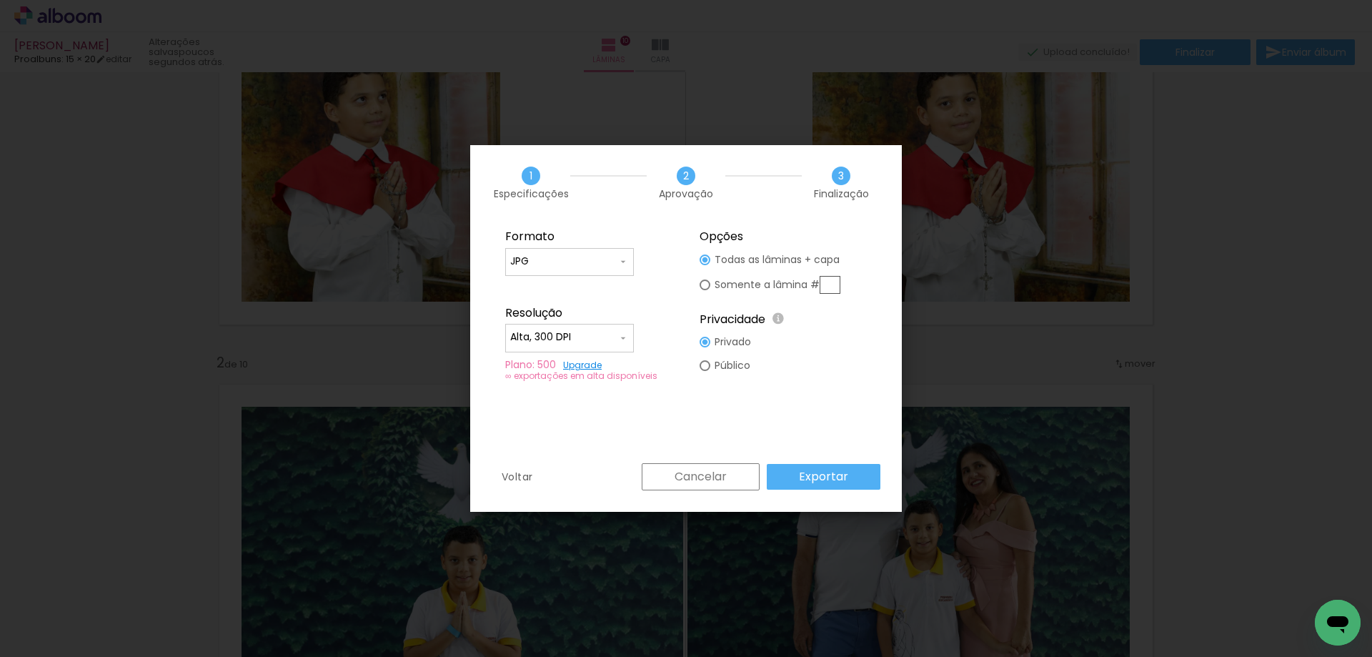
click at [0, 0] on slot "Exportar" at bounding box center [0, 0] width 0 height 0
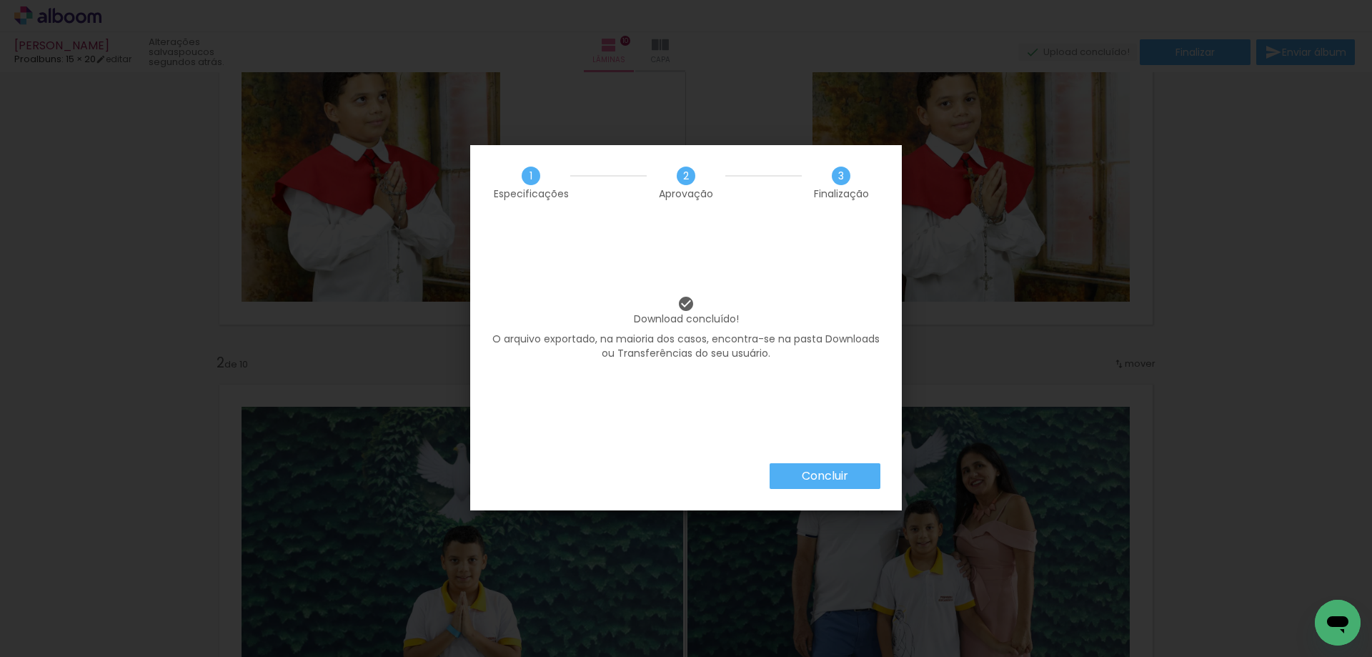
click at [805, 460] on div "Download concluído! O arquivo exportado, na maioria dos casos, encontra-se na p…" at bounding box center [686, 341] width 432 height 243
click at [0, 0] on slot "Concluir" at bounding box center [0, 0] width 0 height 0
